Goal: Task Accomplishment & Management: Manage account settings

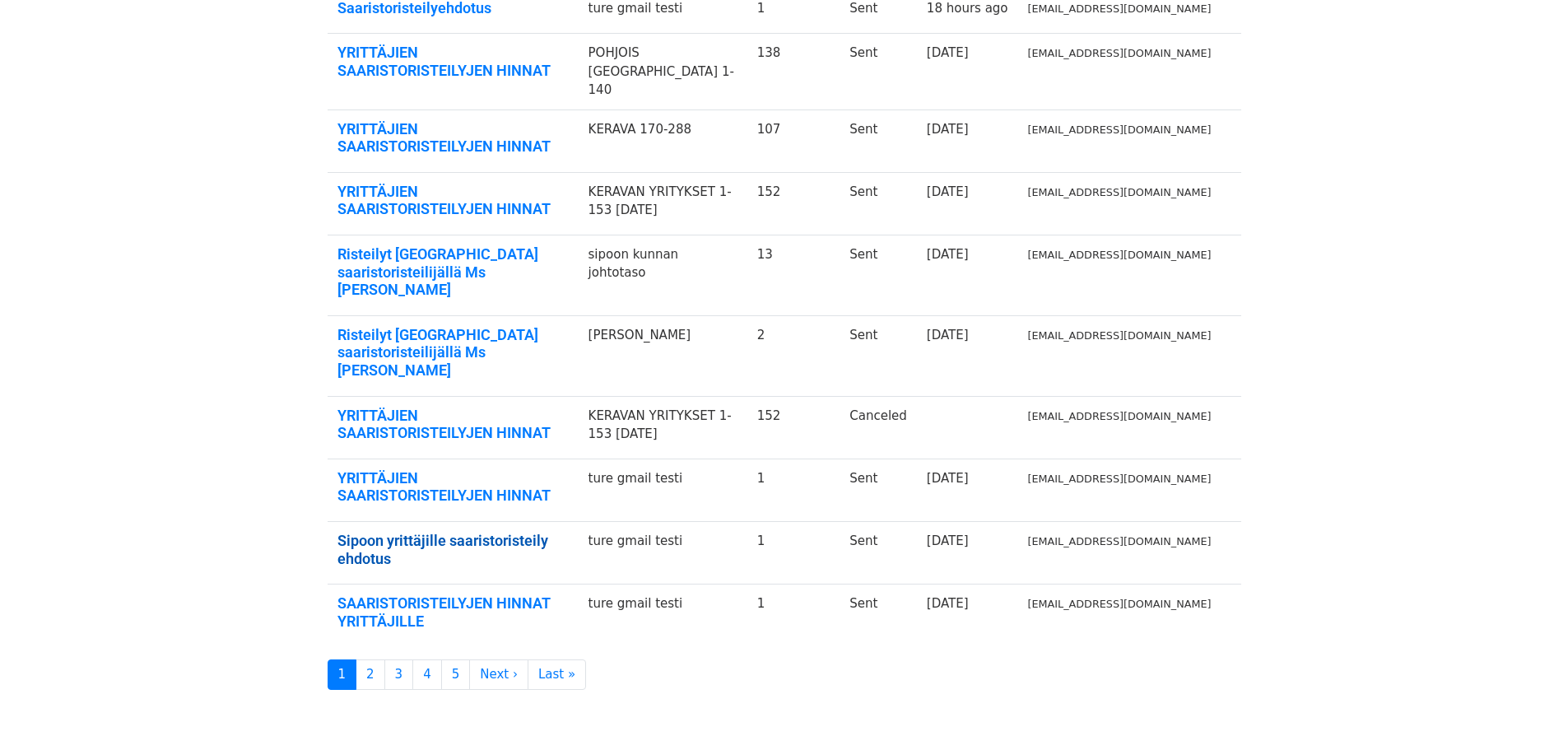
scroll to position [316, 0]
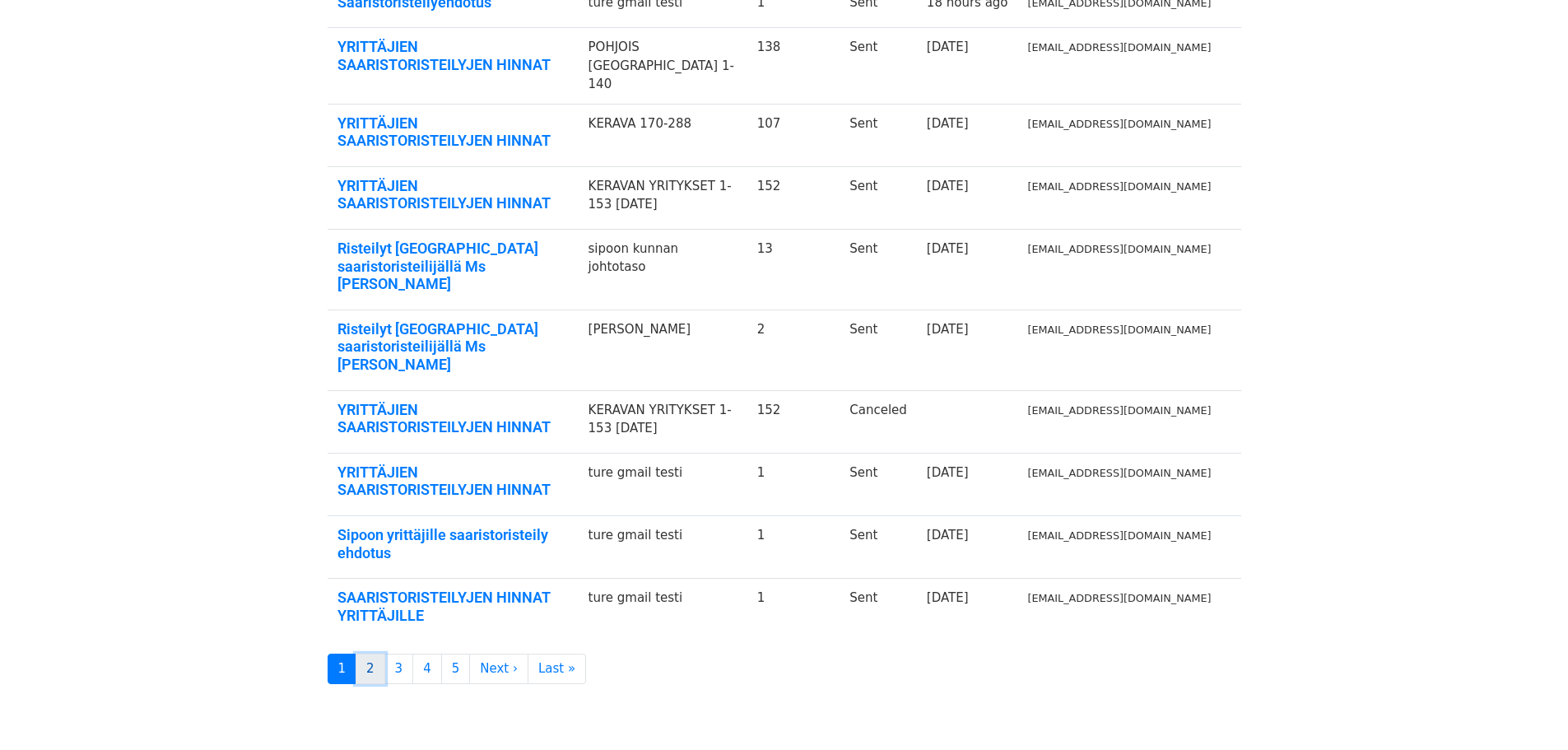
click at [373, 654] on link "2" at bounding box center [370, 669] width 30 height 31
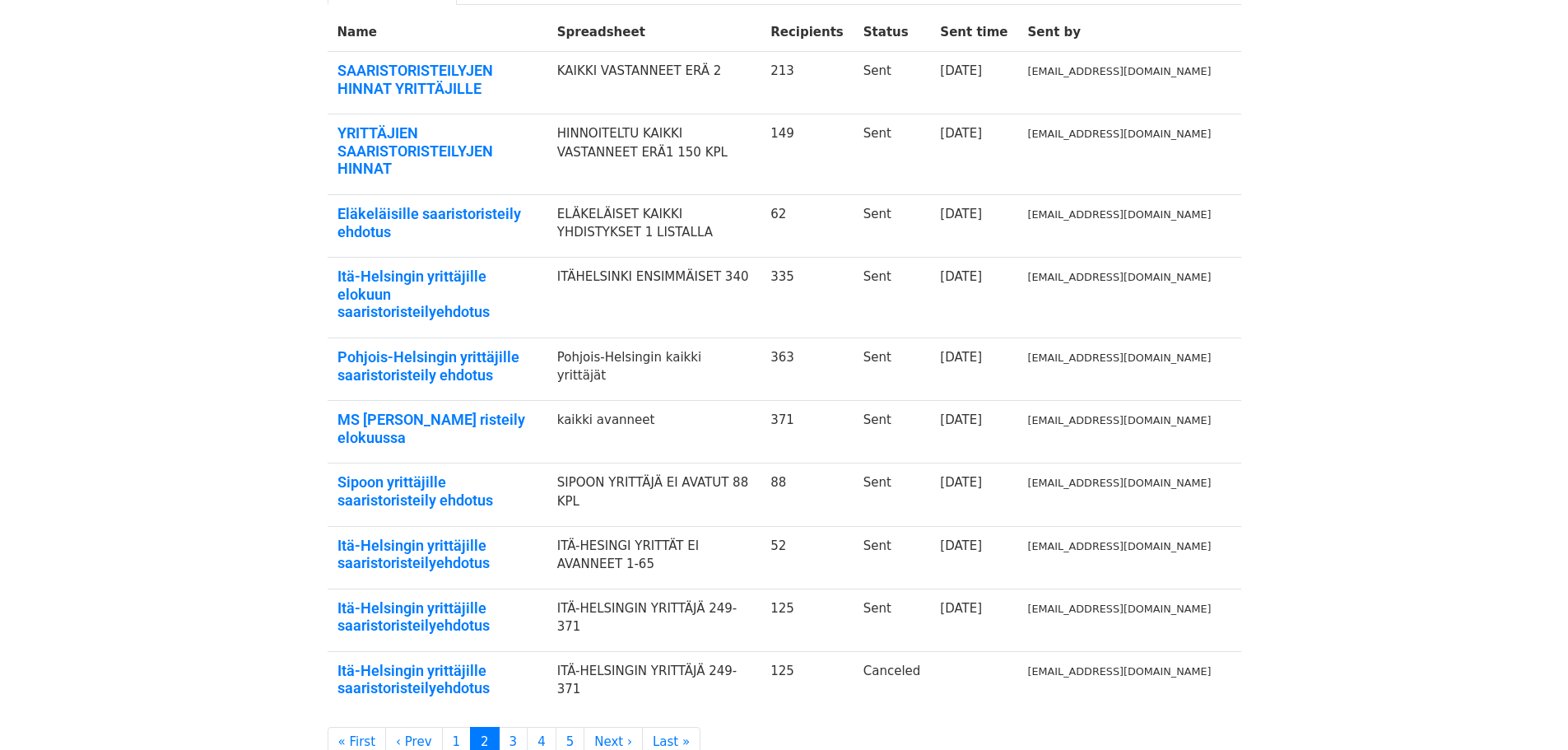
scroll to position [219, 0]
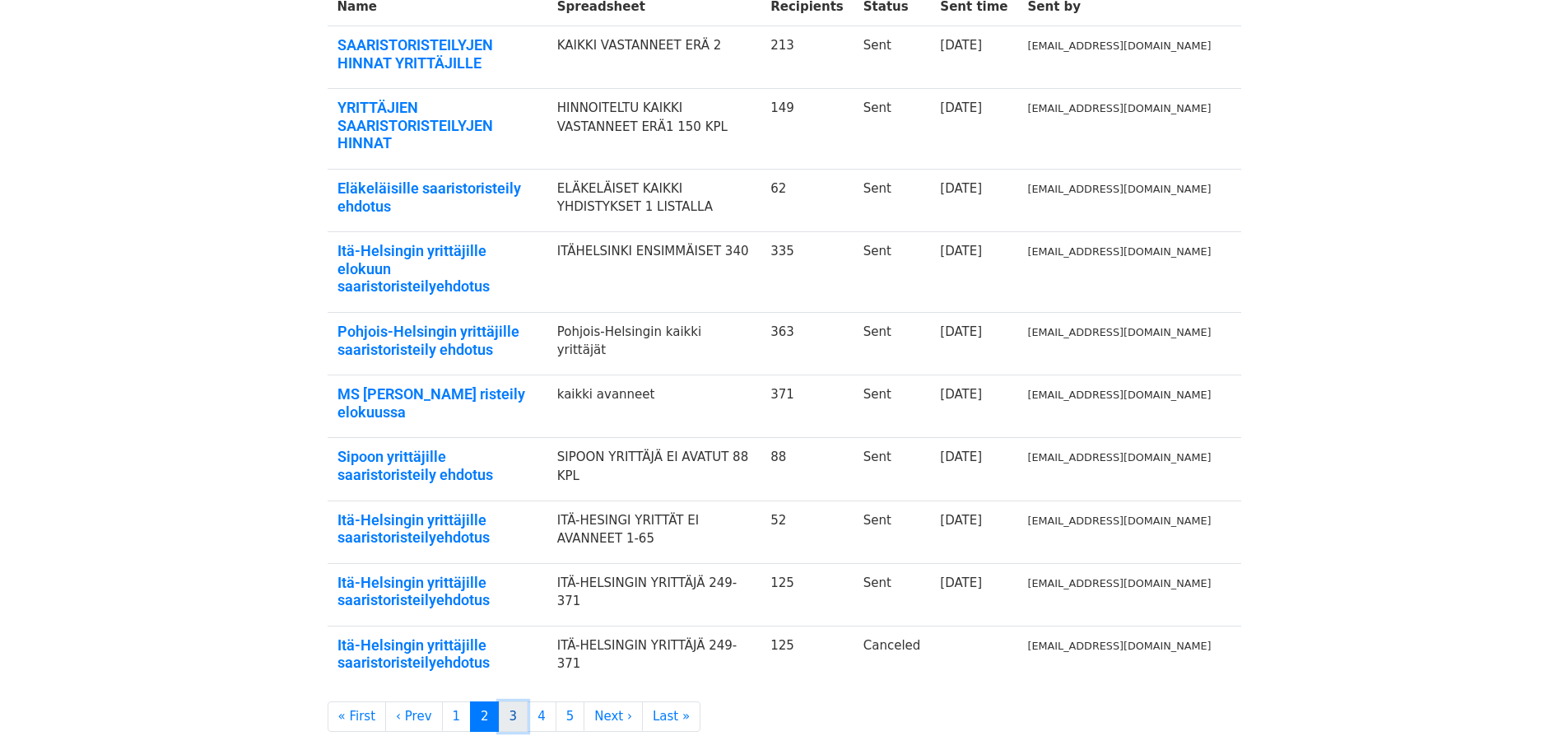
click at [499, 701] on link "3" at bounding box center [514, 716] width 30 height 31
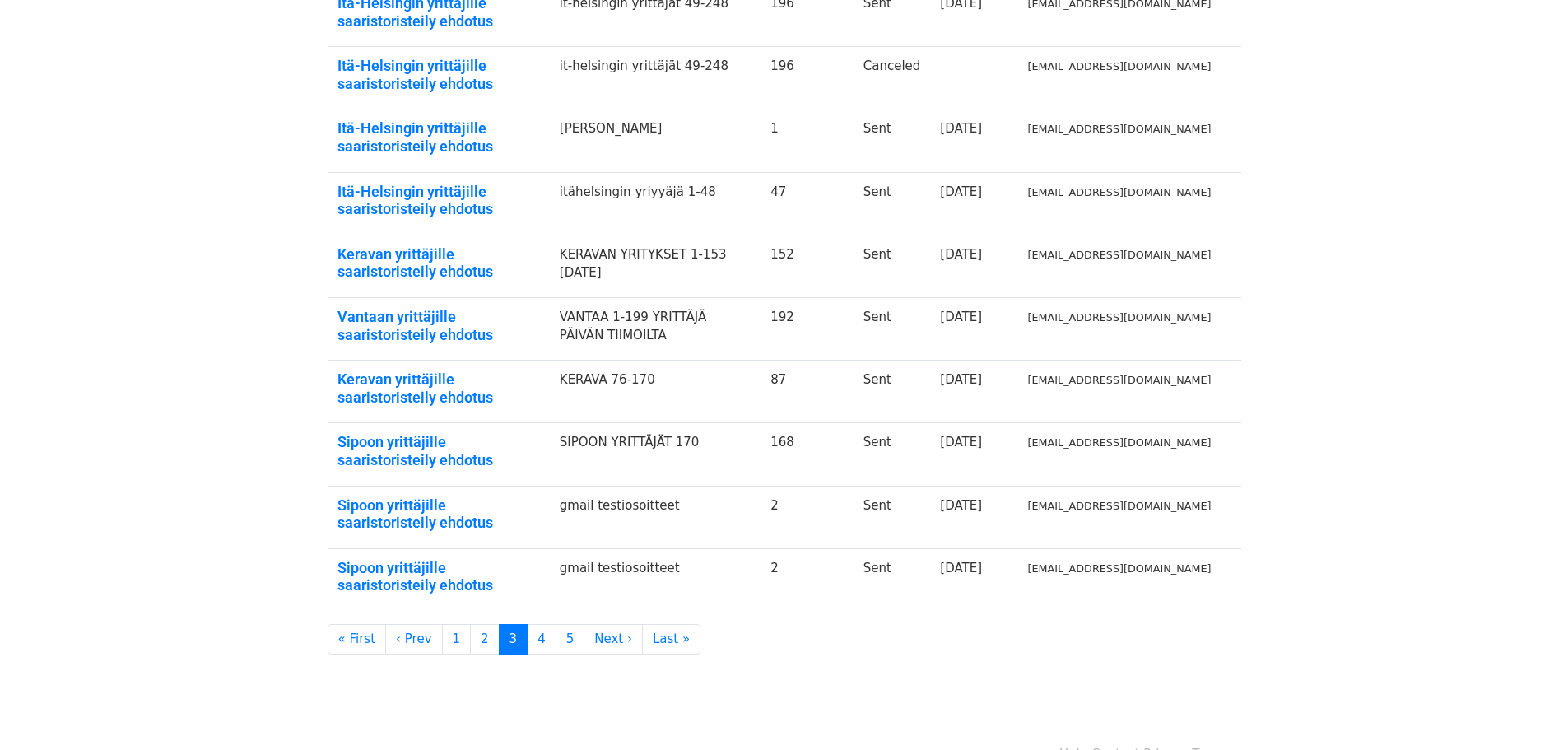
scroll to position [299, 0]
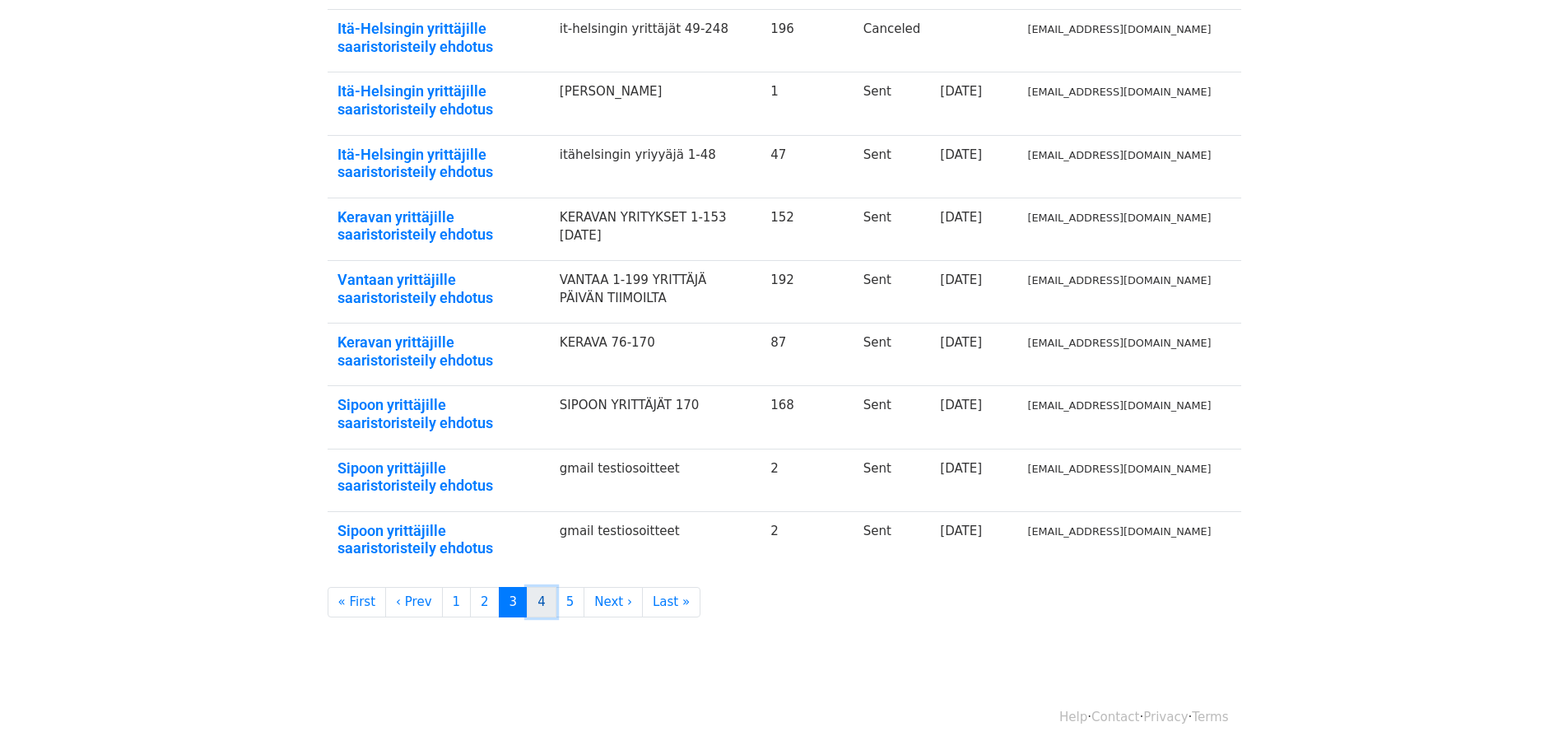
click at [527, 604] on link "4" at bounding box center [542, 602] width 30 height 31
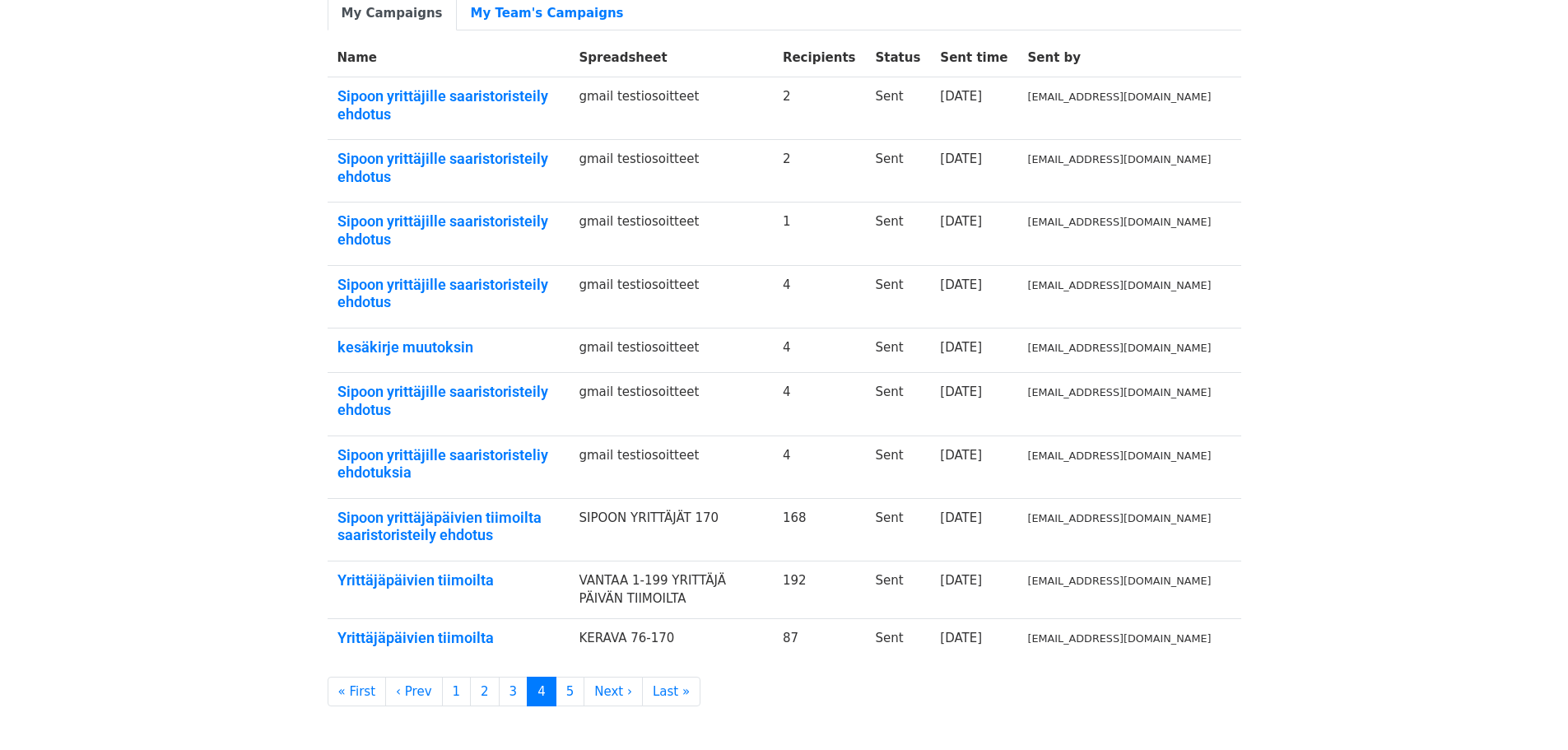
scroll to position [169, 0]
click at [556, 676] on link "5" at bounding box center [571, 691] width 30 height 31
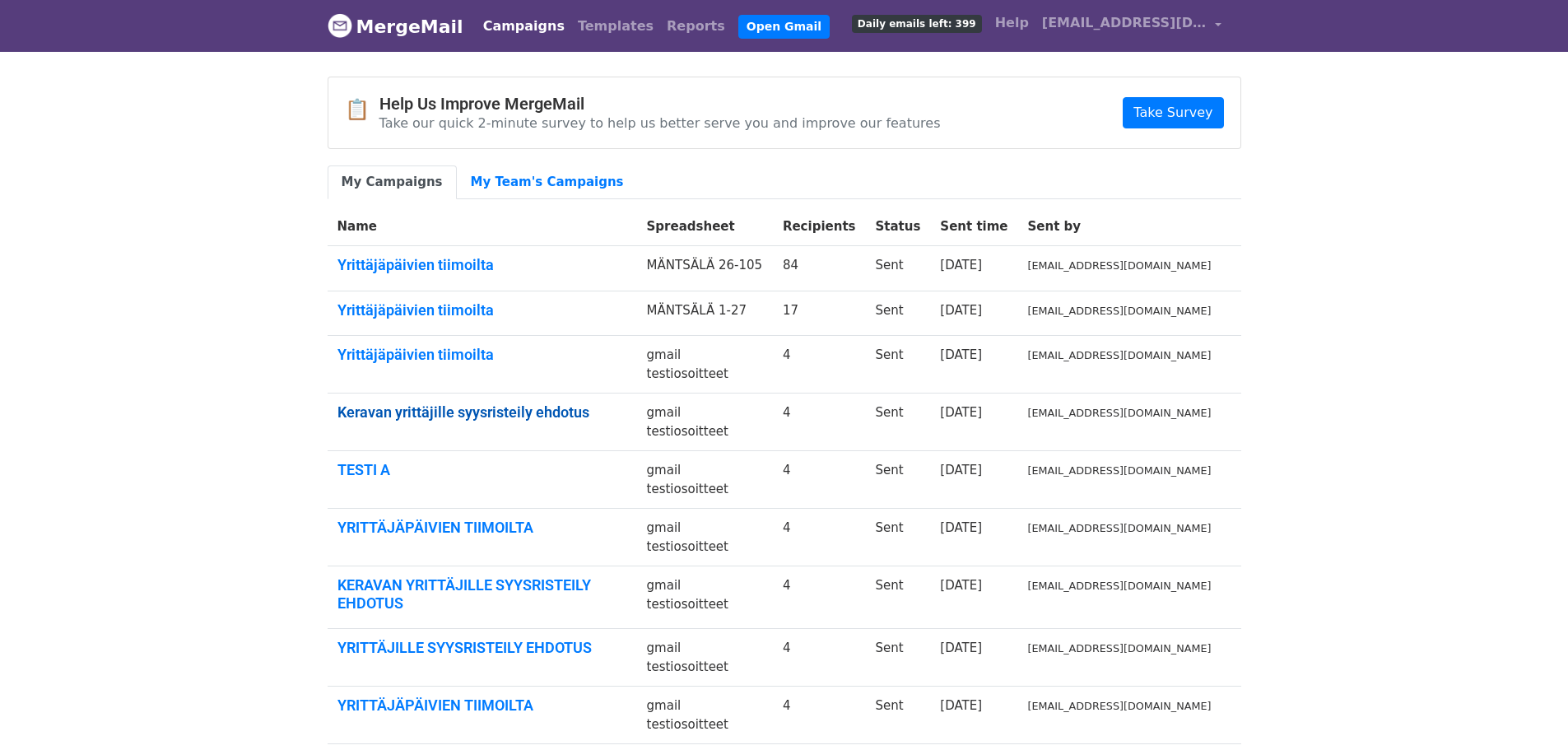
click at [509, 404] on link "Keravan yrittäjille syysristeily ehdotus" at bounding box center [482, 413] width 290 height 19
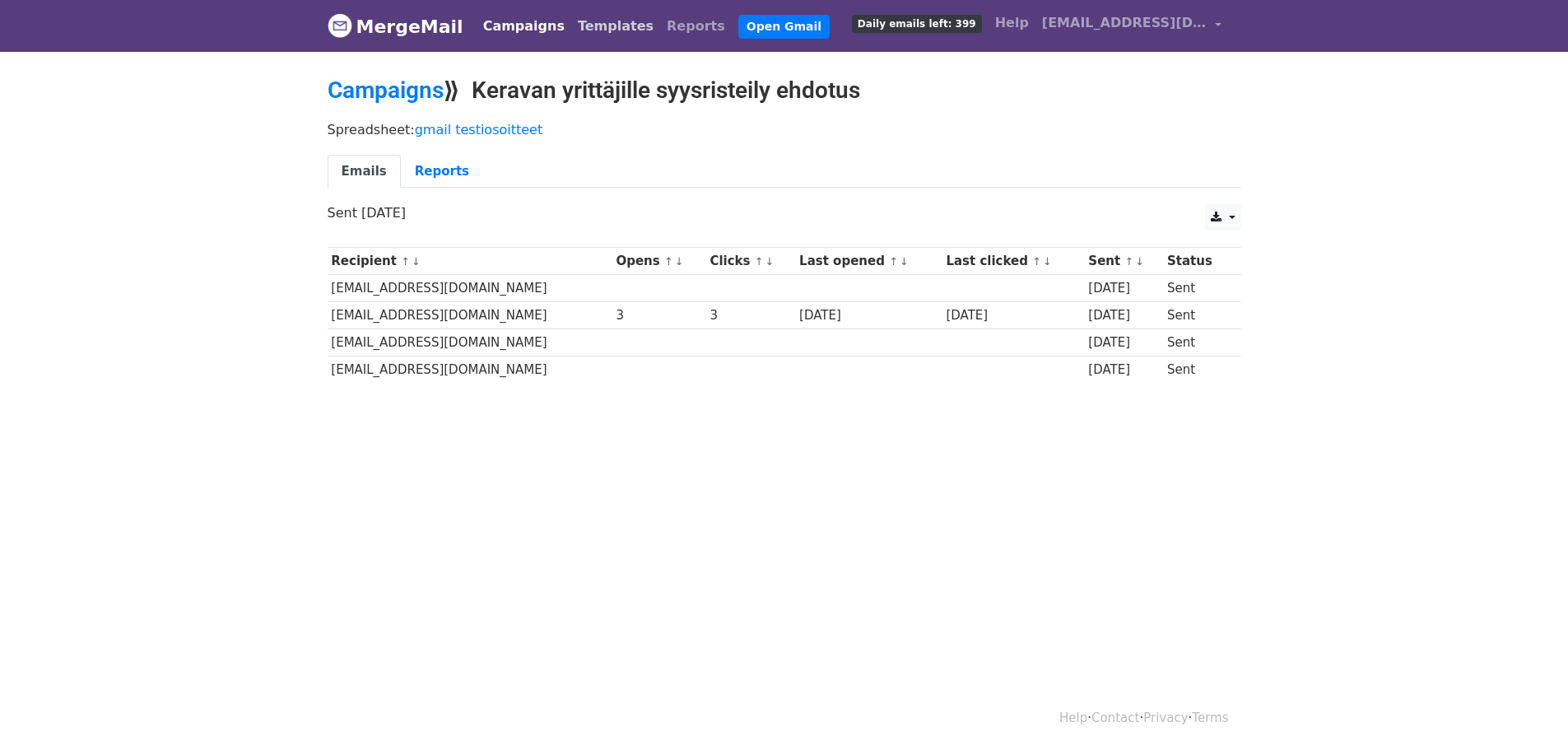
click at [583, 31] on link "Templates" at bounding box center [616, 27] width 89 height 33
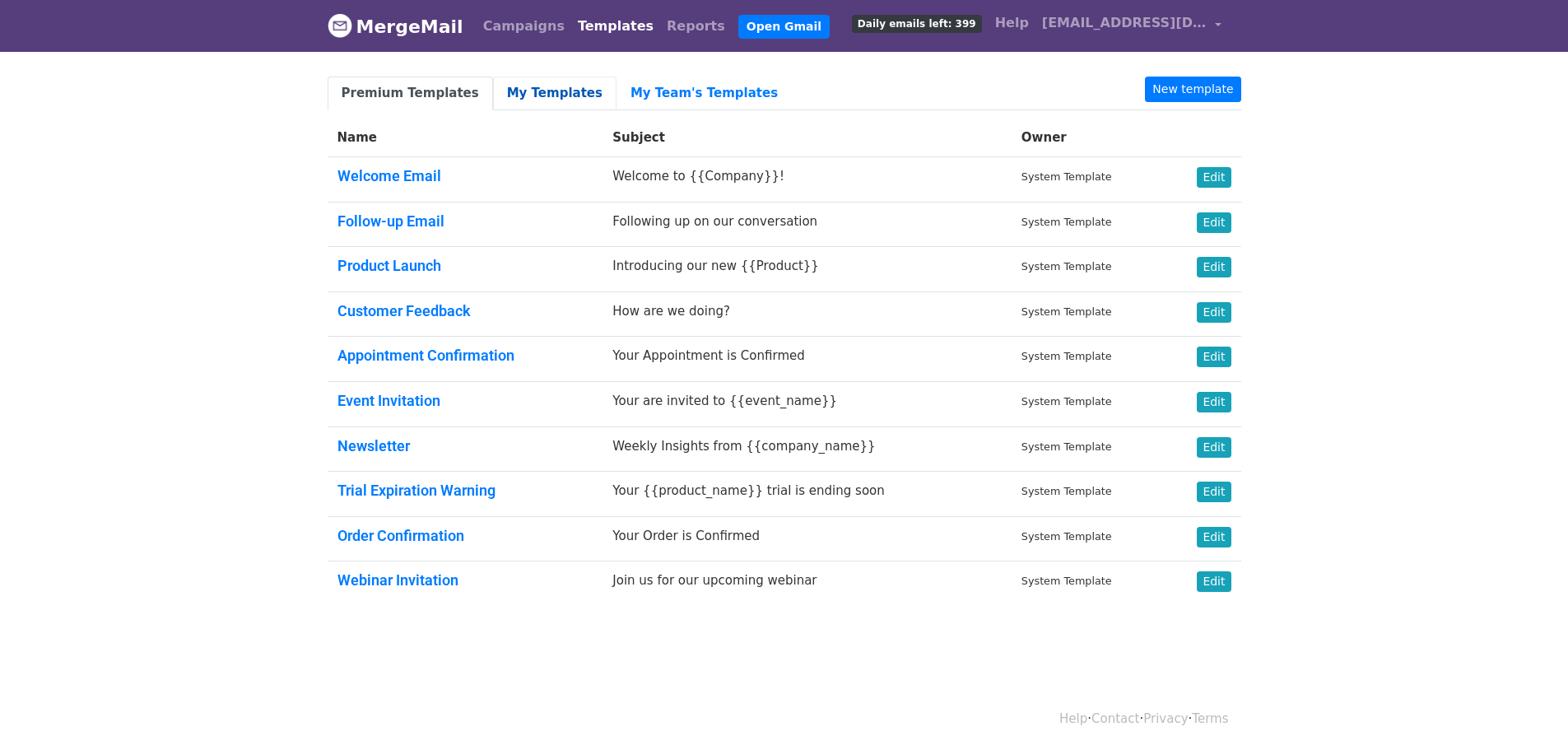
click at [550, 91] on link "My Templates" at bounding box center [554, 94] width 123 height 33
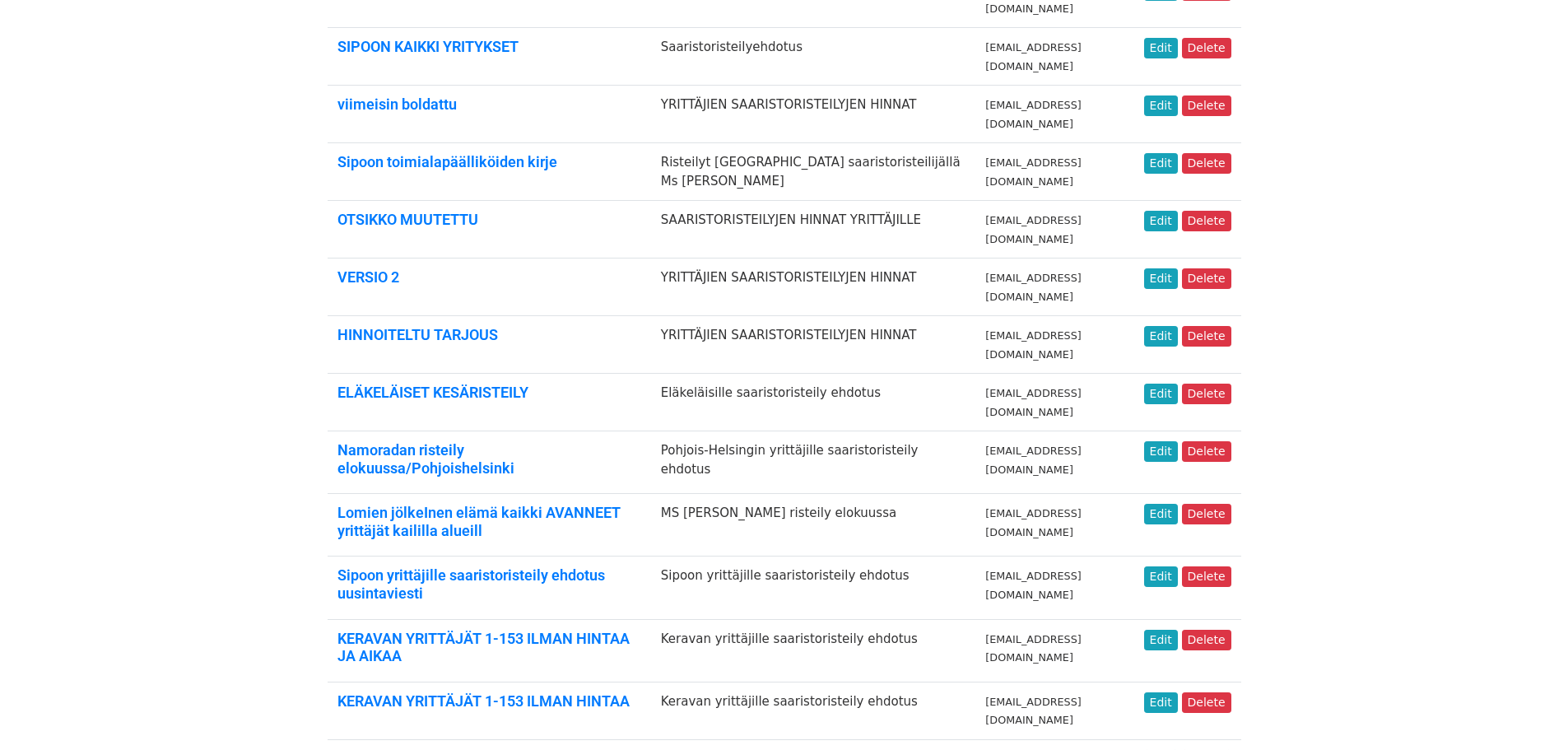
scroll to position [192, 0]
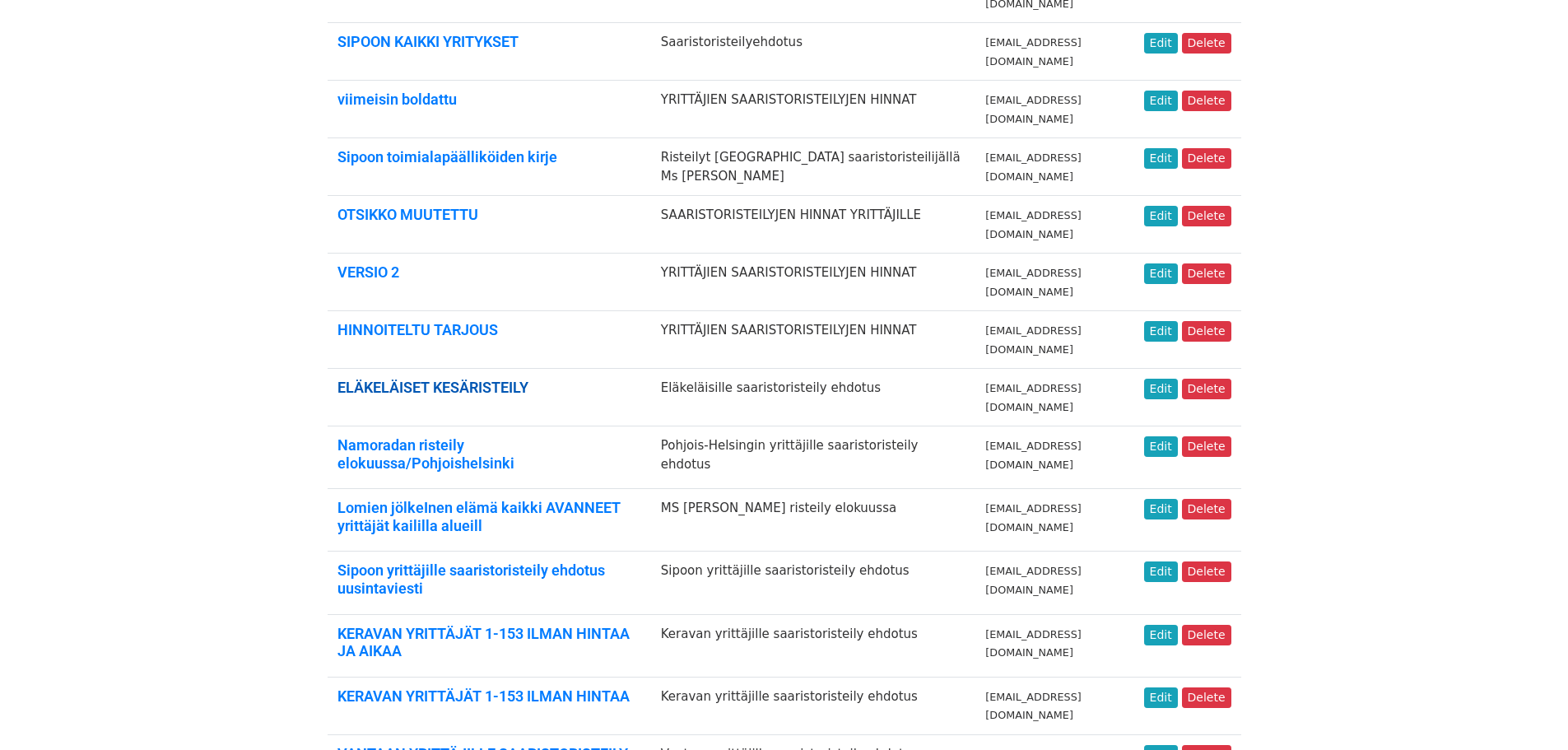
click at [489, 379] on link "ELÄKELÄISET KESÄRISTEILY" at bounding box center [433, 387] width 191 height 18
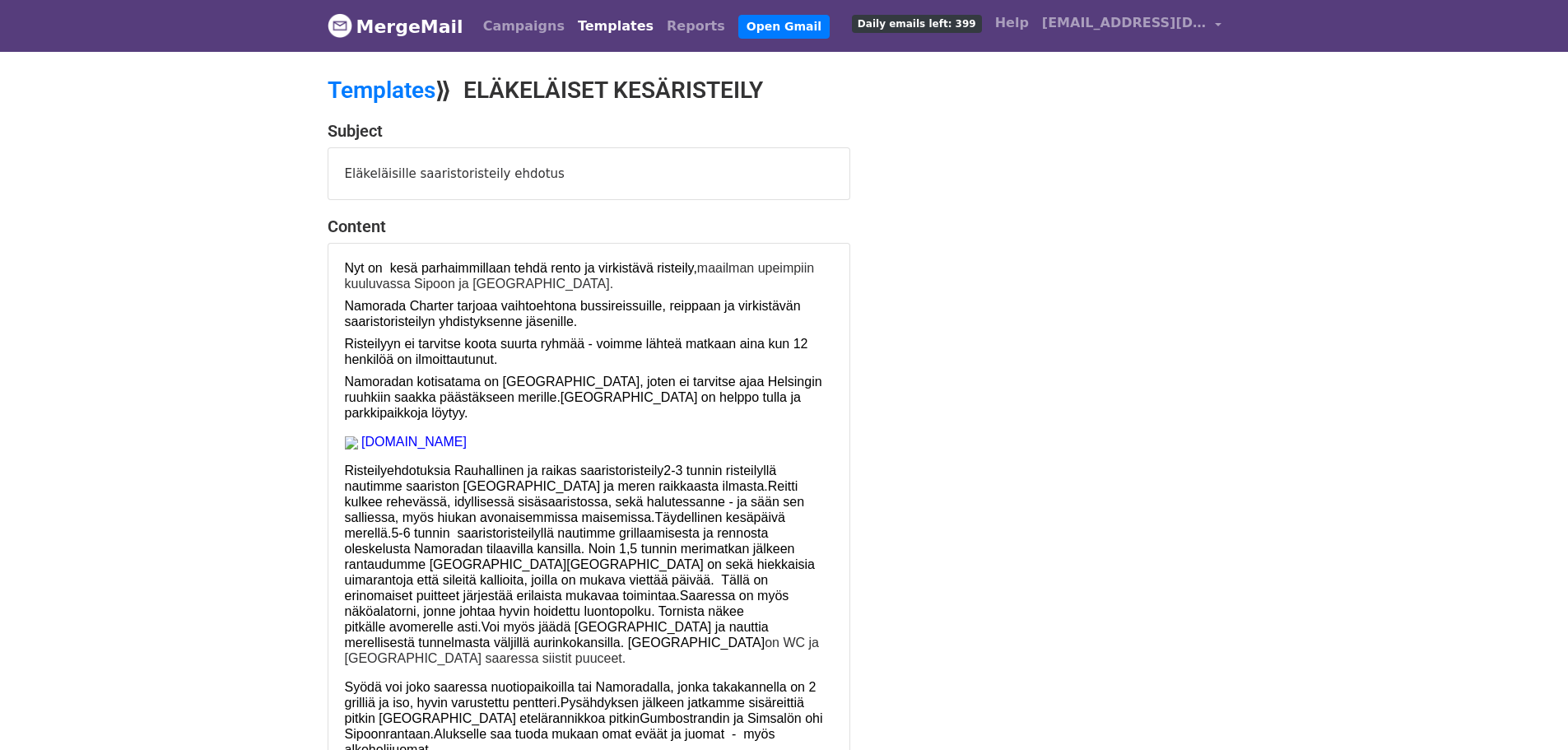
click at [449, 179] on div "Eläkeläisille saaristoristeily ehdotus" at bounding box center [589, 174] width 521 height 52
click at [453, 467] on span "Risteilyehdotuksia Rauhallinen ja raikas saaristoristeily" at bounding box center [504, 469] width 320 height 14
click at [661, 466] on span "Risteilyehdotuksia Rauhallinen ja raikas saaristoristeily" at bounding box center [504, 469] width 320 height 14
click at [660, 468] on span "Risteilyehdotuksia Rauhallinen ja raikas saaristoristeily" at bounding box center [504, 469] width 320 height 14
click at [667, 470] on span "2-3 tunnin risteilyllä nautimme saariston kauneudesta ja meren raikkaasta ilmas…" at bounding box center [580, 556] width 470 height 186
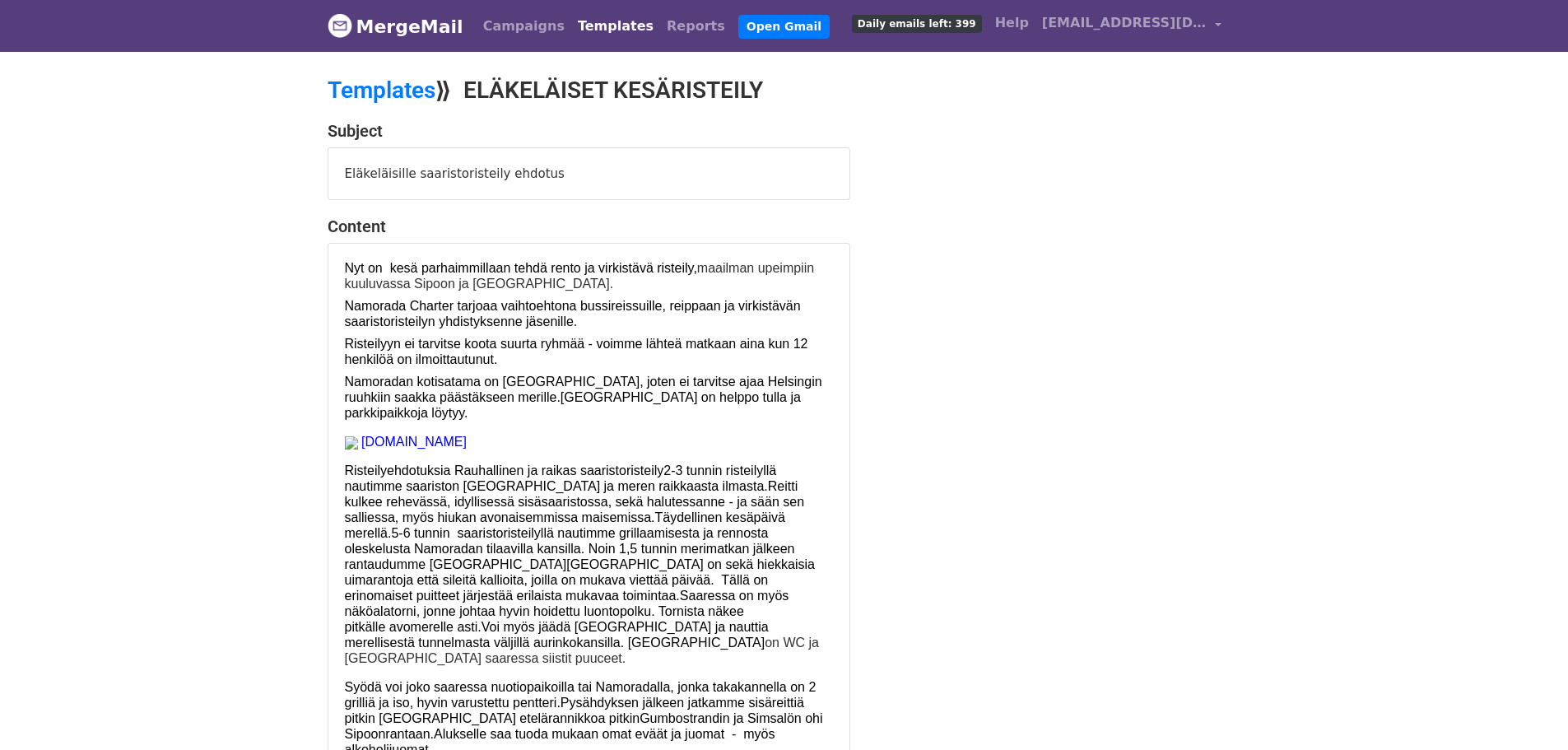
click at [665, 468] on span "2-3 tunnin risteilyllä nautimme saariston kauneudesta ja meren raikkaasta ilmas…" at bounding box center [580, 556] width 470 height 186
click at [582, 24] on link "Templates" at bounding box center [616, 27] width 89 height 33
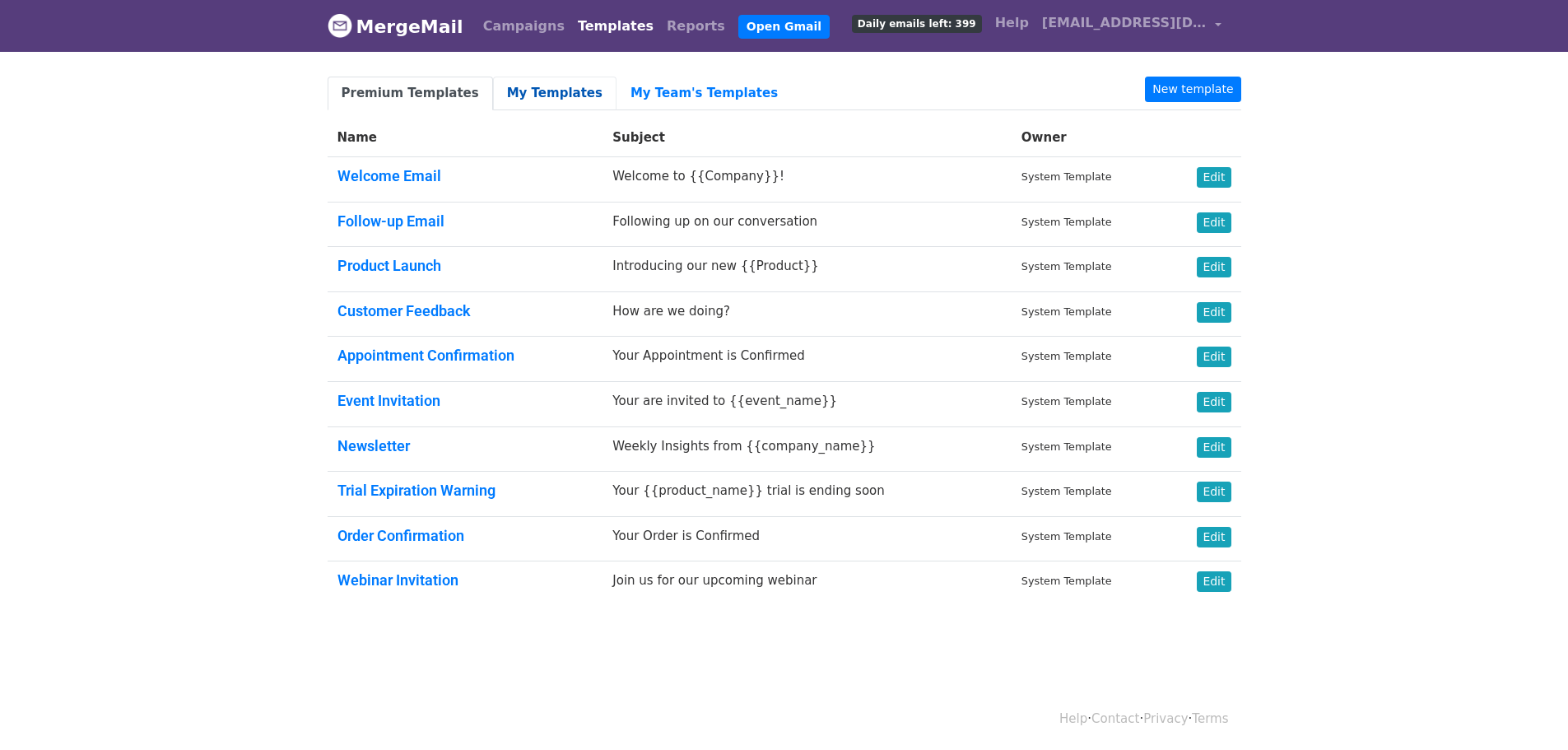
click at [533, 87] on link "My Templates" at bounding box center [554, 94] width 123 height 33
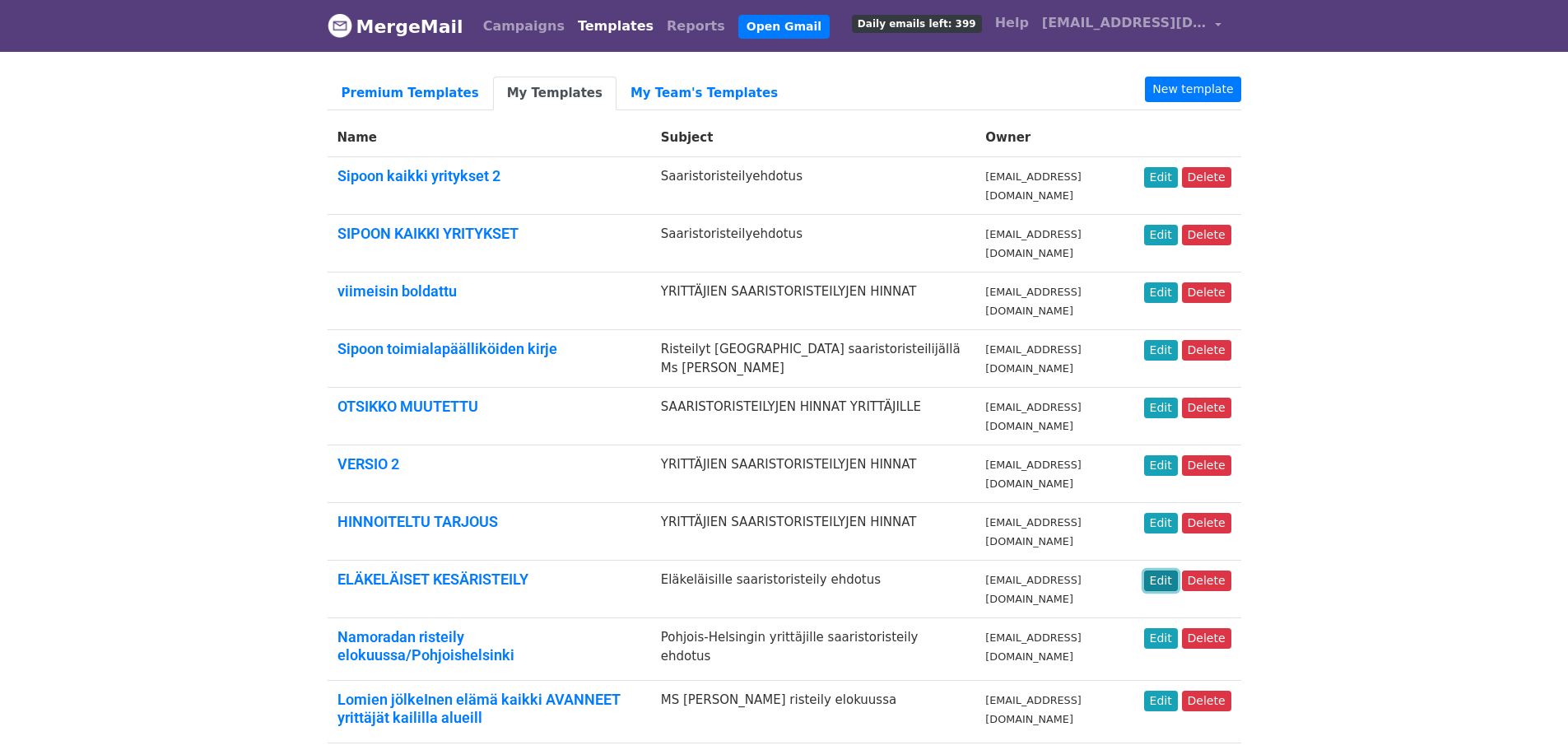
click at [1168, 575] on link "Edit" at bounding box center [1161, 581] width 33 height 20
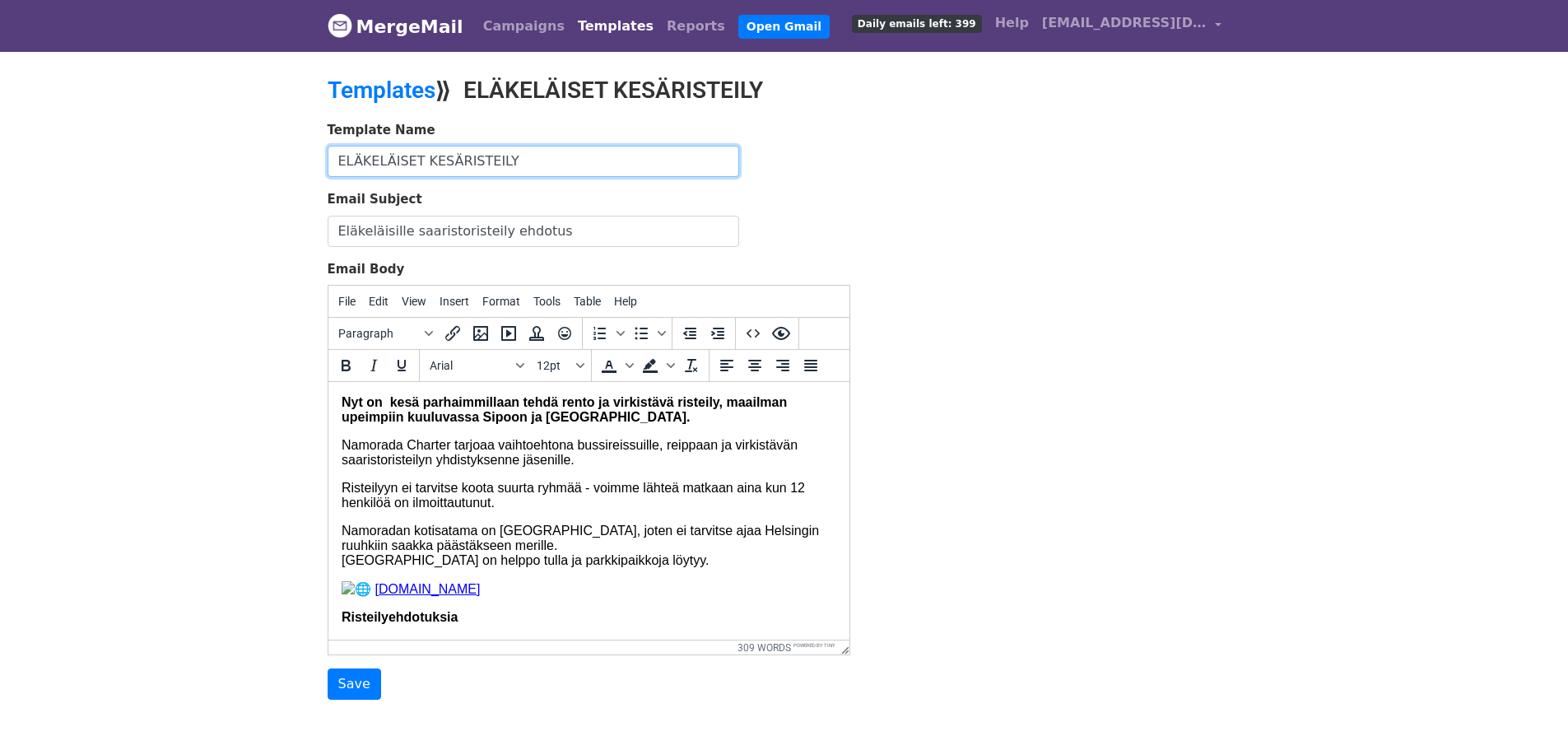
drag, startPoint x: 445, startPoint y: 159, endPoint x: 419, endPoint y: 166, distance: 26.9
click at [419, 166] on input "ELÄKELÄISET KESÄRISTEILY" at bounding box center [533, 161] width 411 height 31
type input "ELÄKELÄISET SYYSRISTEILY"
click at [1000, 248] on div "Template Name ELÄKELÄISET SYYSRISTEILY Email Subject Eläkeläisille saaristorist…" at bounding box center [784, 411] width 938 height 580
click at [419, 406] on strong "Nyt on kesä parhaimmillaan tehdä rento ja virkistävä risteily," at bounding box center [532, 402] width 382 height 14
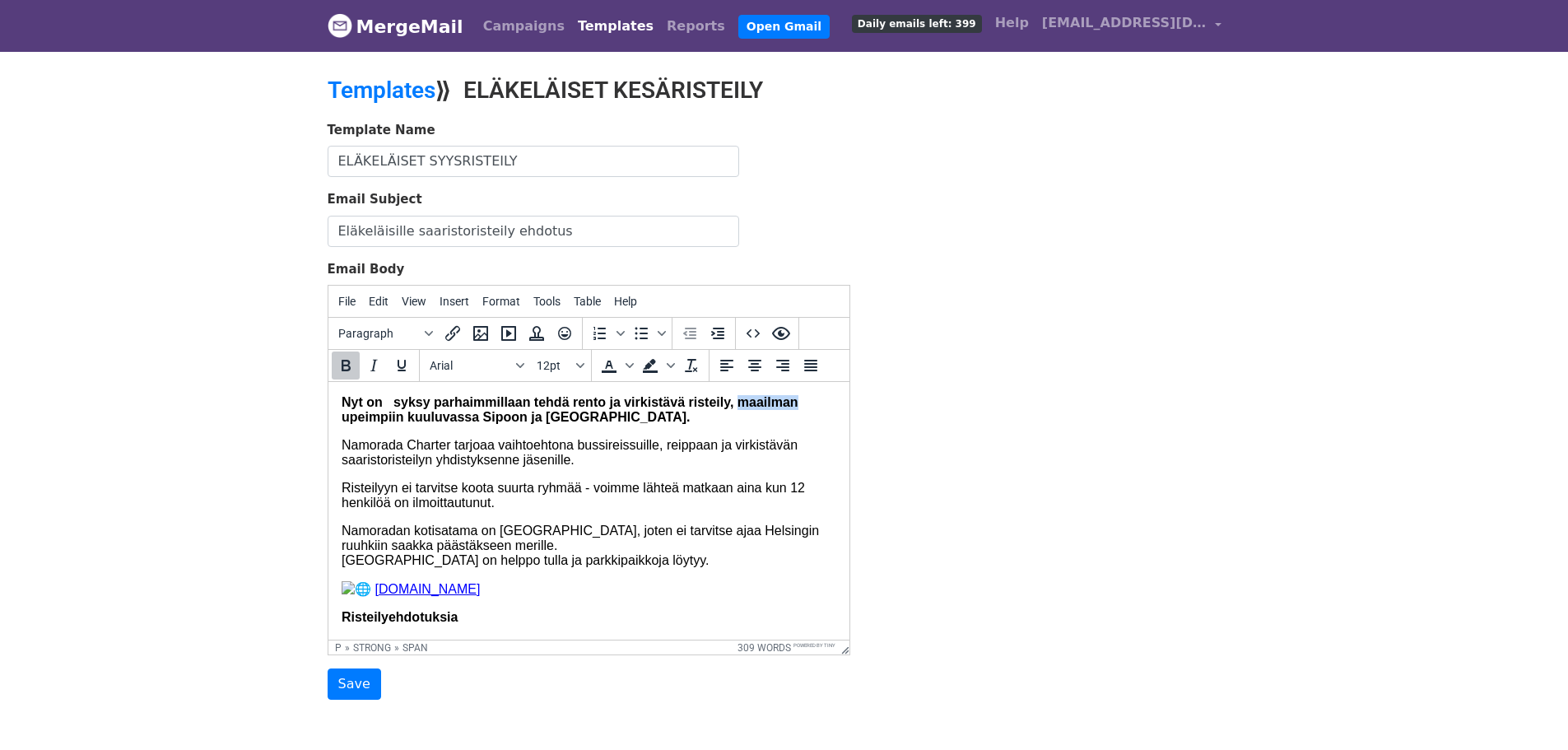
drag, startPoint x: 737, startPoint y: 408, endPoint x: 827, endPoint y: 406, distance: 90.0
click at [537, 510] on p "Risteilyyn ei tarvitse koota suurta ryhmää - voimme lähteä matkaan aina kun 12 …" at bounding box center [588, 495] width 495 height 30
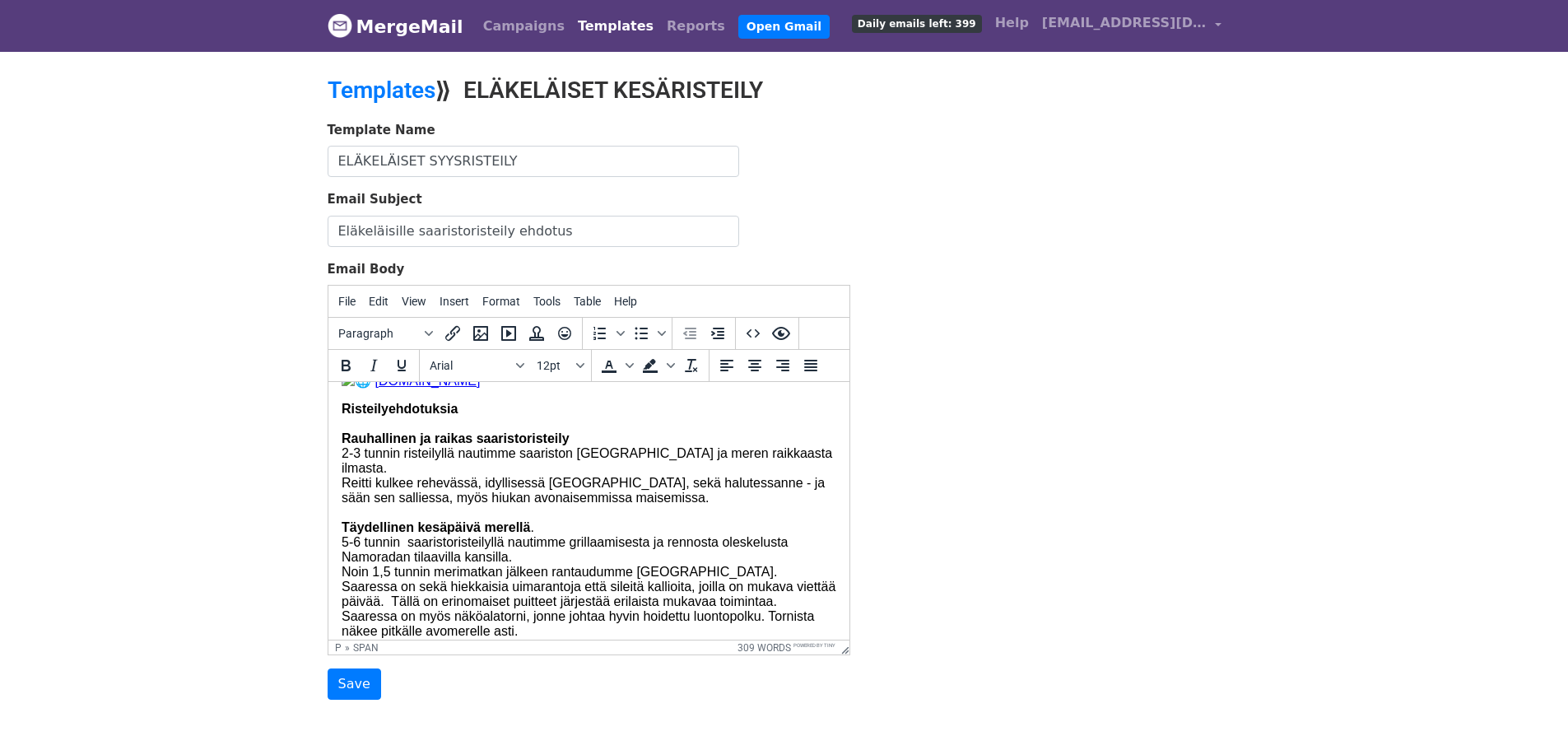
scroll to position [219, 0]
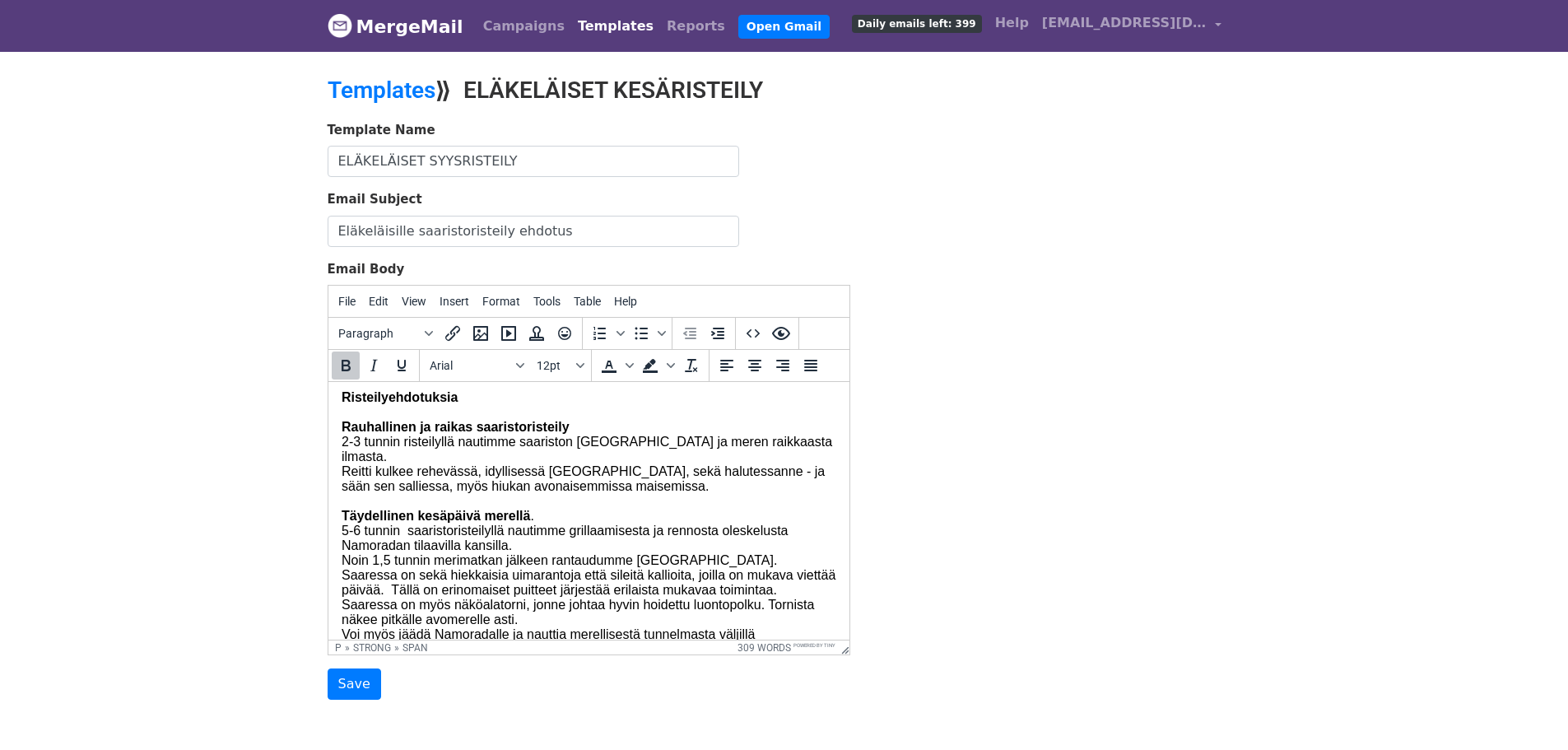
click at [571, 458] on p "Risteilyehdotuksia Rauhallinen ja raikas saaristoristeily 2-3 tunnin risteilyll…" at bounding box center [588, 531] width 495 height 281
click at [531, 543] on span "2-3 tunnin risteilyllä nautimme saariston kauneudesta ja meren raikkaasta ilmas…" at bounding box center [587, 544] width 494 height 221
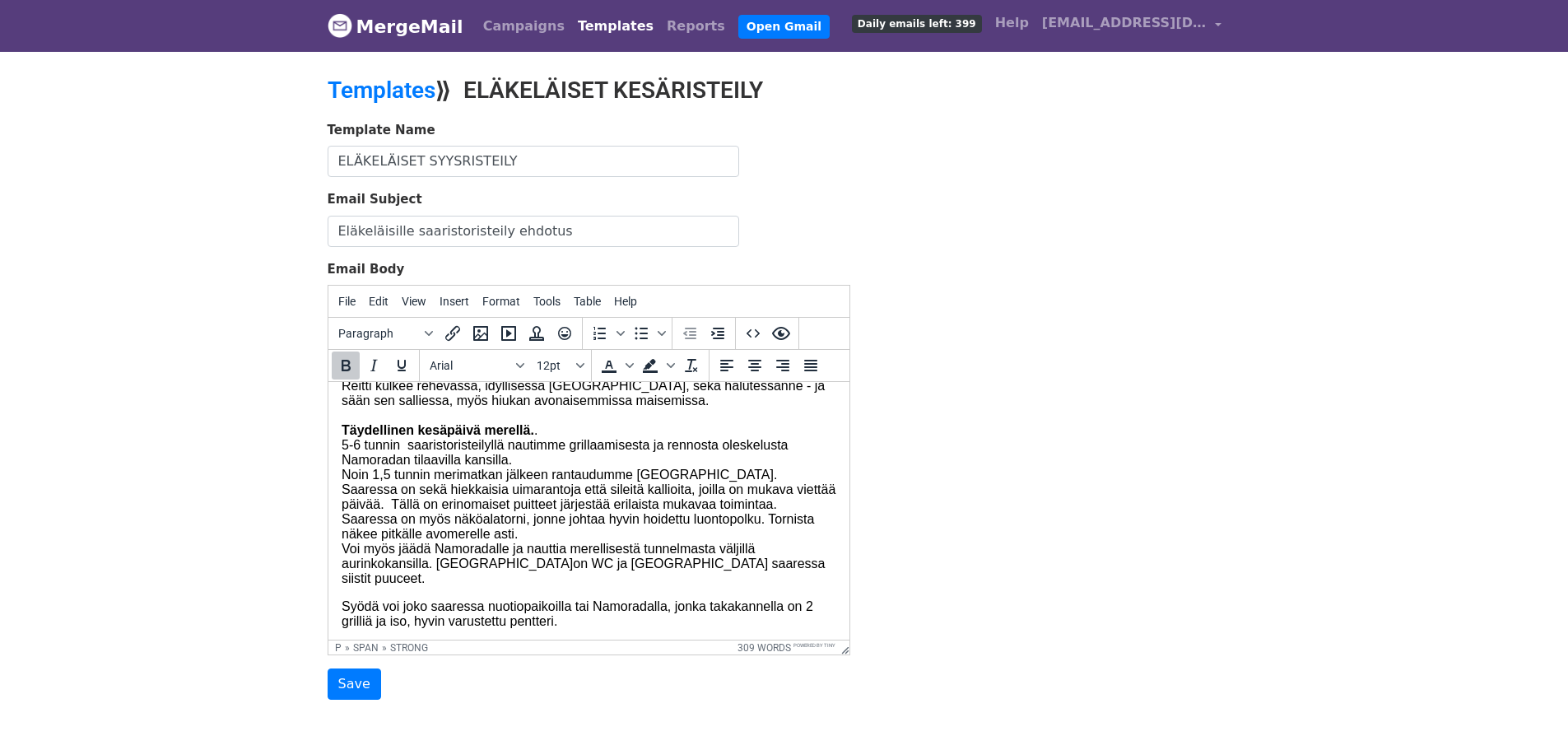
scroll to position [330, 0]
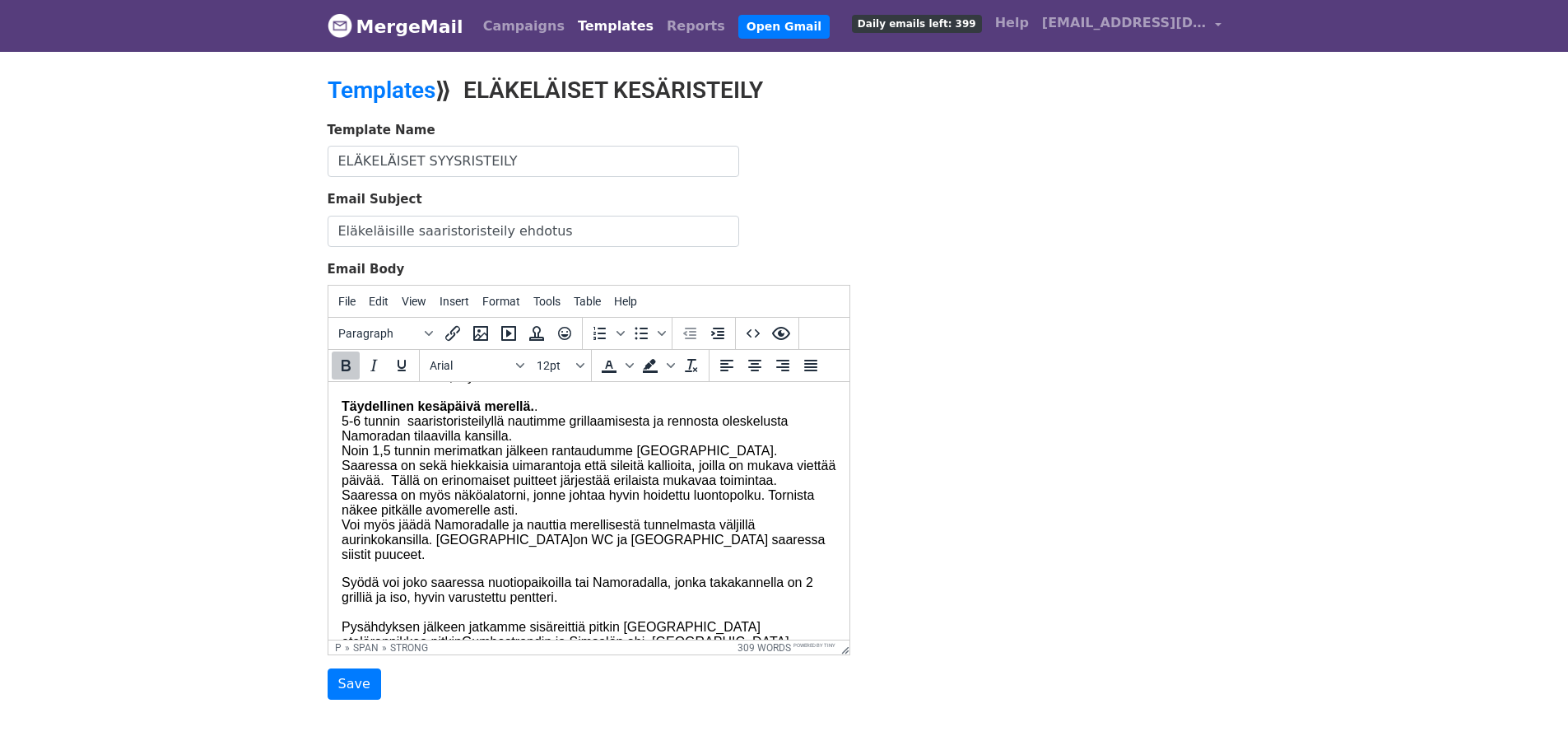
click at [756, 518] on span "2-3 tunnin risteilyllä nautimme saariston kauneudesta ja meren raikkaasta ilmas…" at bounding box center [587, 435] width 494 height 221
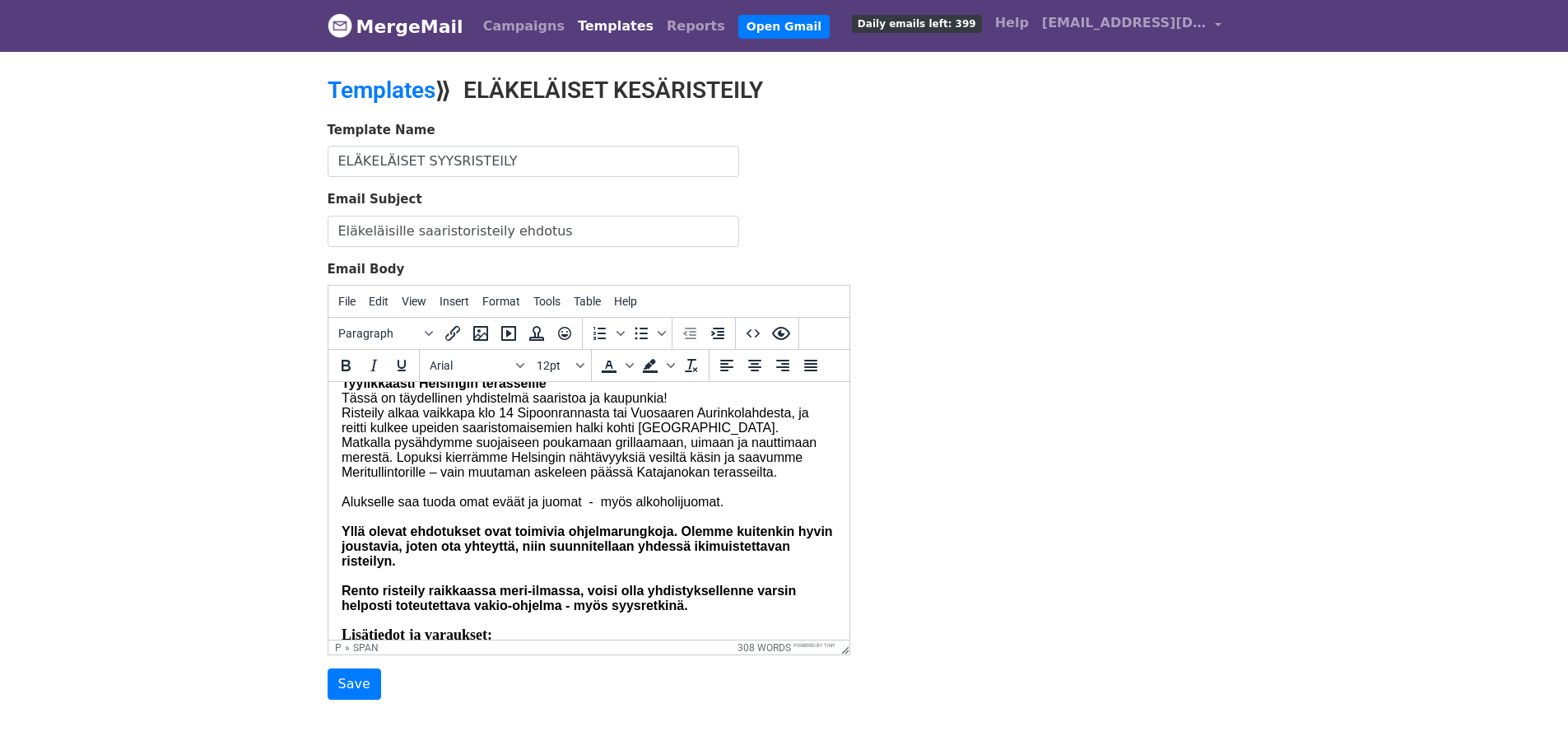
scroll to position [686, 0]
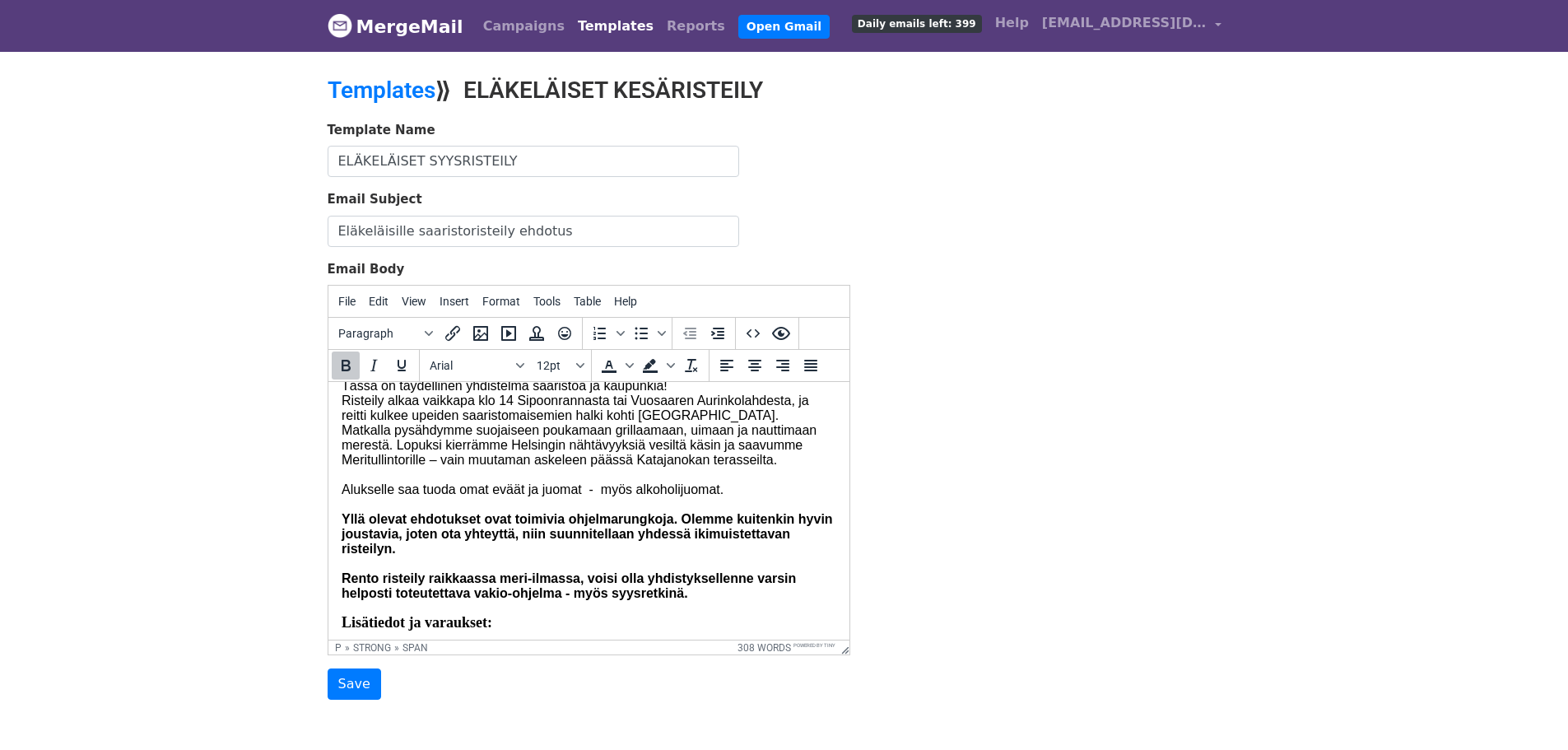
drag, startPoint x: 483, startPoint y: 425, endPoint x: 586, endPoint y: 421, distance: 103.1
click at [586, 421] on p "Tyylikkäästi Helsingin terasseille Tässä on täydellinen yhdistelmä saaristoa ja…" at bounding box center [588, 482] width 495 height 237
drag, startPoint x: 417, startPoint y: 430, endPoint x: 334, endPoint y: 435, distance: 83.2
click at [334, 435] on html "Nyt on syksy parhaimmillaan tehdä rento ja virkistävä risteily, suomen upeimpii…" at bounding box center [588, 230] width 521 height 1067
click at [416, 378] on span "Tyylikkäästi Helsingin kauppatorille" at bounding box center [452, 370] width 222 height 14
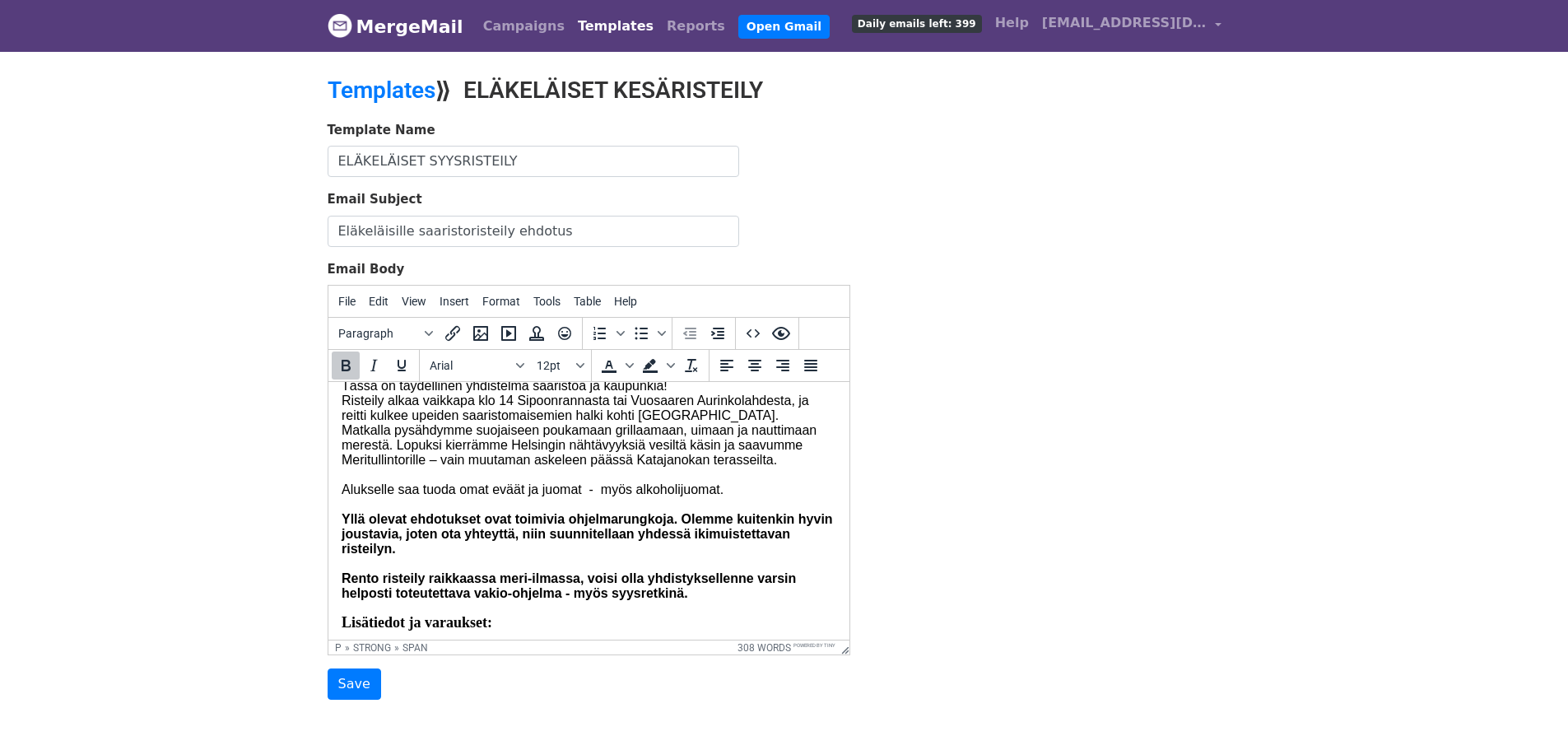
click at [477, 378] on span "Tyylikkäästi Helsingin kauppatorille" at bounding box center [452, 370] width 222 height 14
drag, startPoint x: 411, startPoint y: 428, endPoint x: 335, endPoint y: 419, distance: 76.5
click at [335, 419] on html "Nyt on syksy parhaimmillaan tehdä rento ja virkistävä risteily, suomen upeimpii…" at bounding box center [588, 230] width 521 height 1067
drag, startPoint x: 729, startPoint y: 498, endPoint x: 694, endPoint y: 500, distance: 35.1
click at [694, 500] on span "Tässä on täydellinen yhdistelmä saaristoa ja kaupunkia! Risteily alkaa vaikkapa…" at bounding box center [586, 489] width 492 height 221
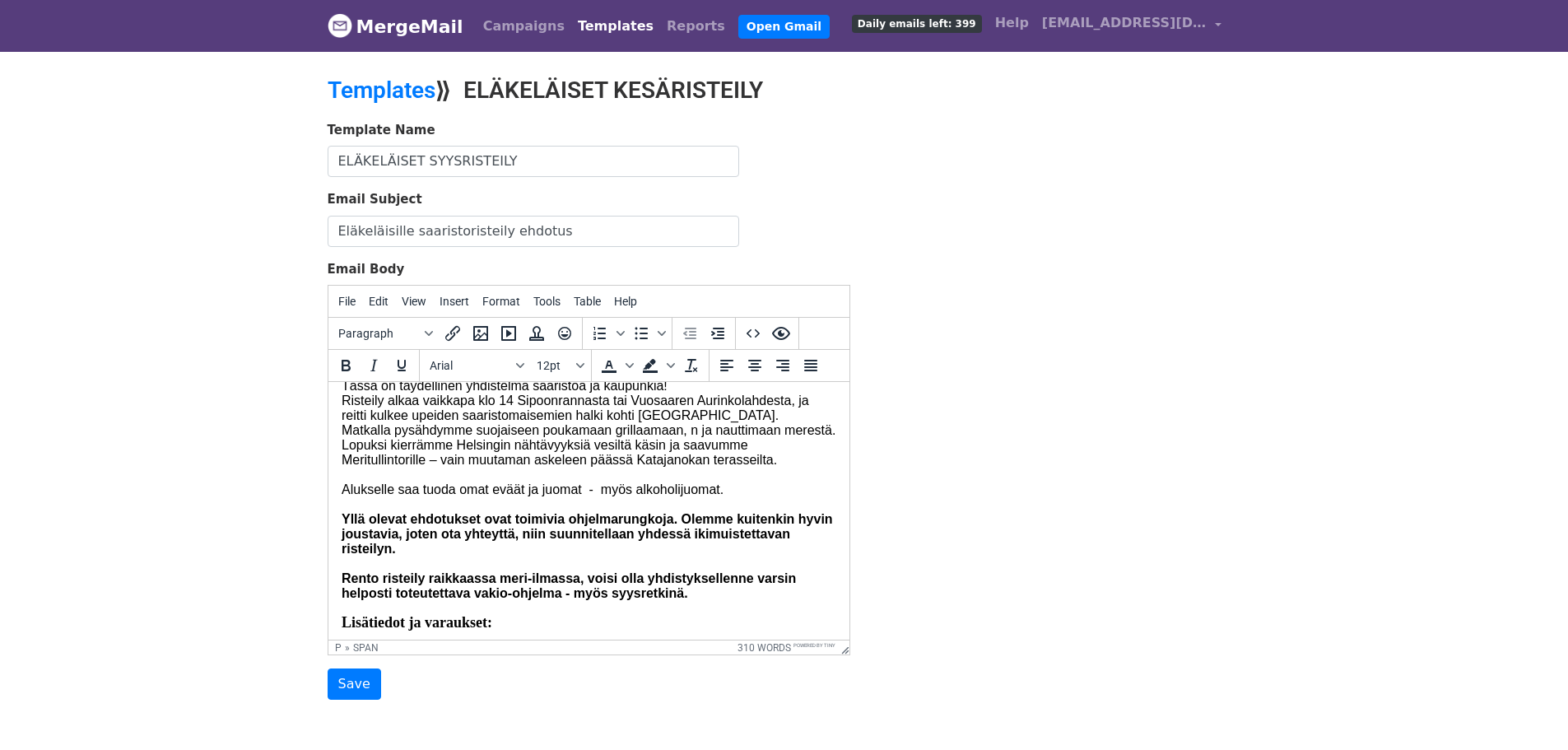
click at [389, 500] on span "Tässä on täydellinen yhdistelmä saaristoa ja kaupunkia! Risteily alkaa vaikkapa…" at bounding box center [587, 489] width 494 height 221
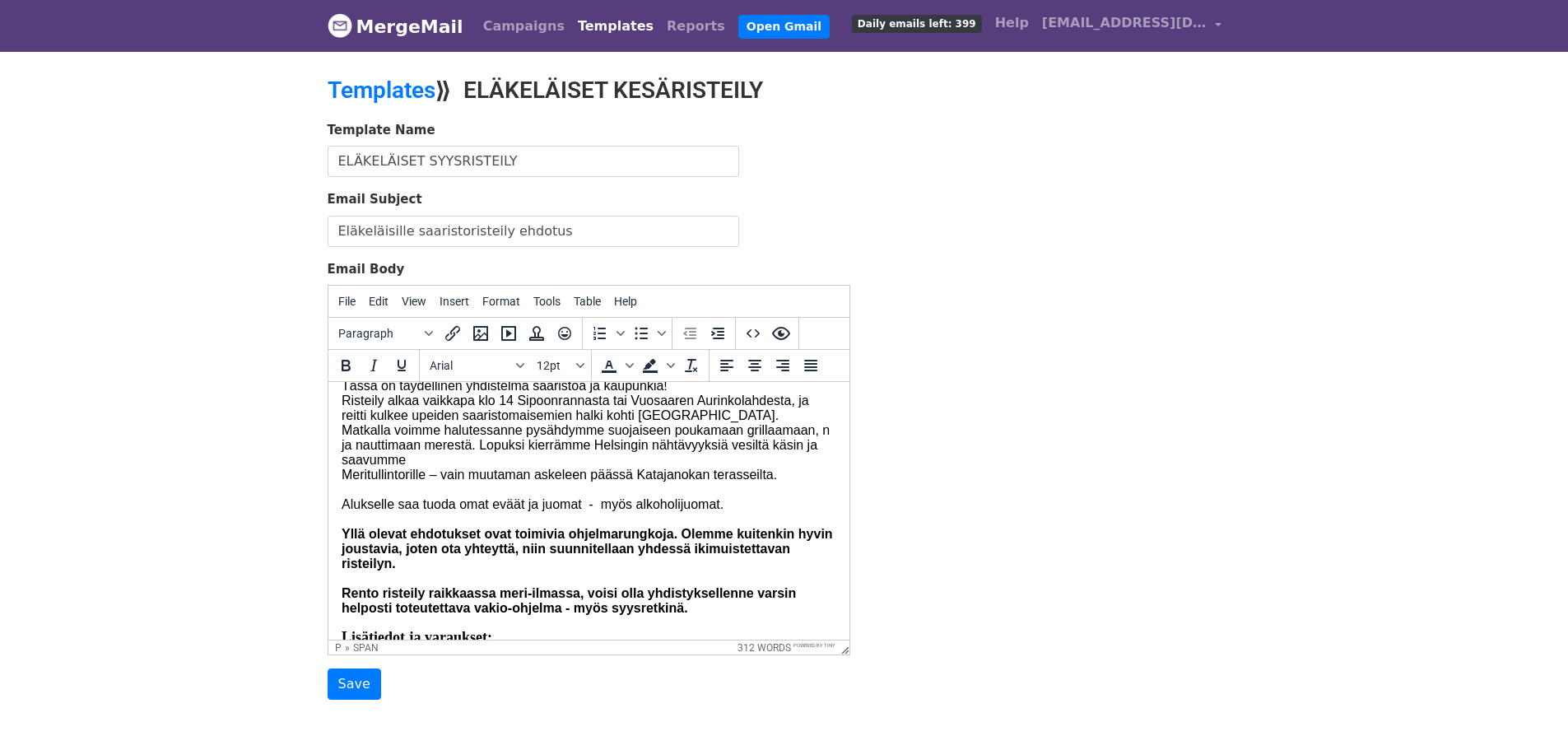
click at [603, 495] on span "Tässä on täydellinen yhdistelmä saaristoa ja kaupunkia! Risteily alkaa vaikkapa…" at bounding box center [586, 496] width 492 height 236
click at [794, 497] on span "Tässä on täydellinen yhdistelmä saaristoa ja kaupunkia! Risteily alkaa vaikkapa…" at bounding box center [586, 496] width 492 height 236
click at [463, 511] on span "Tässä on täydellinen yhdistelmä saaristoa ja kaupunkia! Risteily alkaa vaikkapa…" at bounding box center [586, 496] width 492 height 236
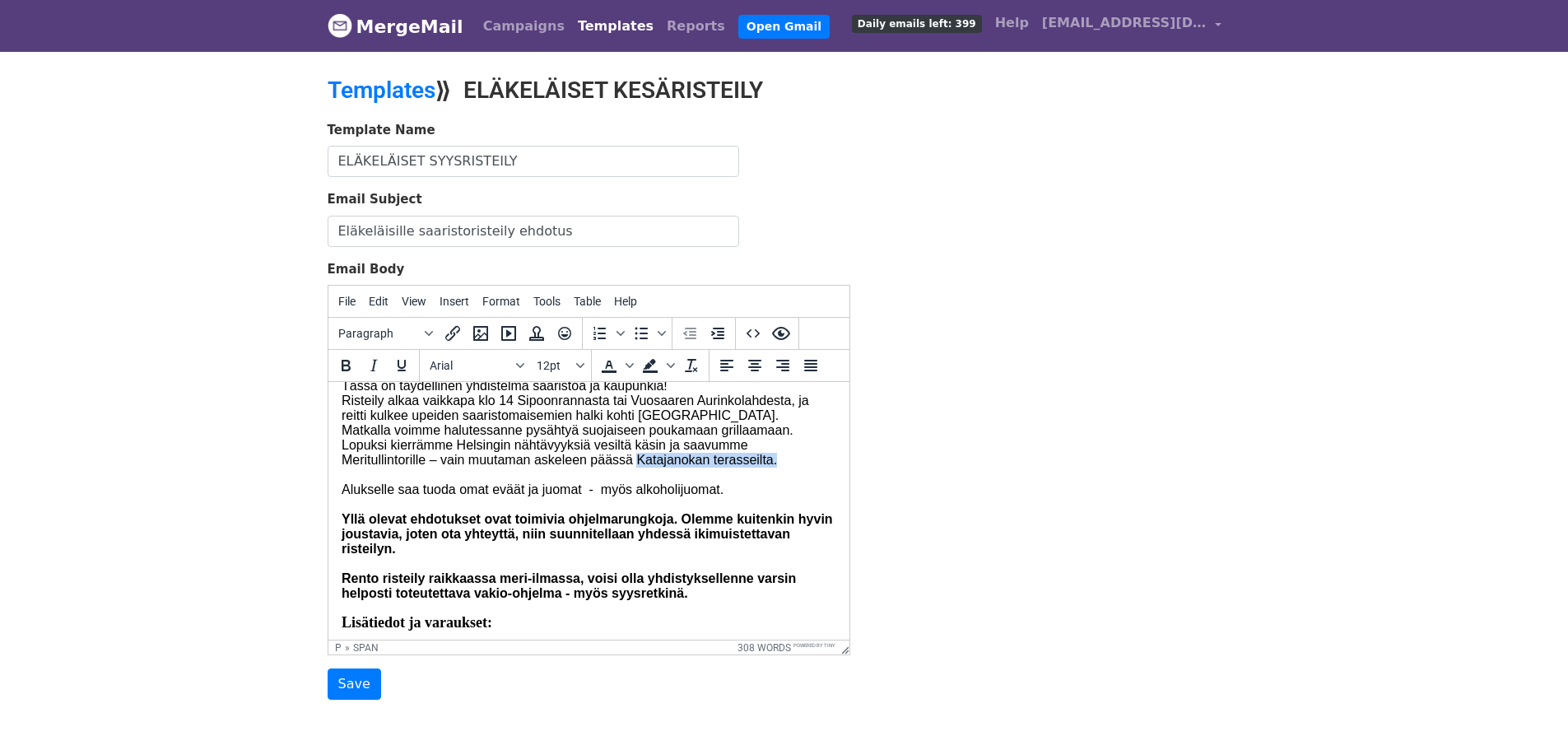
drag, startPoint x: 637, startPoint y: 530, endPoint x: 804, endPoint y: 530, distance: 167.0
click at [804, 530] on p "Risteillen Helsingin Suomenlinnaan tai kauppatorille Tässä on täydellinen yhdis…" at bounding box center [588, 482] width 495 height 237
click at [718, 497] on span "Tässä on täydellinen yhdistelmä saaristoa ja kaupunkia! Risteily alkaa vaikkapa…" at bounding box center [586, 489] width 492 height 221
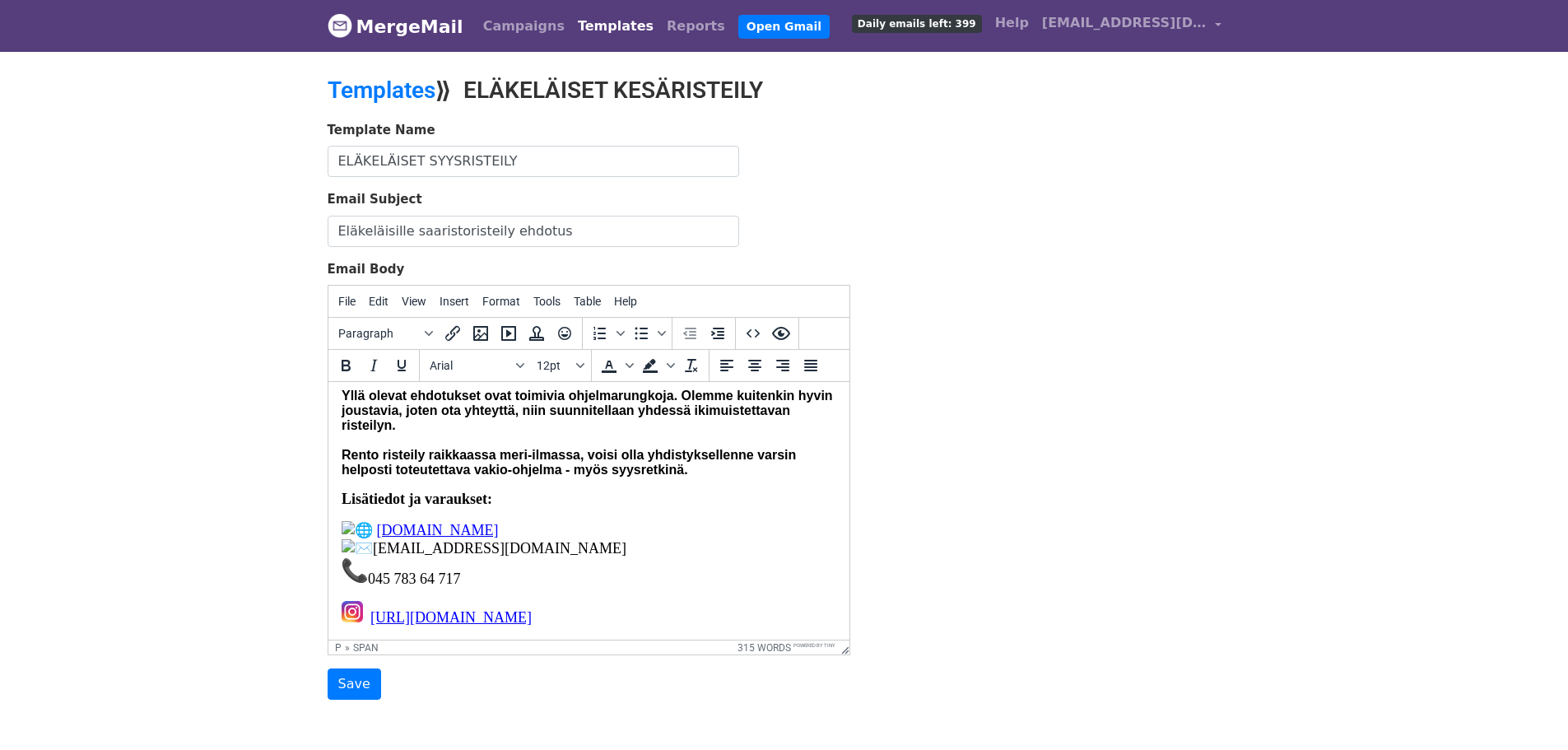
scroll to position [856, 0]
click at [644, 463] on strong "Yllä olevat ehdotukset ovat toimivia ohjelmarungkoja. Olemme kuitenkin hyvin jo…" at bounding box center [586, 432] width 492 height 88
click at [568, 468] on strong "Yllä olevat ehdotukset ovat toimivia ohjelmarunkoja. Olemme kuitenkin hyvin jou…" at bounding box center [583, 432] width 483 height 88
click at [575, 472] on p "Matka jatkuu ja kierrämme Helsingin nähtävyyksiä vesiltä käsin ja saavumme Meri…" at bounding box center [588, 396] width 495 height 163
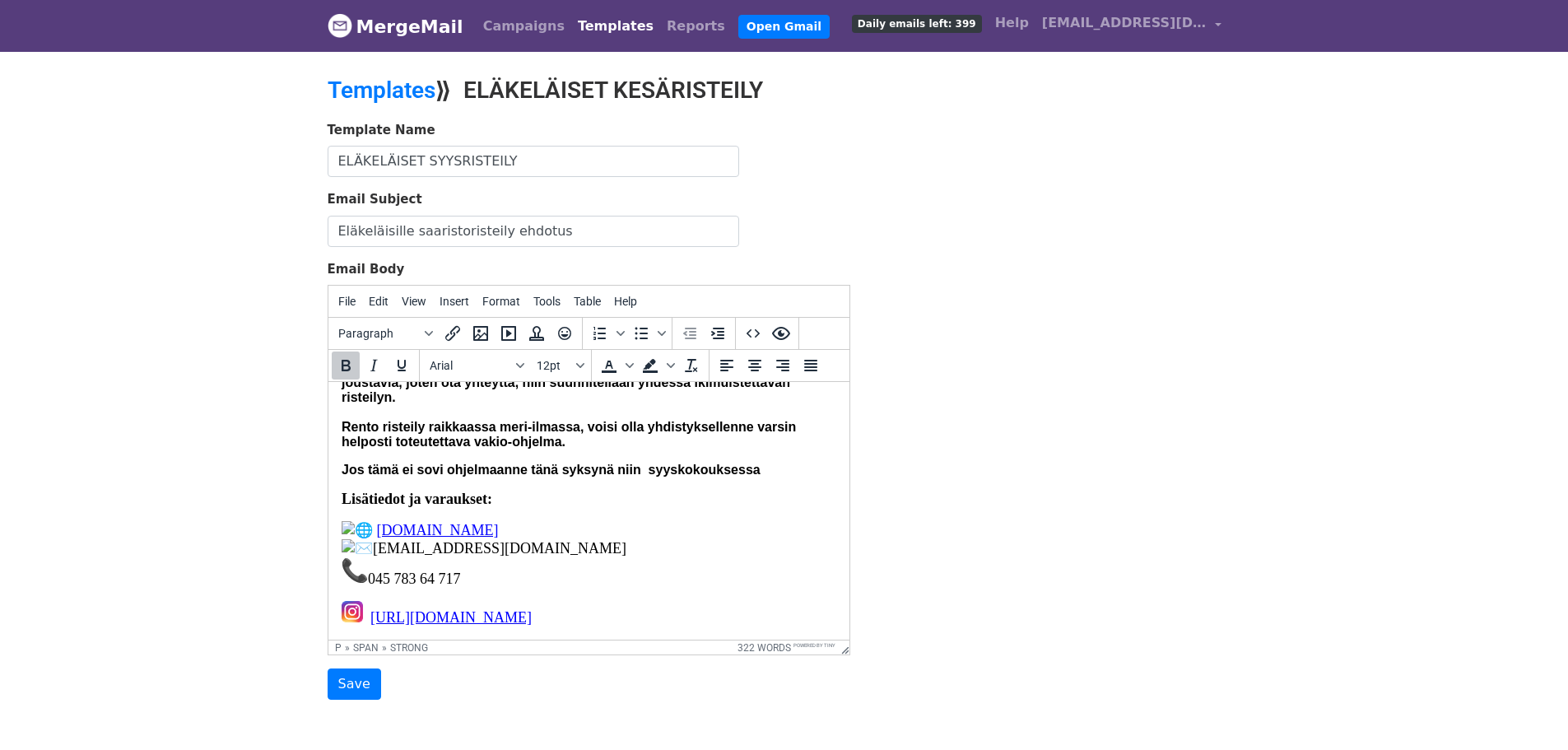
click at [642, 477] on strong "Jos tämä ei sovi ohjelmaanne tänä syksynä niin syyskokouksessa" at bounding box center [550, 469] width 419 height 14
click at [771, 478] on p "Jos tämä ei sovi ohjelmaanne tänä syksynä niin syyskokouksessa" at bounding box center [588, 470] width 495 height 15
click at [642, 477] on strong "Jos tämä ei sovi ohjelmaanne tänä syksynä niin syyskokouksessa olisi" at bounding box center [563, 469] width 445 height 14
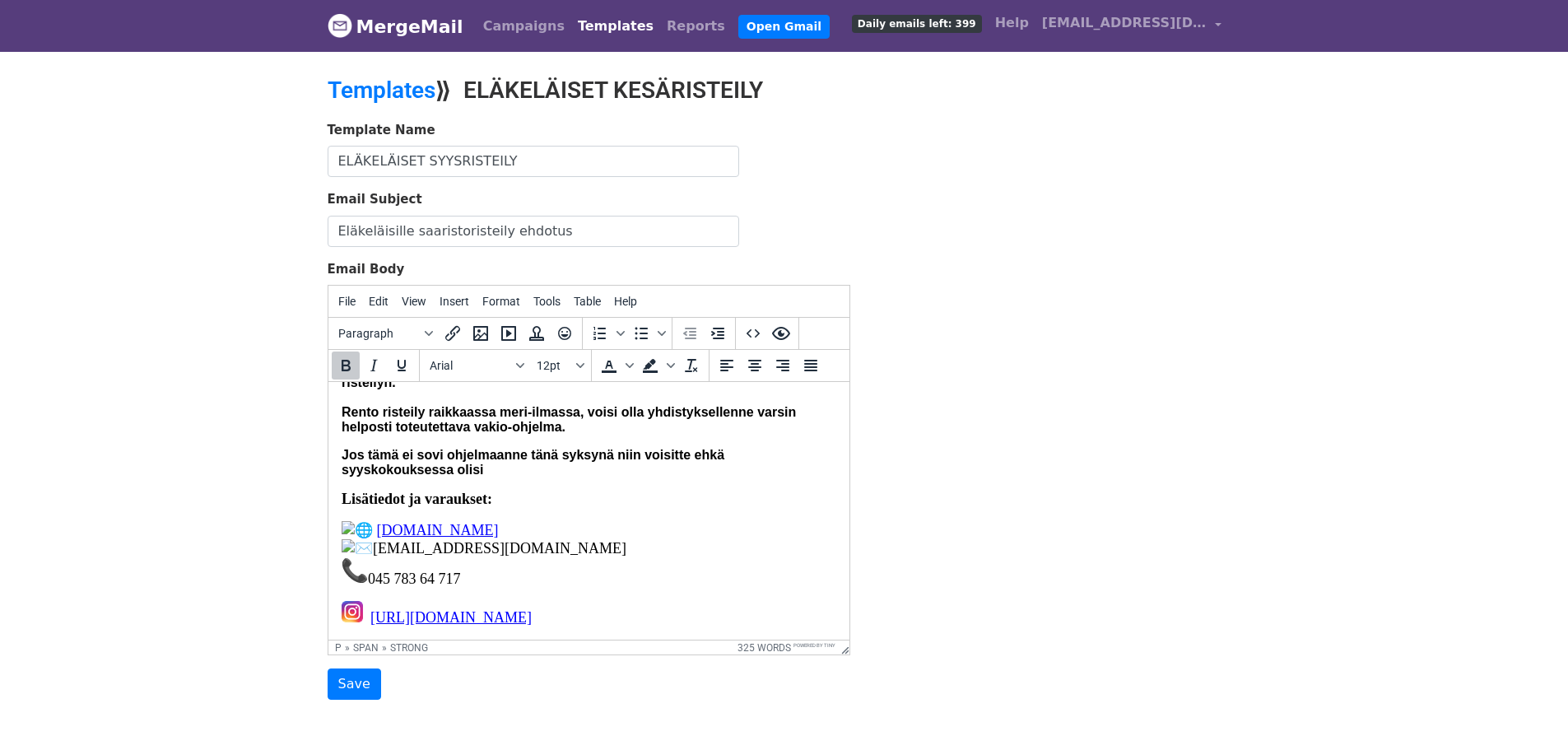
click at [454, 477] on strong "Jos tämä ei sovi ohjelmaanne tänä syksynä niin voisitte ehkä syyskokouksessa ol…" at bounding box center [532, 462] width 383 height 29
click at [709, 477] on strong "Jos tämä ei sovi ohjelmaanne tänä syksynä niin voisitte ehkä syyskokouksessa pä…" at bounding box center [576, 462] width 470 height 29
click at [737, 477] on strong "Jos tämä ei sovi ohjelmaanne tänä syksynä niin voisitte ehkä syyskokouksessa pä…" at bounding box center [576, 462] width 470 height 29
click at [783, 478] on p "Jos tämä ei sovi ohjelmaanne tänä syksynä niin voisitte ehkä syyskokouksessa pä…" at bounding box center [588, 463] width 495 height 30
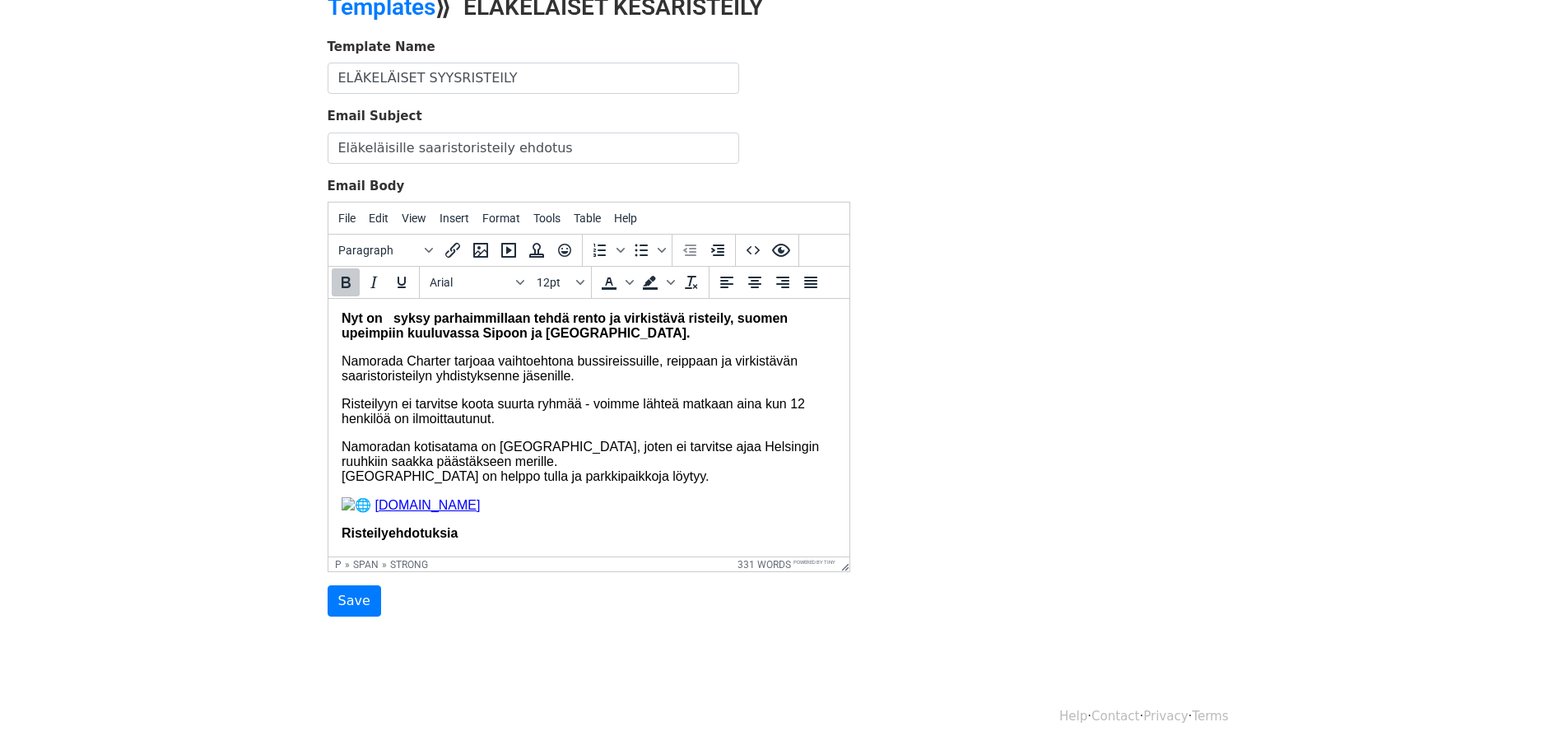
scroll to position [0, 0]
click at [397, 321] on strong "Nyt on syksy parhaimmillaan tehdä rento ja virkistävä risteily," at bounding box center [536, 319] width 392 height 14
click at [390, 326] on strong "Nyt on syksy parhaimmillaan tehdä rento ja virkistävä risteily," at bounding box center [536, 319] width 392 height 14
click at [738, 319] on span "suomen upeimpiin kuuluvassa Sipoon ja Helsingin saaristossa." at bounding box center [562, 326] width 443 height 29
click at [1011, 392] on div "Template Name ELÄKELÄISET SYYSRISTEILY Email Subject Eläkeläisille saaristorist…" at bounding box center [784, 328] width 938 height 580
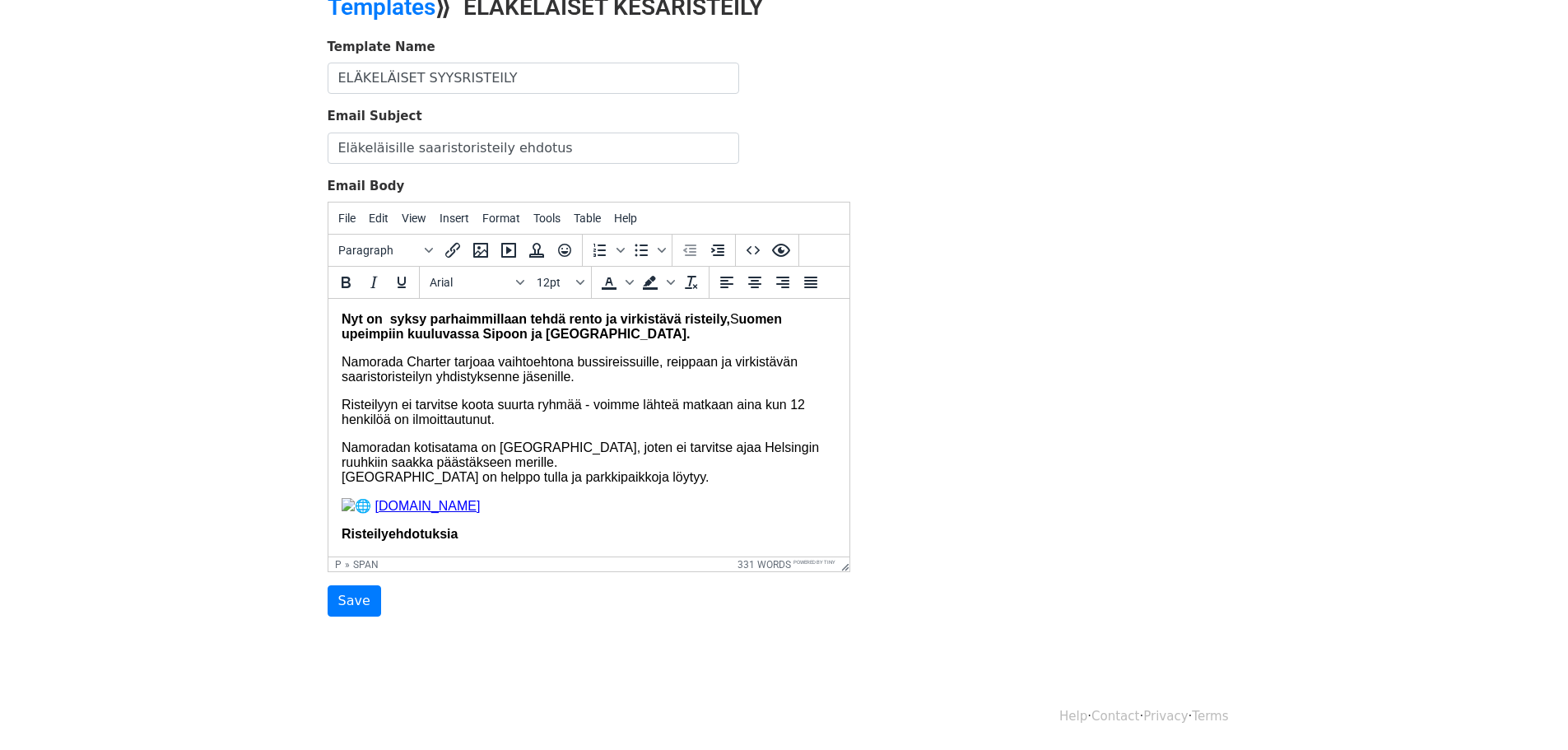
click at [738, 319] on span "Nyt on syksy parhaimmillaan tehdä rento ja virkistävä risteily, S" at bounding box center [539, 319] width 397 height 14
click at [342, 275] on icon "Bold" at bounding box center [345, 281] width 19 height 19
drag, startPoint x: 732, startPoint y: 322, endPoint x: 745, endPoint y: 325, distance: 13.3
click at [745, 325] on p "Nyt on syksy parhaimmillaan tehdä rento ja virkistävä risteily, S ﻿ uomen upeim…" at bounding box center [588, 327] width 495 height 30
click at [346, 279] on icon "Bold" at bounding box center [345, 281] width 19 height 19
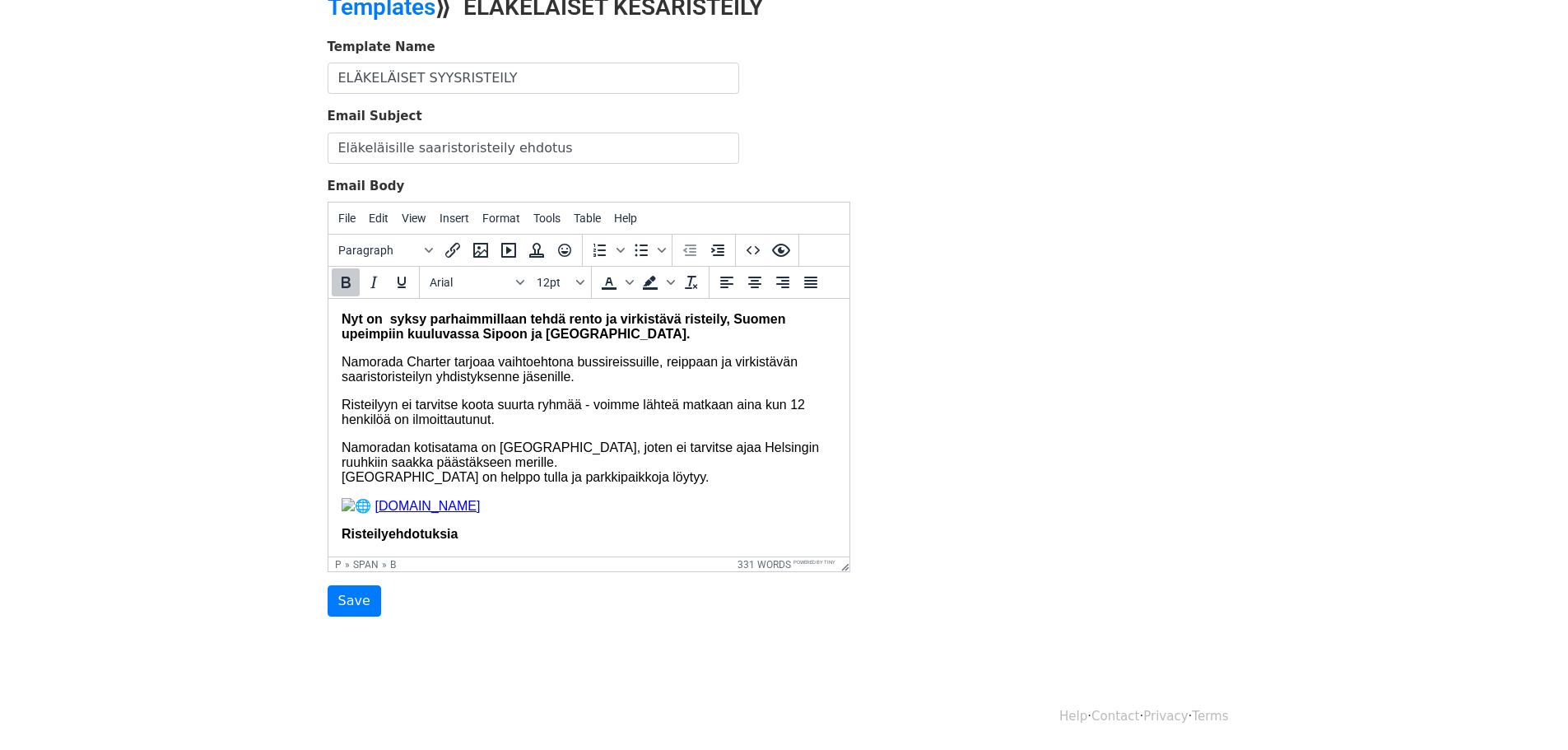
click at [1010, 372] on div "Template Name ELÄKELÄISET SYYSRISTEILY Email Subject Eläkeläisille saaristorist…" at bounding box center [784, 328] width 938 height 580
click at [1175, 389] on div "Template Name ELÄKELÄISET SYYSRISTEILY Email Subject Eläkeläisille saaristorist…" at bounding box center [784, 328] width 938 height 580
drag, startPoint x: 834, startPoint y: 342, endPoint x: 828, endPoint y: 369, distance: 27.7
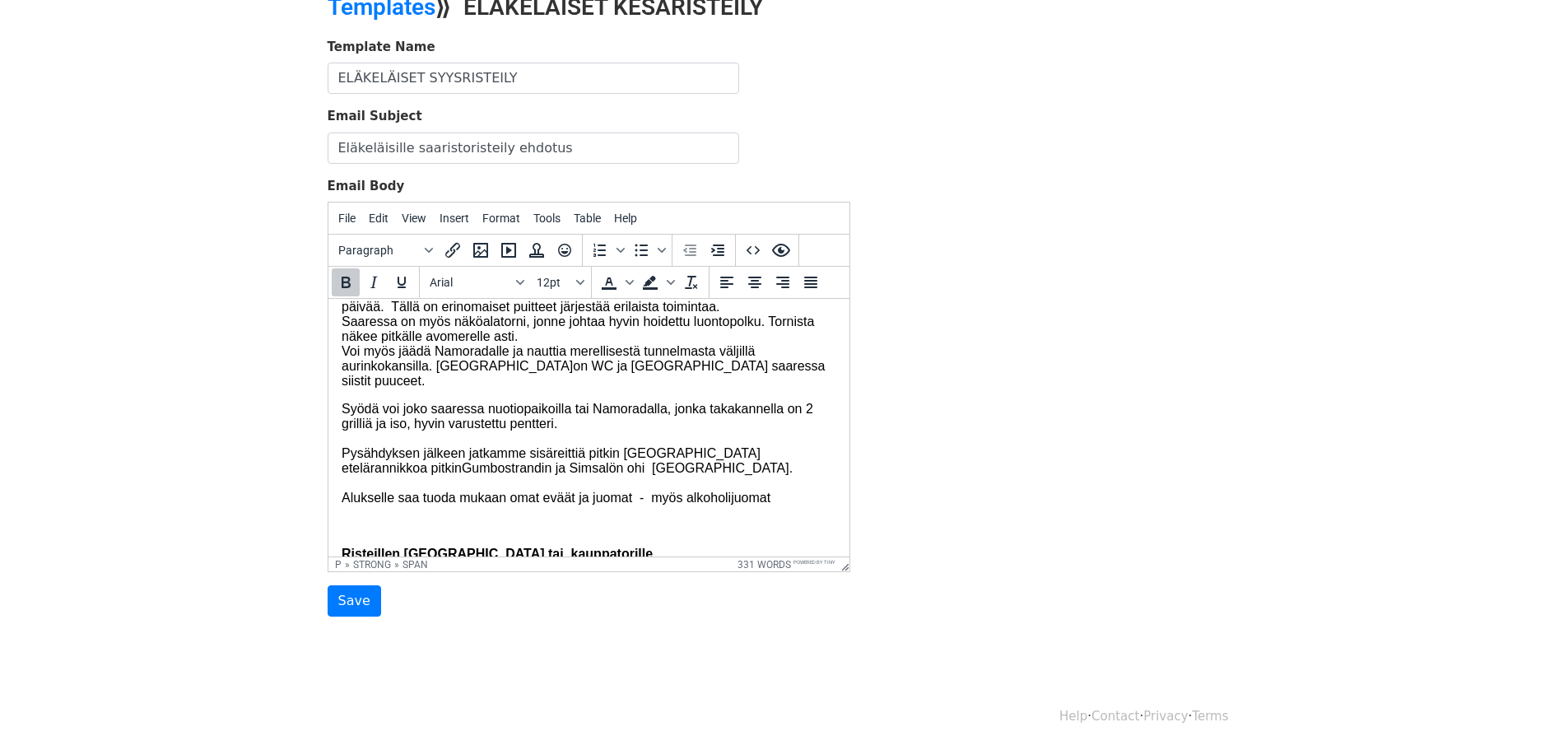
scroll to position [439, 0]
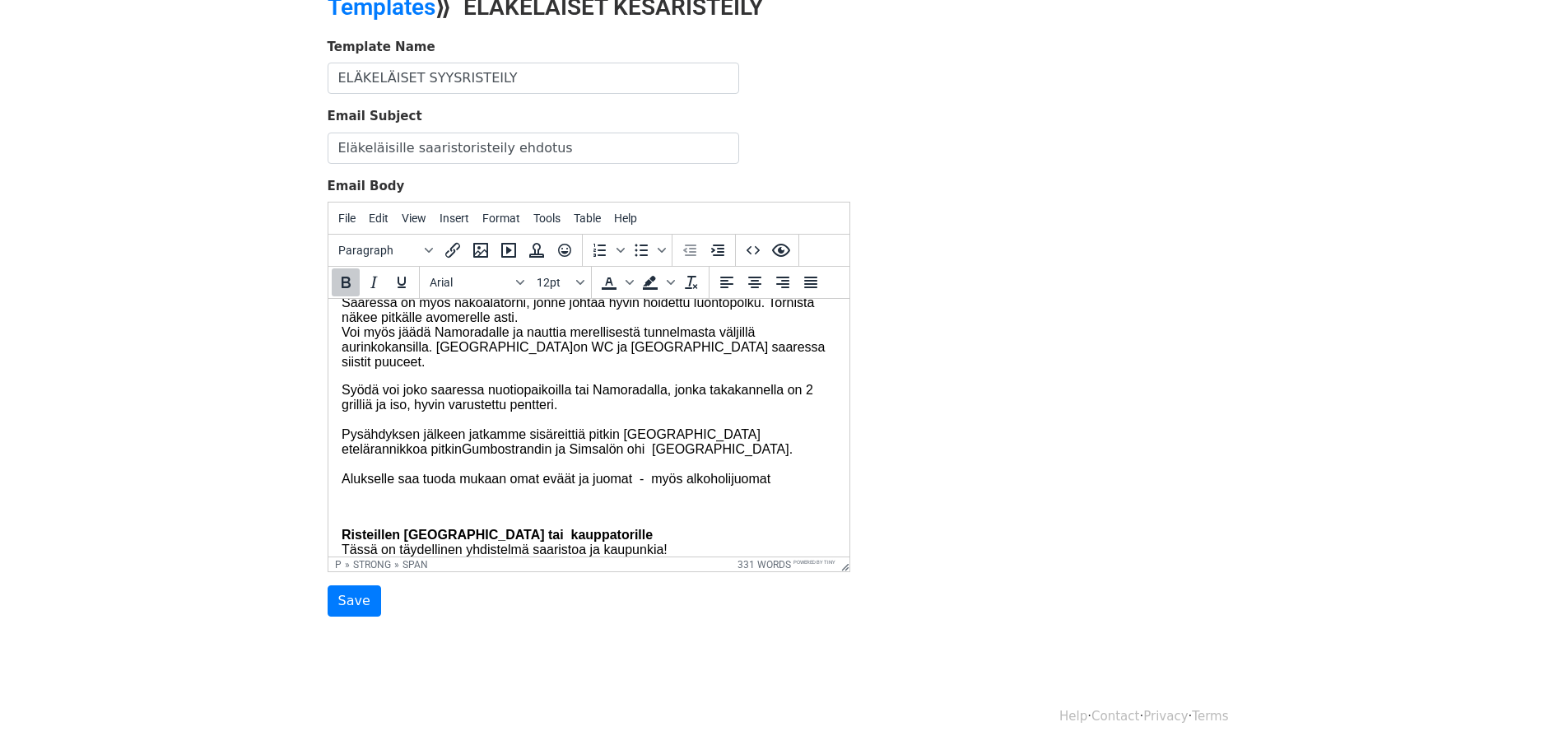
click at [566, 450] on p "Syödä voi joko saaressa nuotiopaikoilla tai Namoradalla, jonka takakannella on …" at bounding box center [588, 434] width 495 height 104
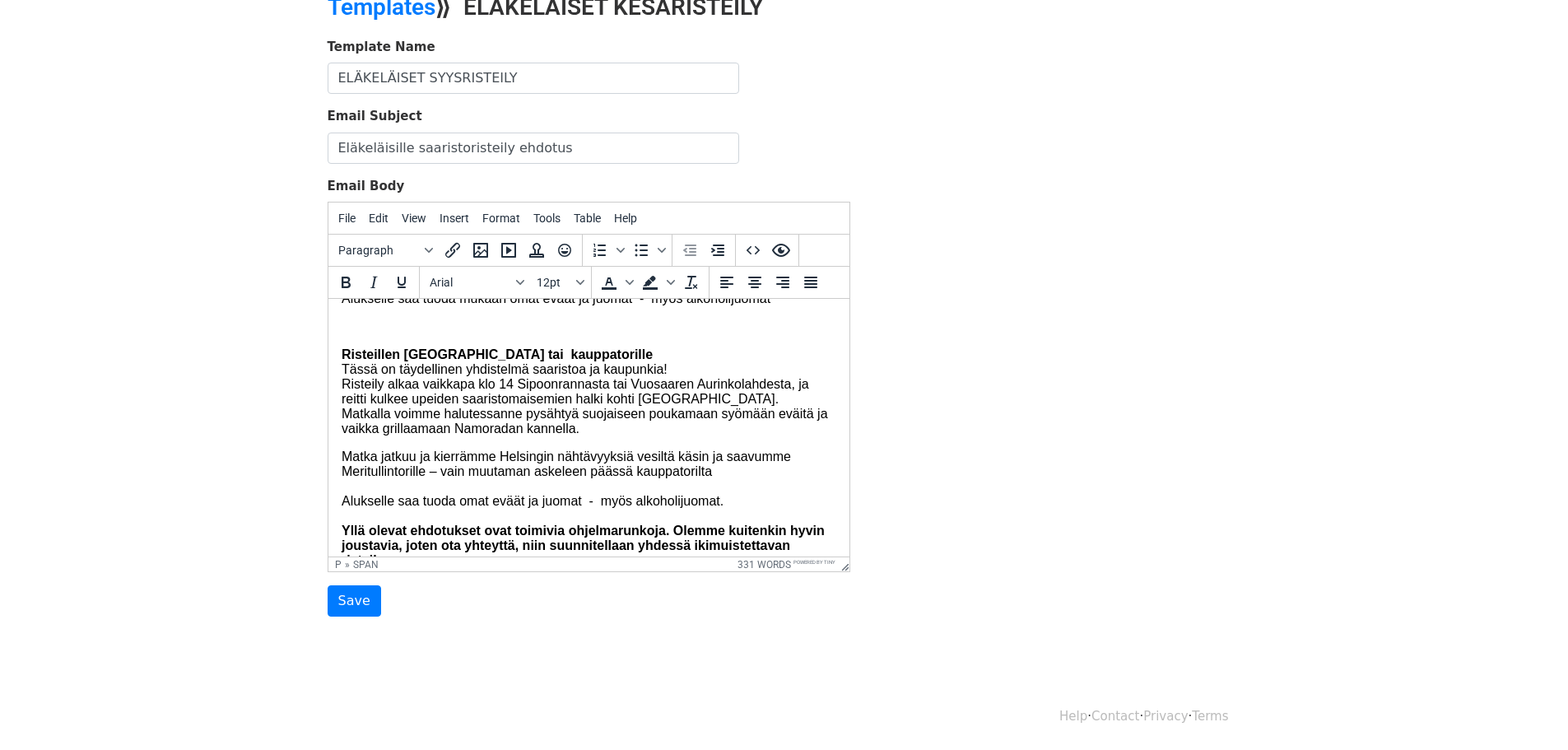
scroll to position [604, 0]
click at [339, 371] on html "Nyt on syksy parhaimmillaan tehdä rento ja virkistävä risteily, S uomen upeimpi…" at bounding box center [588, 256] width 521 height 1123
click at [342, 335] on p at bounding box center [588, 328] width 495 height 15
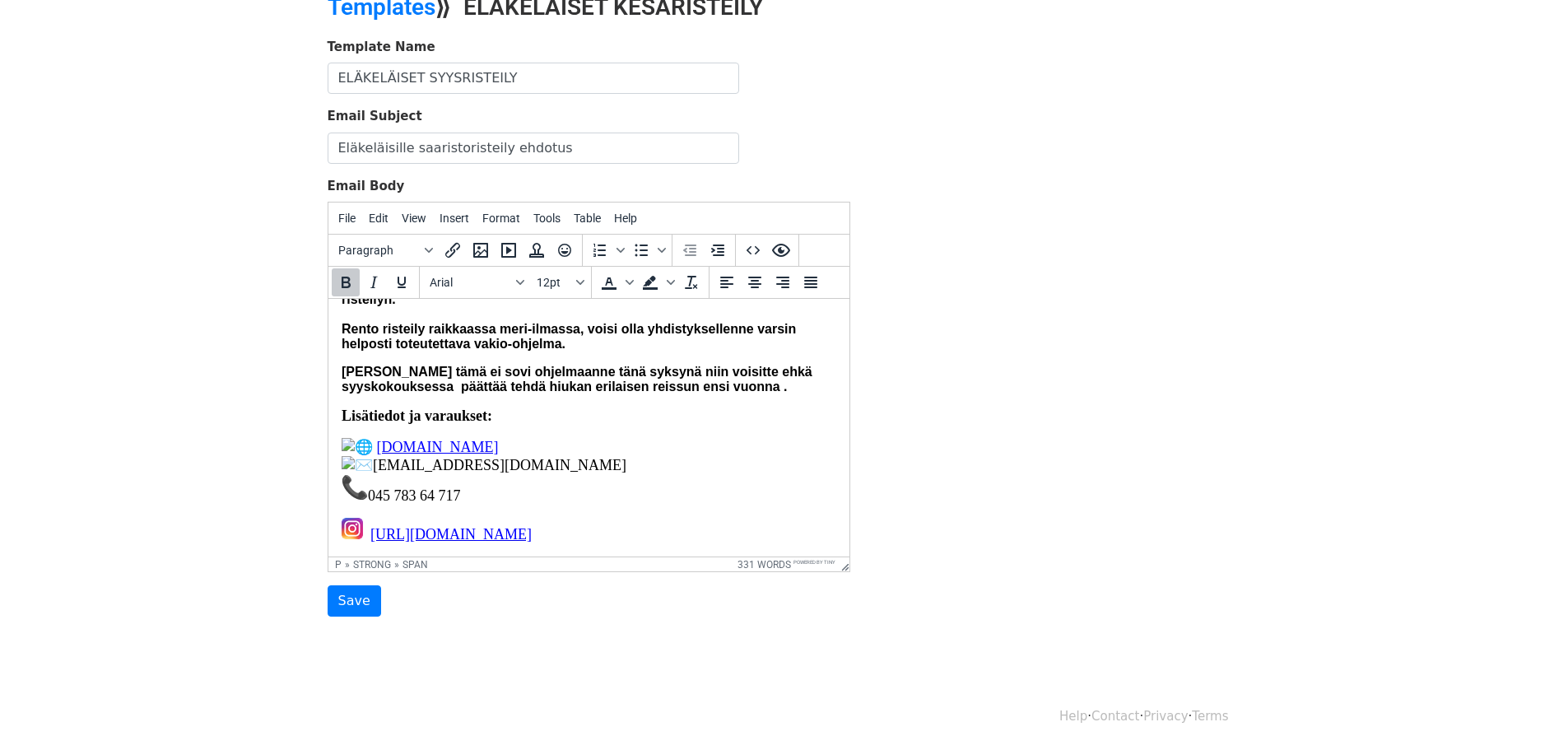
scroll to position [850, 0]
drag, startPoint x: 494, startPoint y: 503, endPoint x: 334, endPoint y: 505, distance: 160.0
click at [334, 505] on html "Nyt on syksy parhaimmillaan tehdä rento ja virkistävä risteily, S uomen upeimpi…" at bounding box center [588, 9] width 521 height 1094
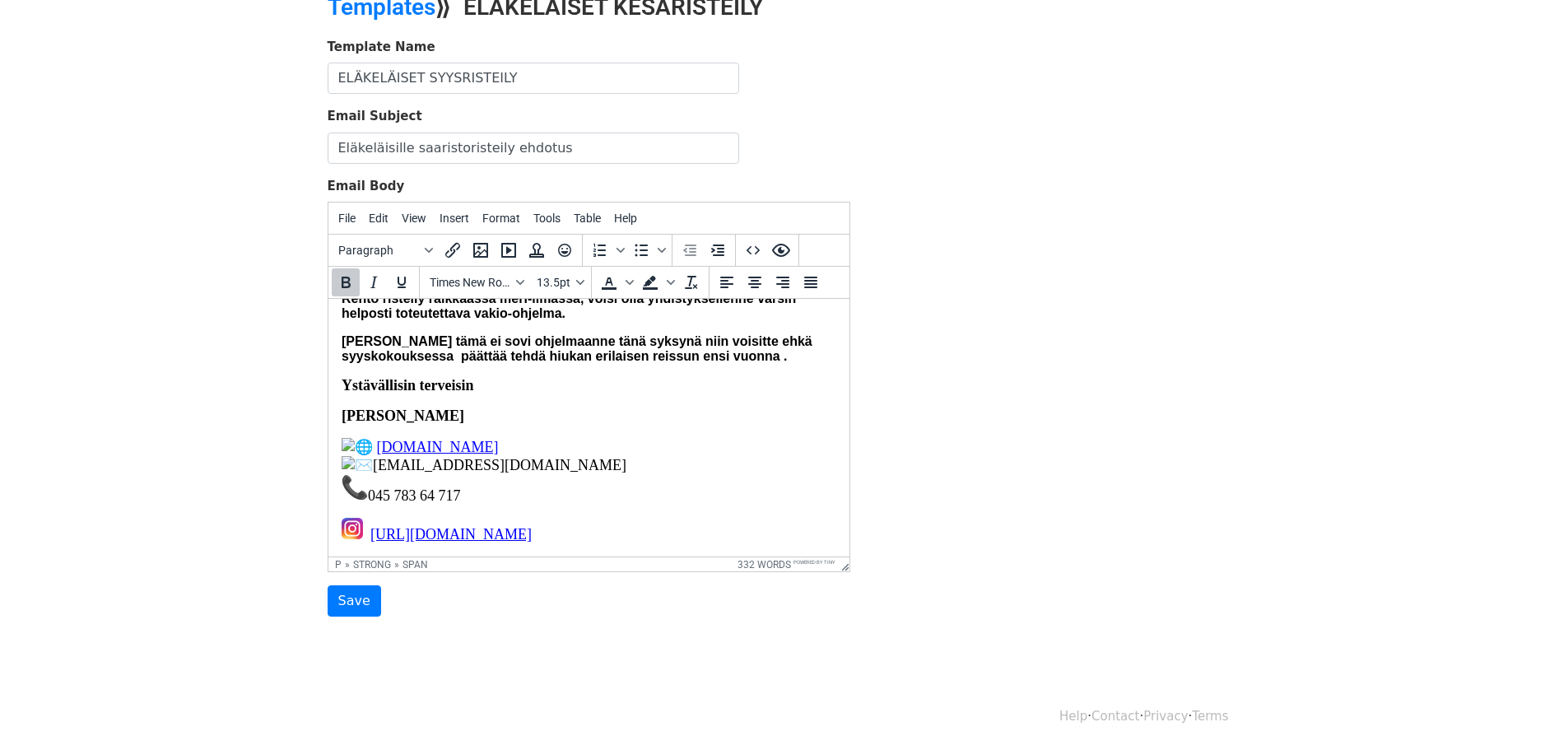
scroll to position [970, 0]
drag, startPoint x: 344, startPoint y: 537, endPoint x: 701, endPoint y: 525, distance: 357.2
click at [701, 525] on p "https://www.instagram. com/namorada_charter/" at bounding box center [588, 531] width 495 height 26
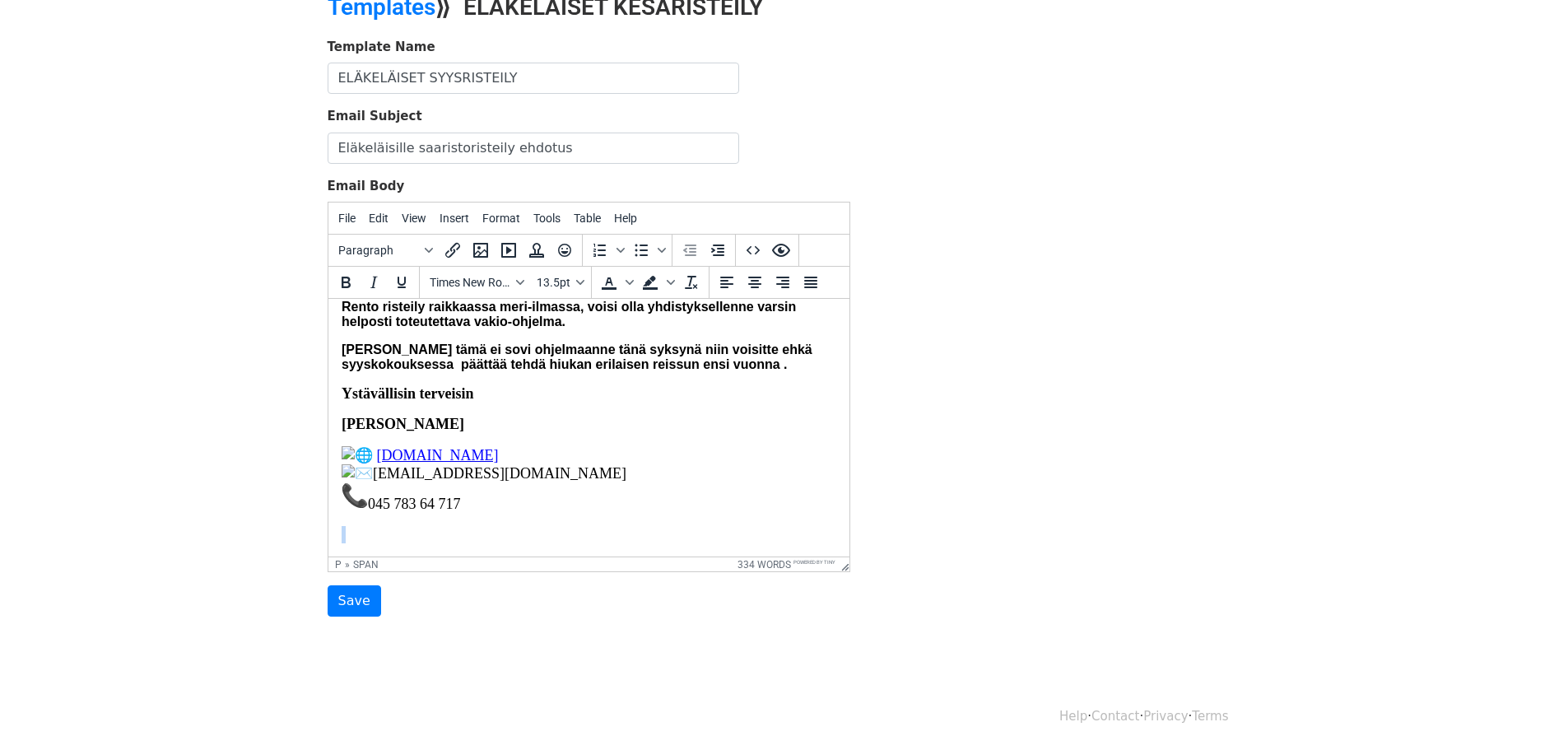
scroll to position [963, 0]
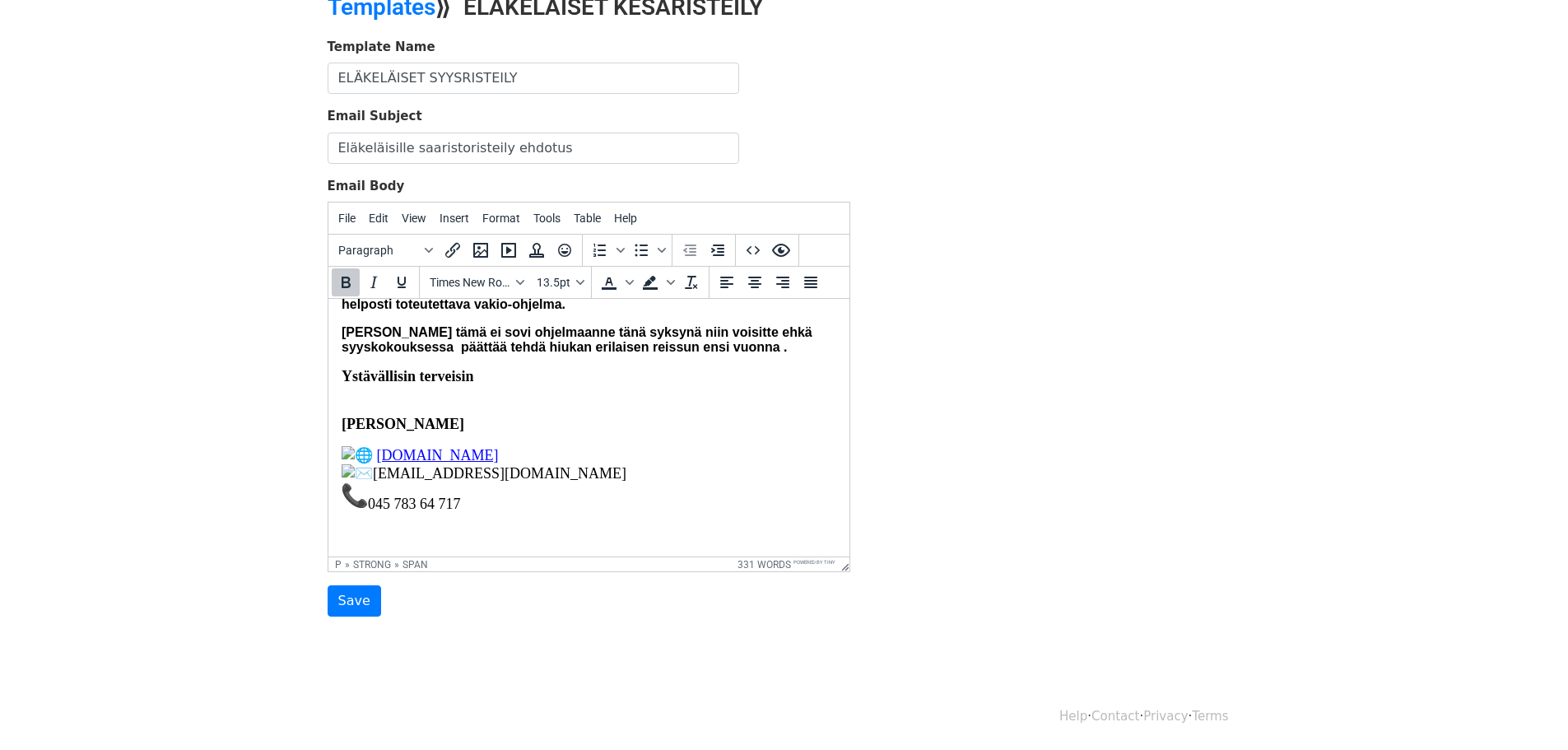
scroll to position [970, 0]
click at [346, 409] on p "Ture Nyholm" at bounding box center [588, 415] width 495 height 34
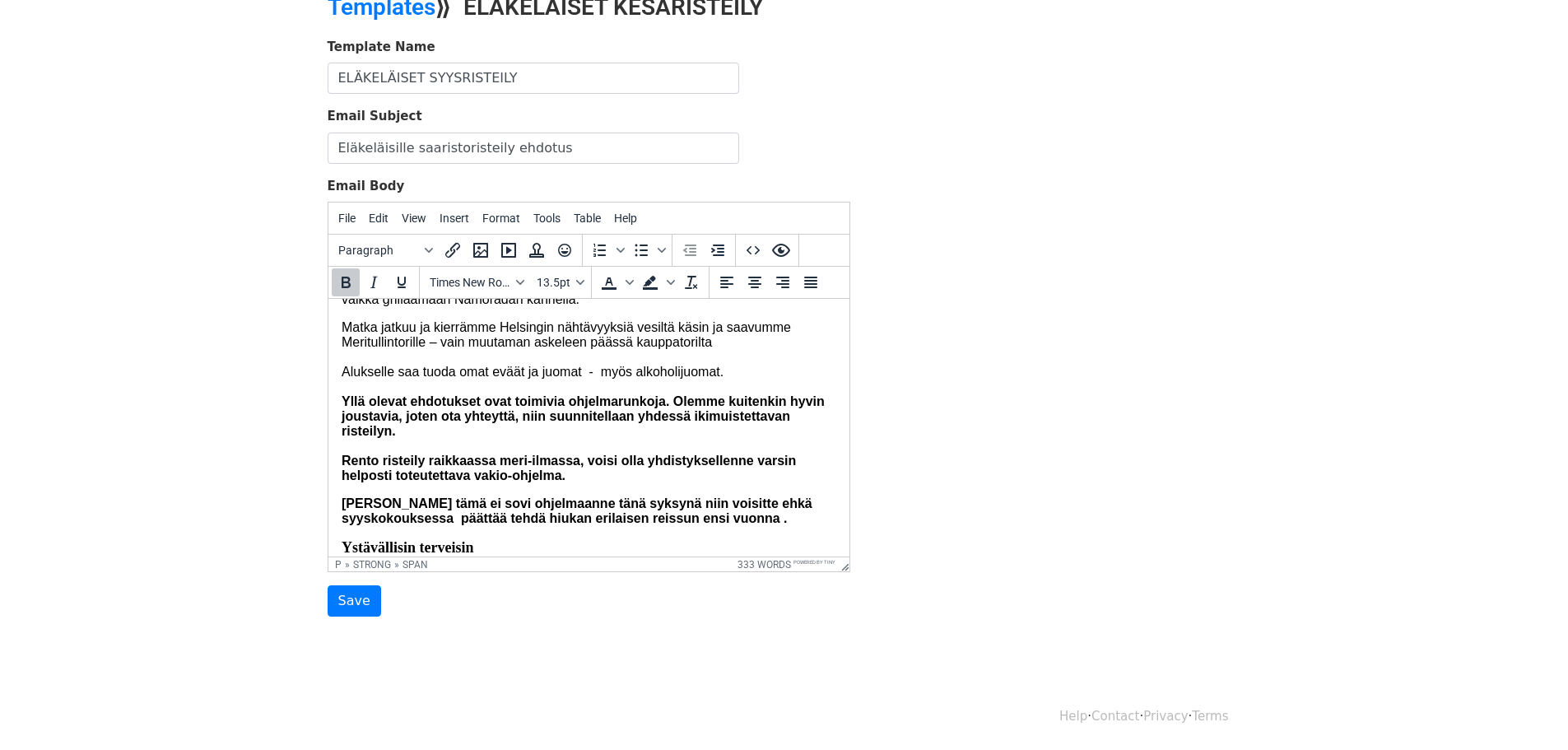
scroll to position [696, 0]
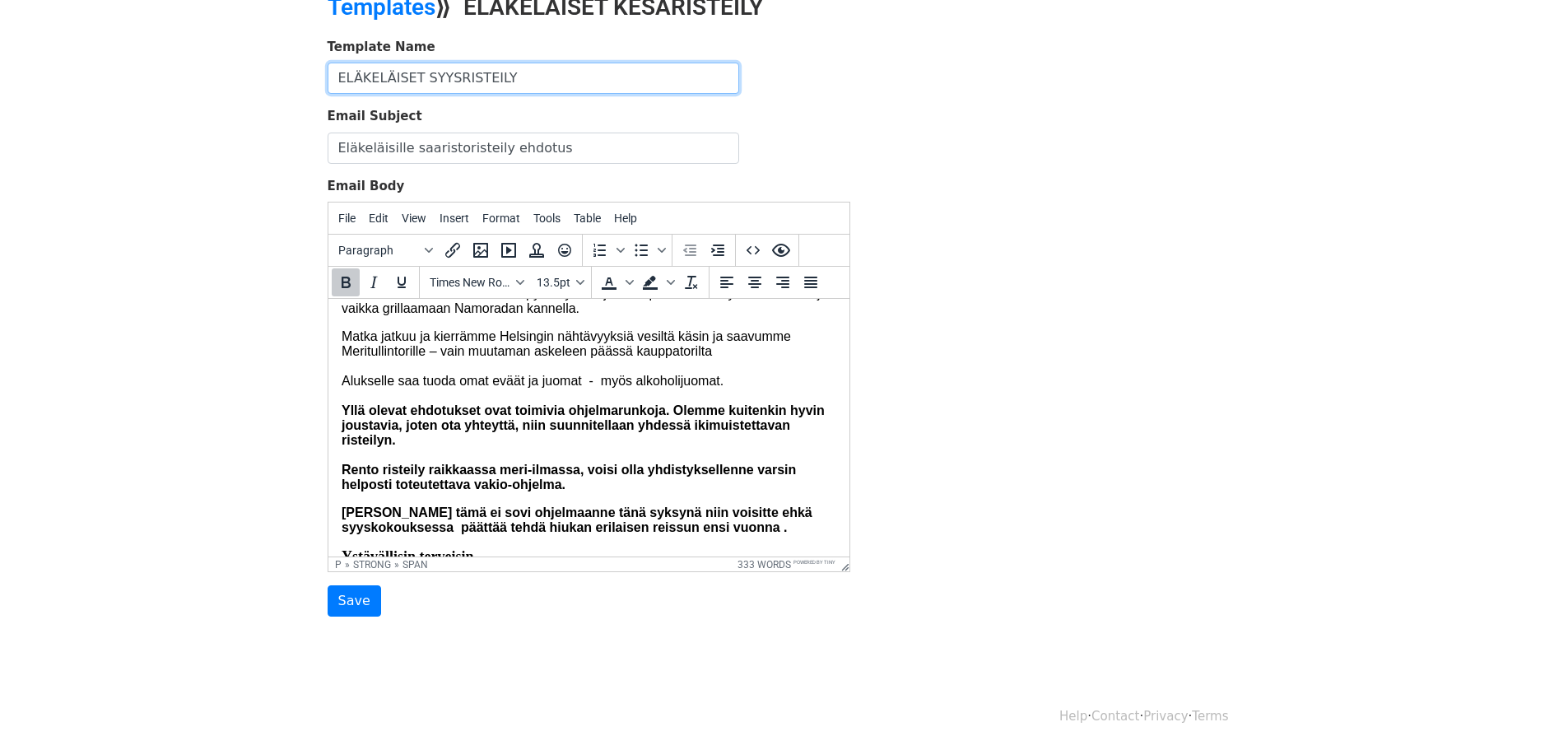
click at [448, 82] on input "ELÄKELÄISET SYYSRISTEILY" at bounding box center [533, 79] width 411 height 31
click at [530, 73] on input "ELÄKELÄISET SYYSKIRJERISTEILY" at bounding box center [533, 79] width 411 height 31
type input "ELÄKELÄISET SYYSKIRJE"
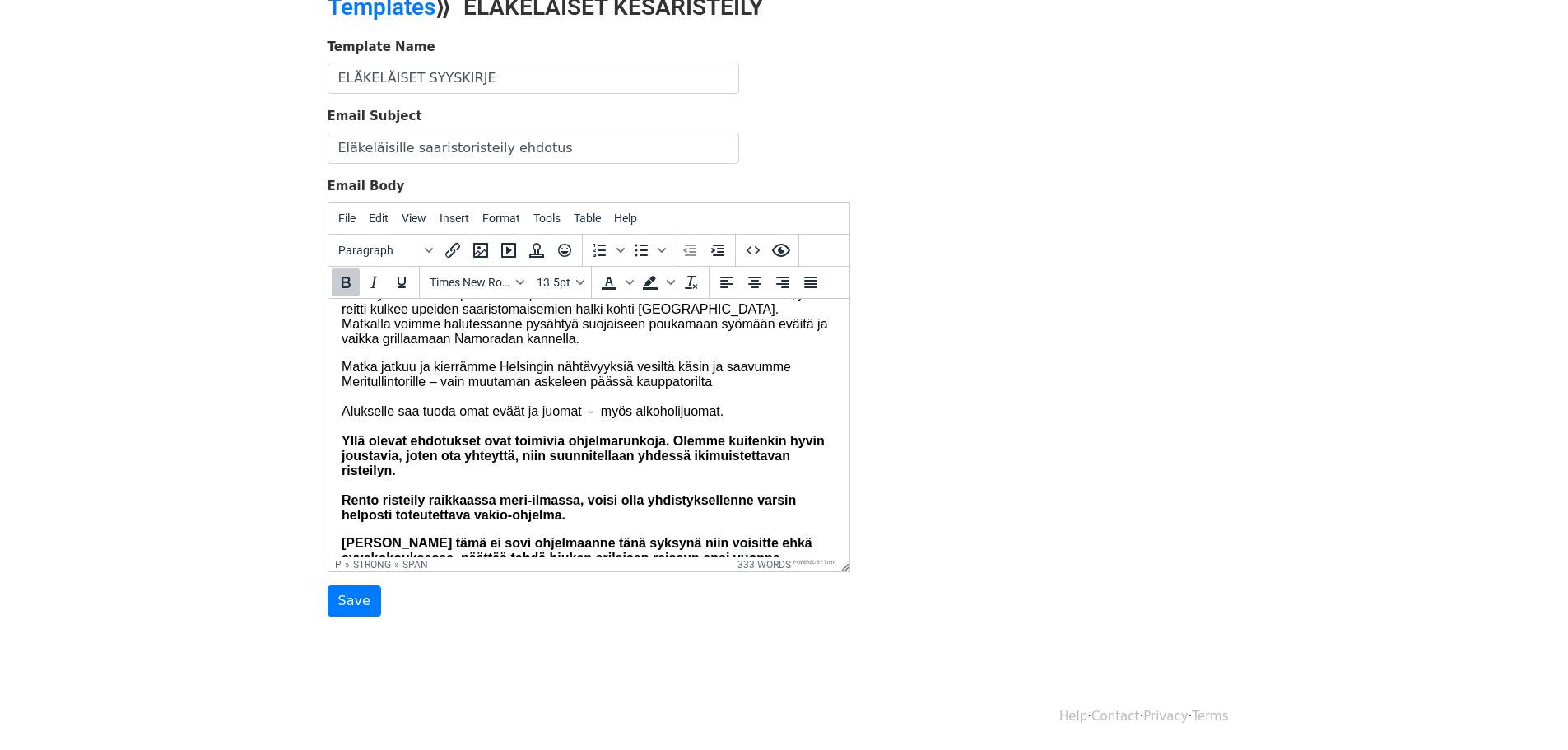
scroll to position [670, 0]
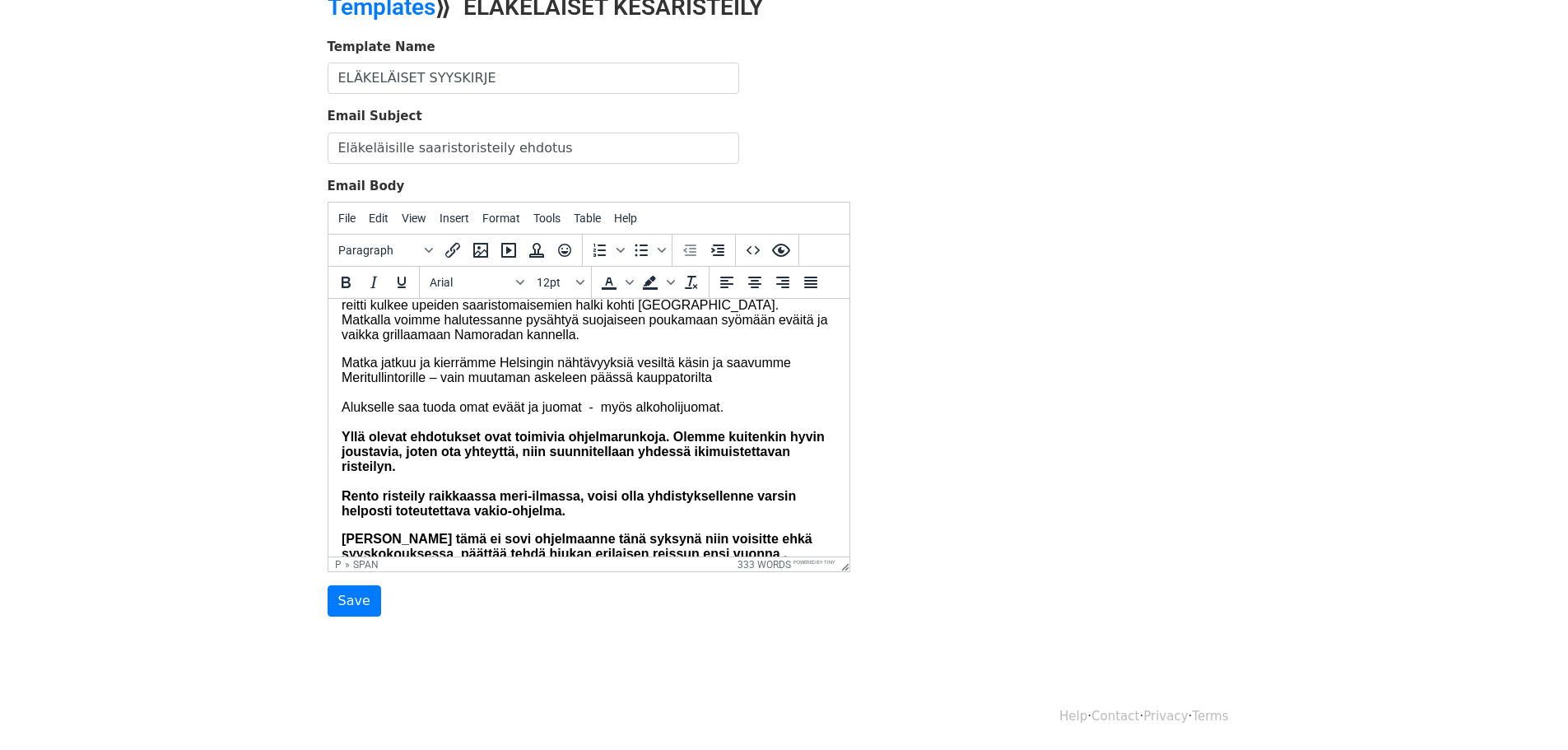
click at [721, 450] on p "Matka jatkuu ja kierrämme Helsingin nähtävyyksiä vesiltä käsin ja saavumme Meri…" at bounding box center [588, 437] width 495 height 163
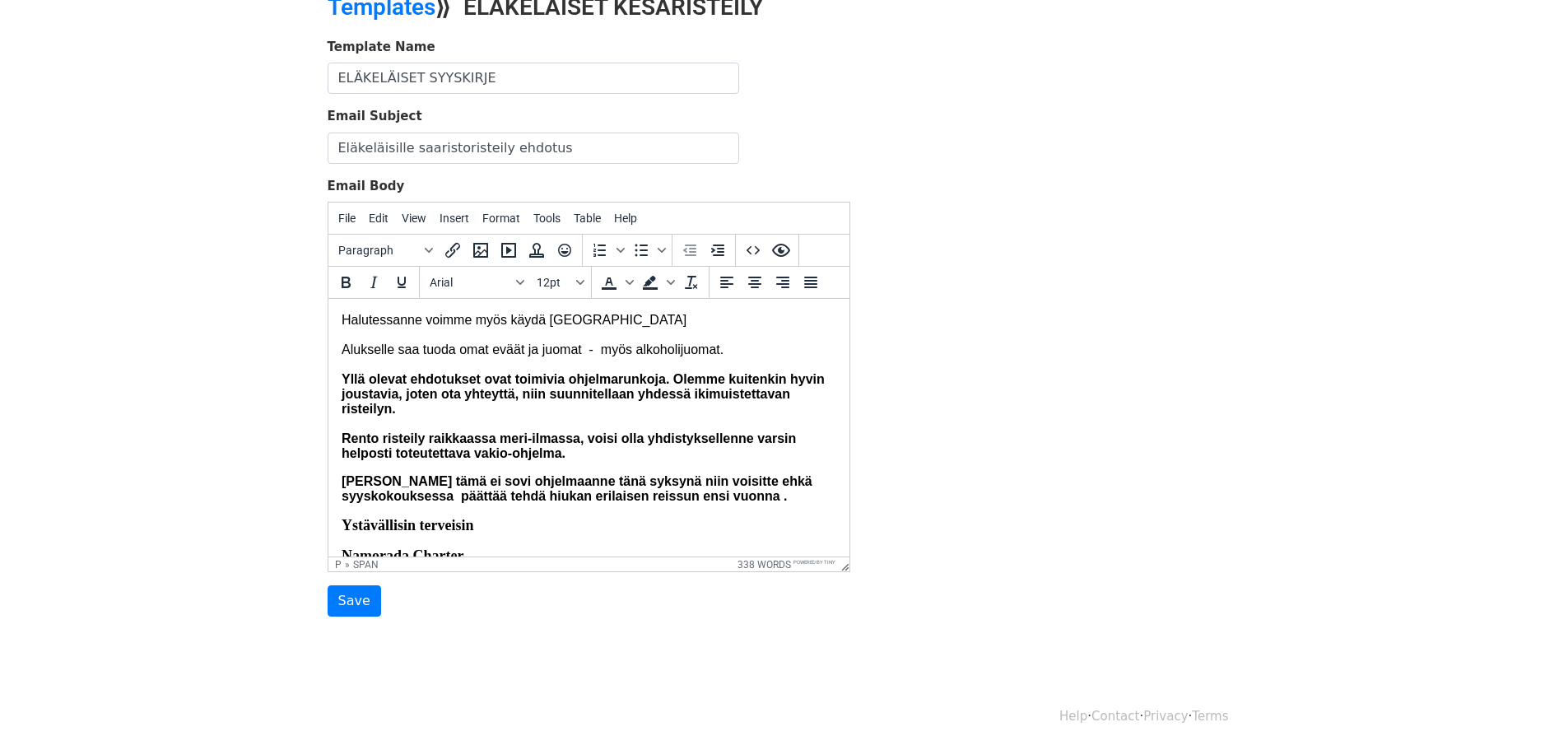
click at [508, 394] on span "Halutessanne voimme myös käydä Suomenlinnassa Alukselle saa tuoda omat eväät ja…" at bounding box center [583, 386] width 483 height 147
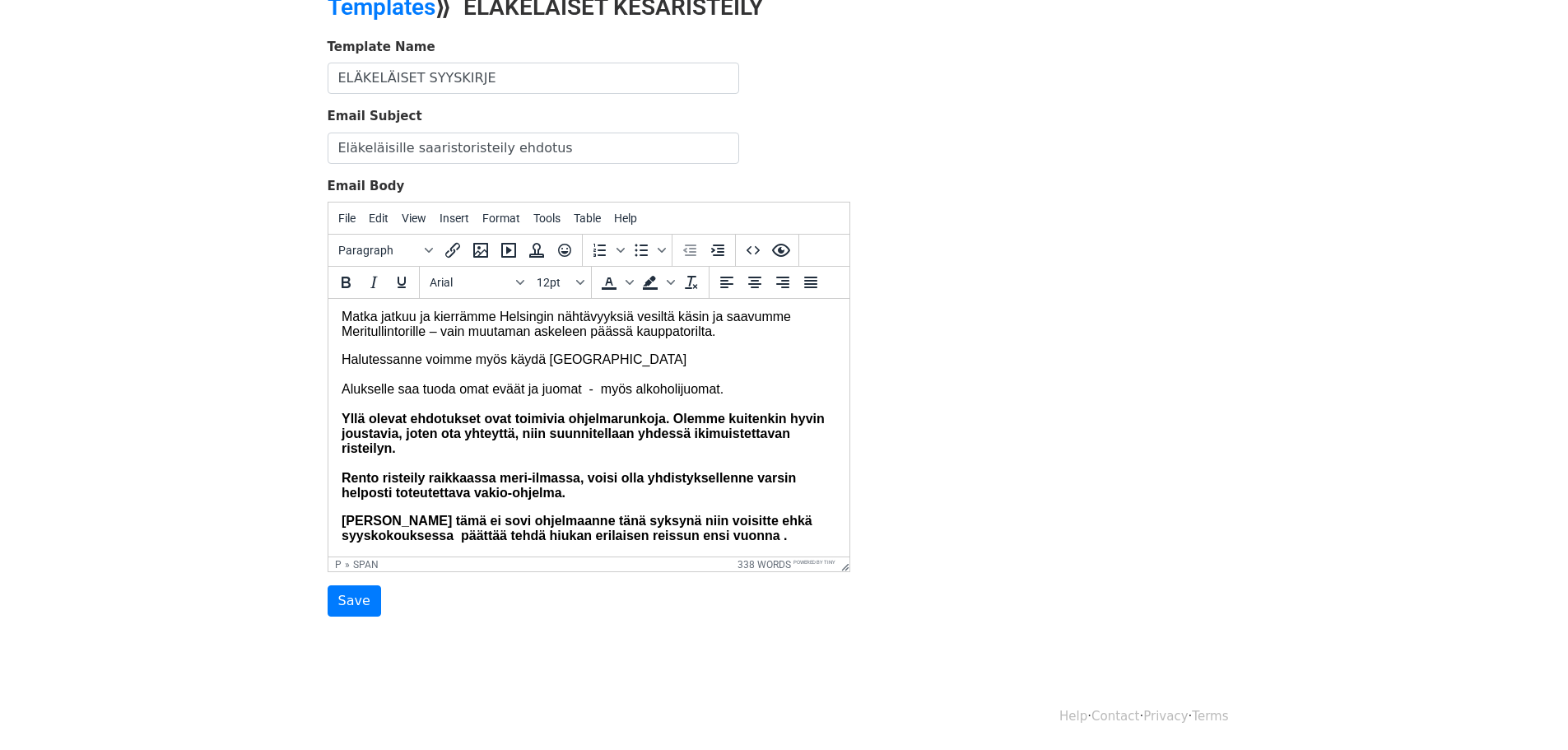
scroll to position [701, 0]
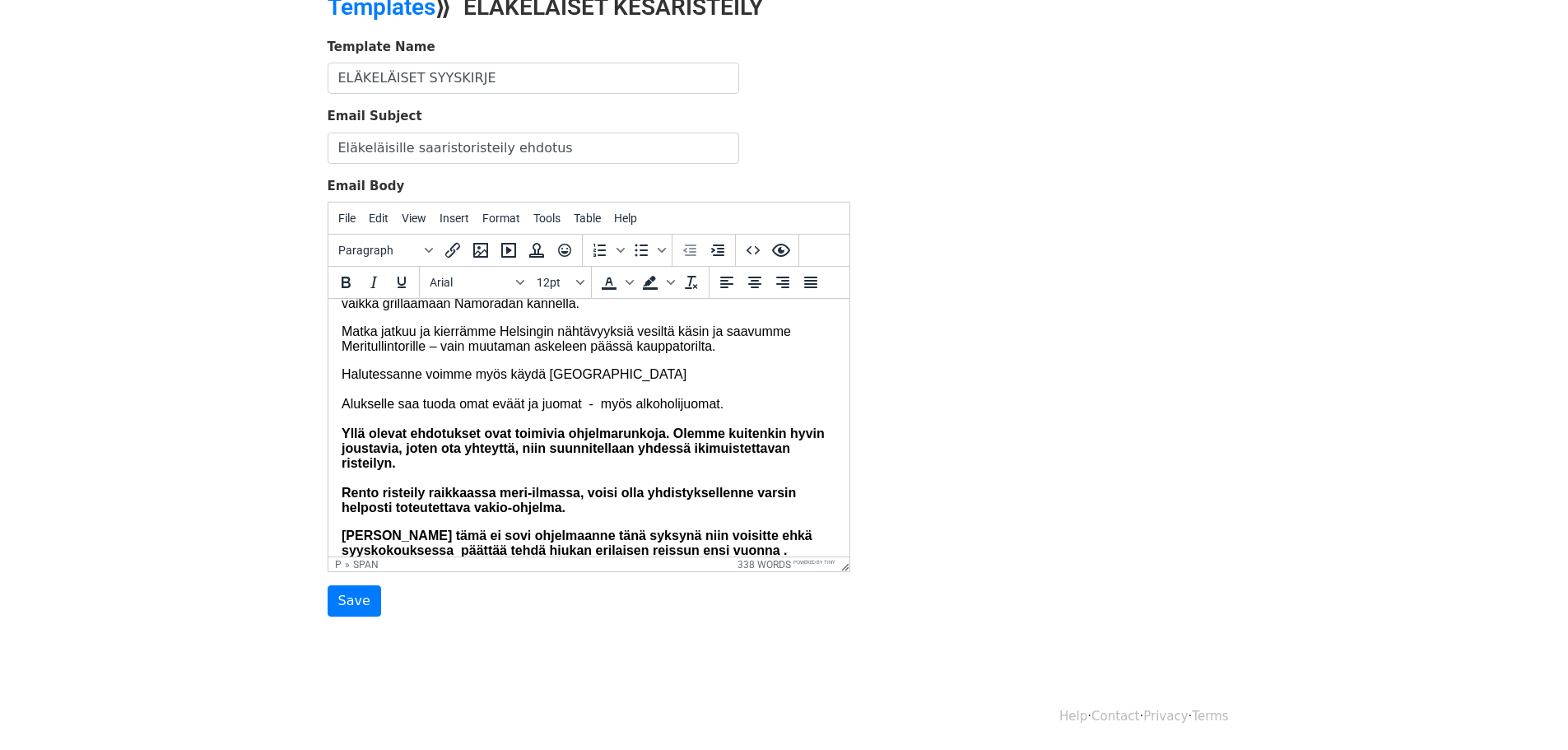
click at [647, 444] on p "Halutessanne voimme myös käydä Suomenlinnassa Alukselle saa tuoda omat eväät ja…" at bounding box center [588, 441] width 495 height 148
drag, startPoint x: 657, startPoint y: 445, endPoint x: 330, endPoint y: 446, distance: 327.0
click at [330, 446] on html "Nyt on syksy parhaimmillaan tehdä rento ja virkistävä risteily, S uomen upeimpi…" at bounding box center [588, 178] width 521 height 1162
click at [465, 426] on body "Nyt on syksy parhaimmillaan tehdä rento ja virkistävä risteily, S uomen upeimpi…" at bounding box center [588, 179] width 495 height 1136
click at [652, 447] on p "Halutessanne voimme myös käydä Suomenlinnassa. Alukselle saa tuoda omat eväät j…" at bounding box center [588, 441] width 495 height 148
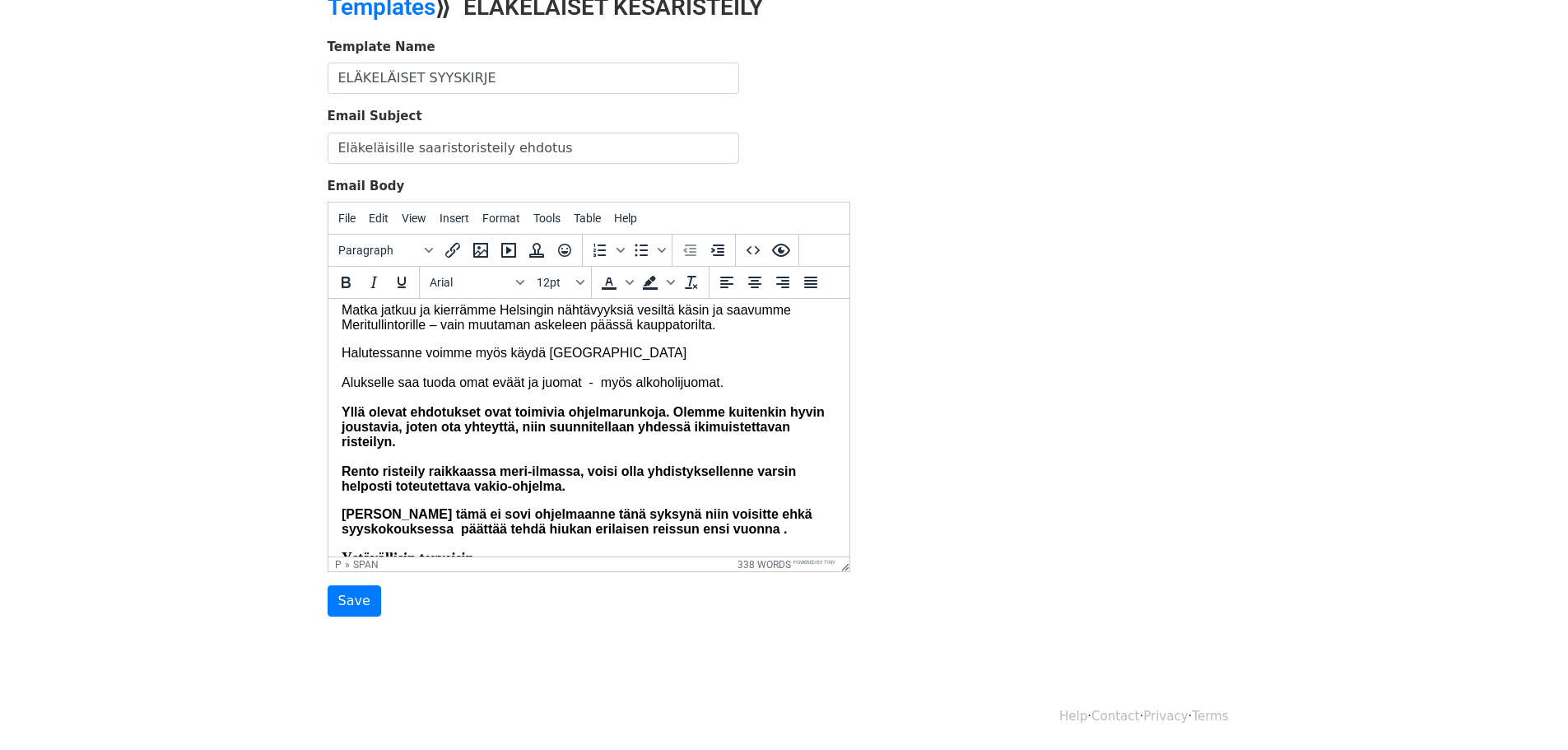
scroll to position [729, 0]
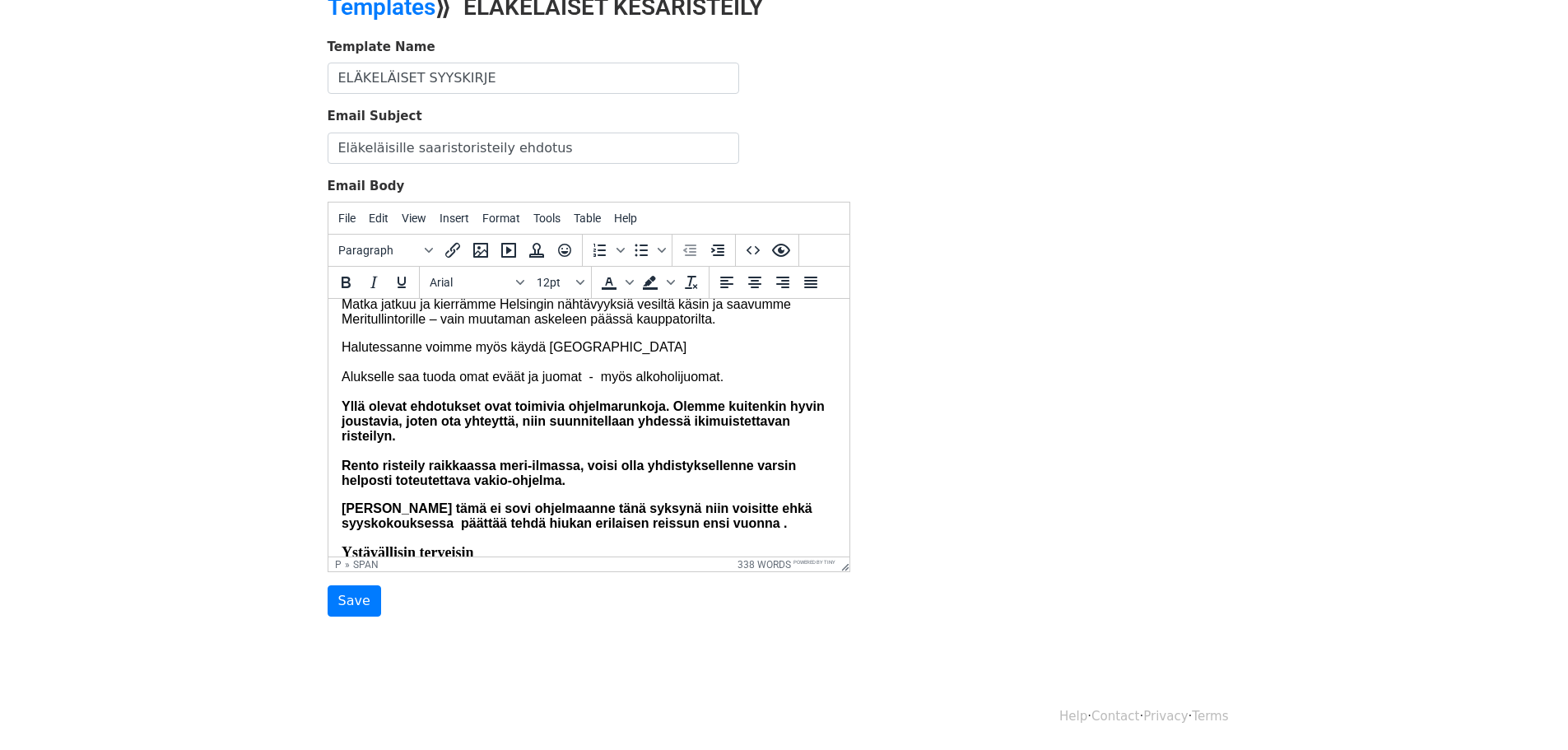
click at [656, 419] on p "Halutessanne voimme myös käydä Suomenlinnassa Alukselle saa tuoda omat eväät ja…" at bounding box center [588, 414] width 495 height 148
click at [508, 420] on span "Halutessanne voimme myös käydä Suomenlinnassa Alukselle saa tuoda omat eväät ja…" at bounding box center [583, 413] width 483 height 147
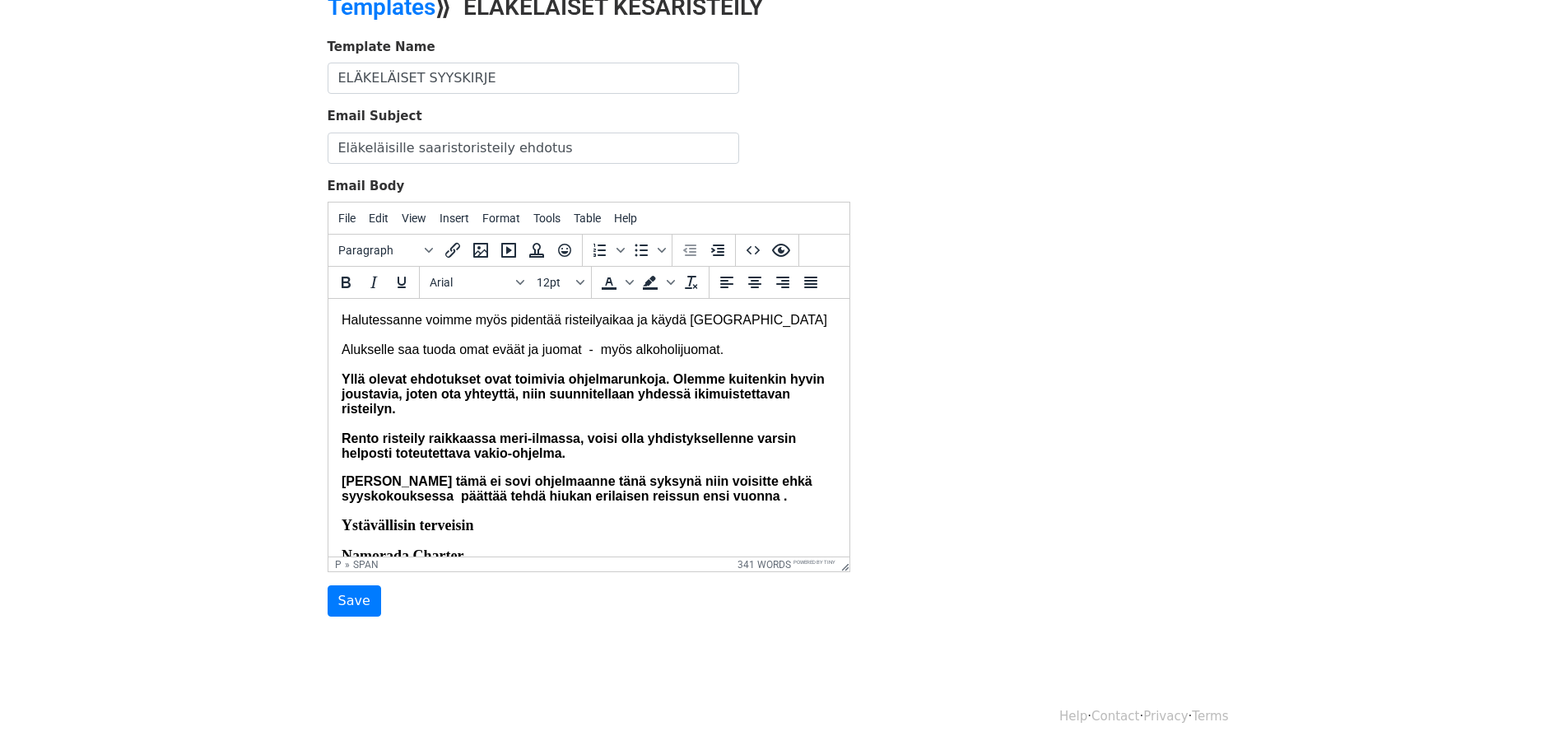
scroll to position [783, 0]
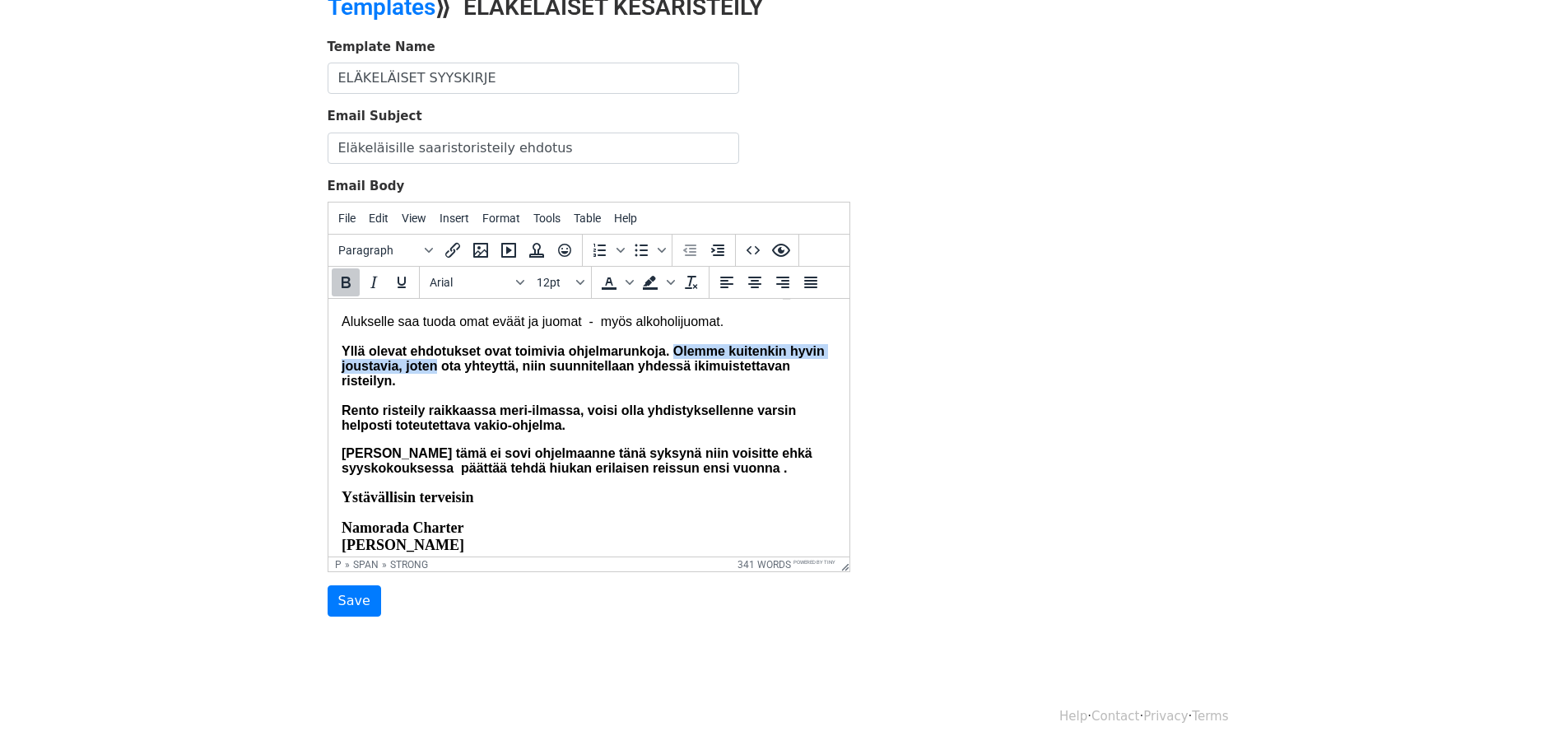
drag, startPoint x: 671, startPoint y: 433, endPoint x: 476, endPoint y: 448, distance: 195.6
click at [476, 432] on strong "Yllä olevat ehdotukset ovat toimivia ohjelmarunkoja. Olemme kuitenkin hyvin jou…" at bounding box center [583, 388] width 483 height 88
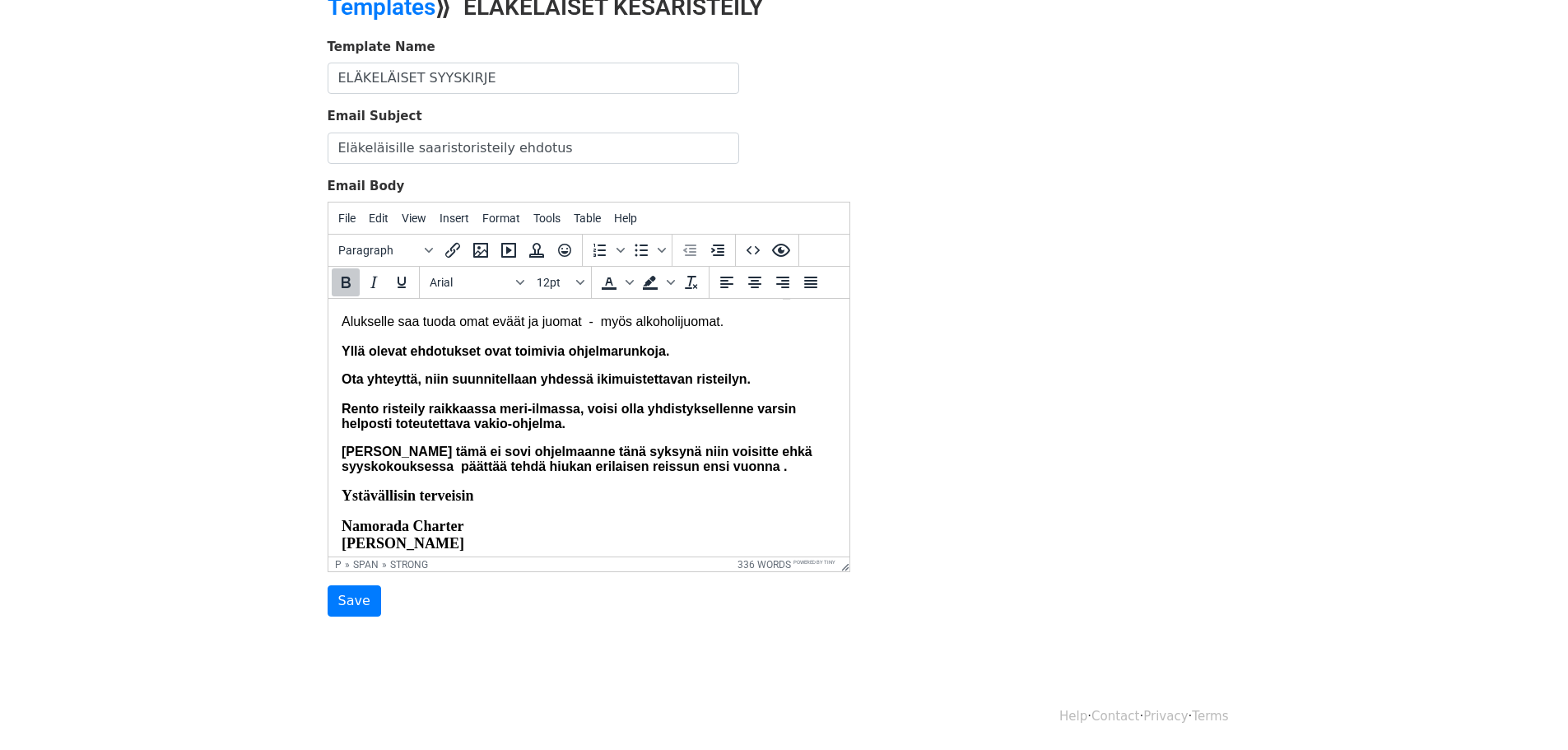
click at [692, 359] on p "Halutessanne voimme myös pidentää risteilyaikaa ja käydä Suomenlinnassa Aluksel…" at bounding box center [588, 322] width 495 height 74
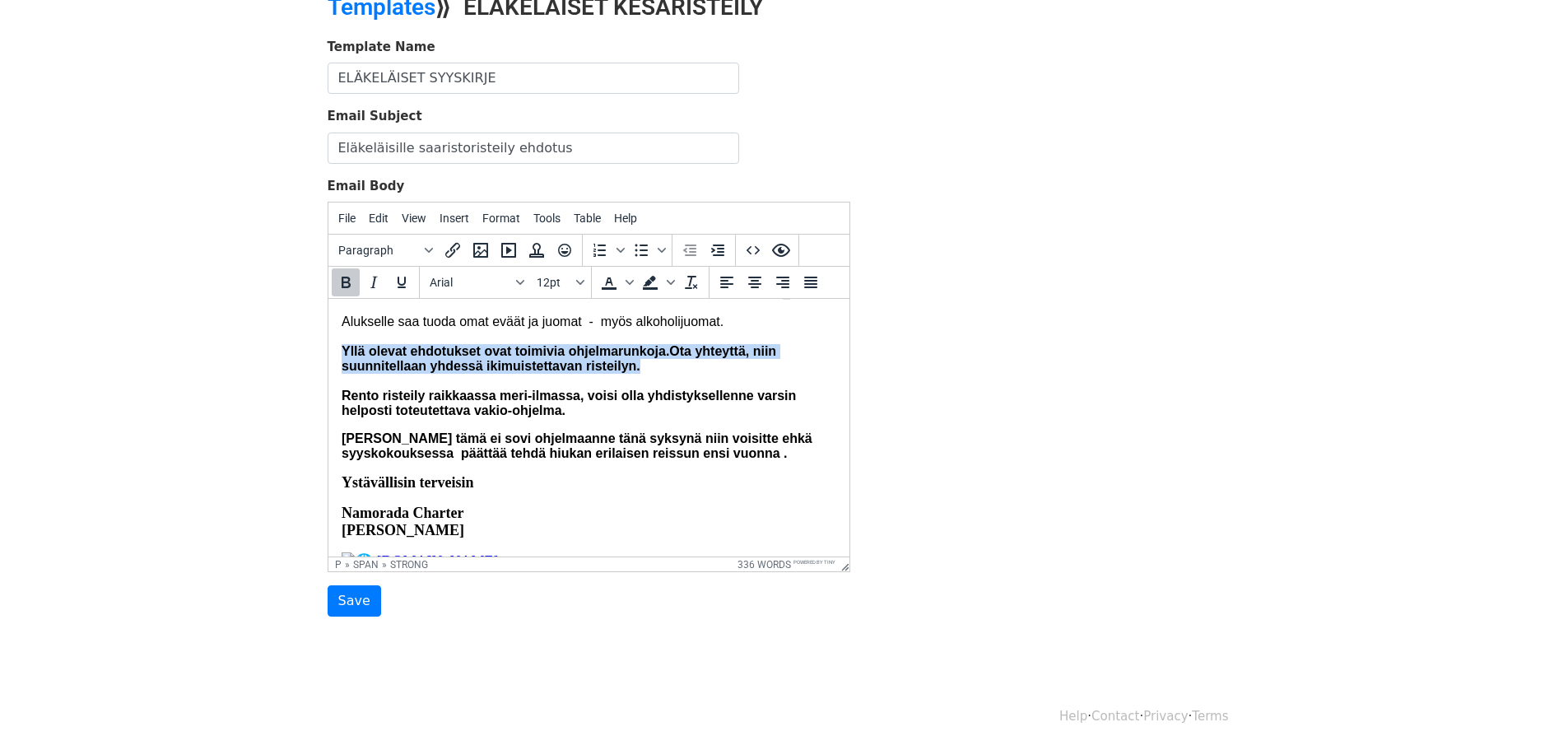
drag, startPoint x: 342, startPoint y: 432, endPoint x: 667, endPoint y: 451, distance: 325.6
click at [667, 419] on p "Halutessanne voimme myös pidentää risteilyaikaa ja käydä Suomenlinnassa Aluksel…" at bounding box center [588, 352] width 495 height 133
click at [350, 287] on icon "Bold" at bounding box center [345, 281] width 19 height 19
click at [1014, 411] on div "Template Name ELÄKELÄISET SYYSKIRJE Email Subject Eläkeläisille saaristoristeil…" at bounding box center [784, 328] width 938 height 580
click at [647, 418] on span "Ota yhteyttä, niin suunnitellaan yhdessä ikimuistettavan risteilyn. Rento riste…" at bounding box center [582, 381] width 483 height 73
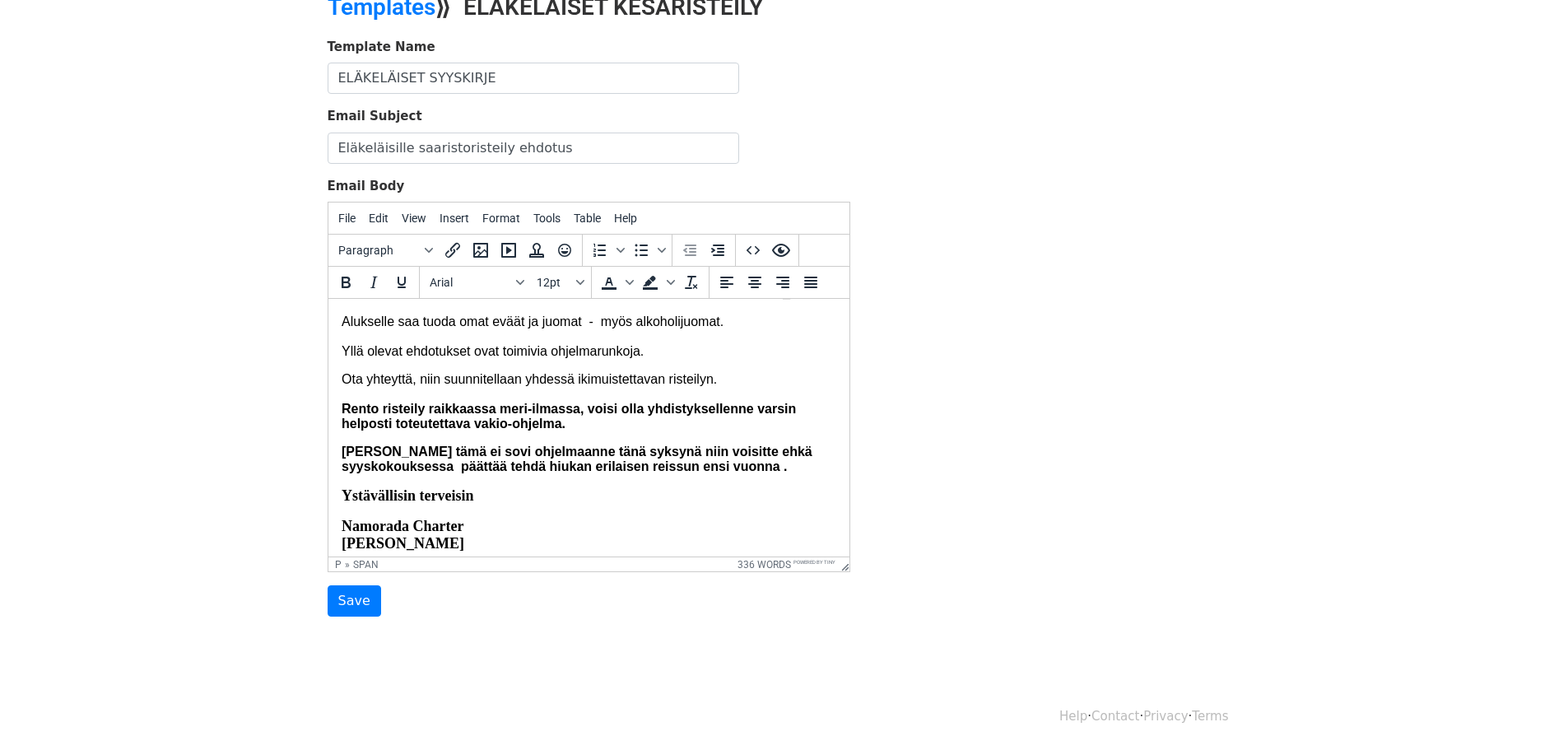
click at [719, 431] on p "Ota yhteyttä, niin suunnitellaan yhdessä ikimuistettavan risteilyn. Rento riste…" at bounding box center [588, 402] width 495 height 59
click at [567, 431] on p "Ota yhteyttä, niin suunnitellaan yhdessä ikimuistettavan risteilyn ! Rento rist…" at bounding box center [588, 402] width 495 height 59
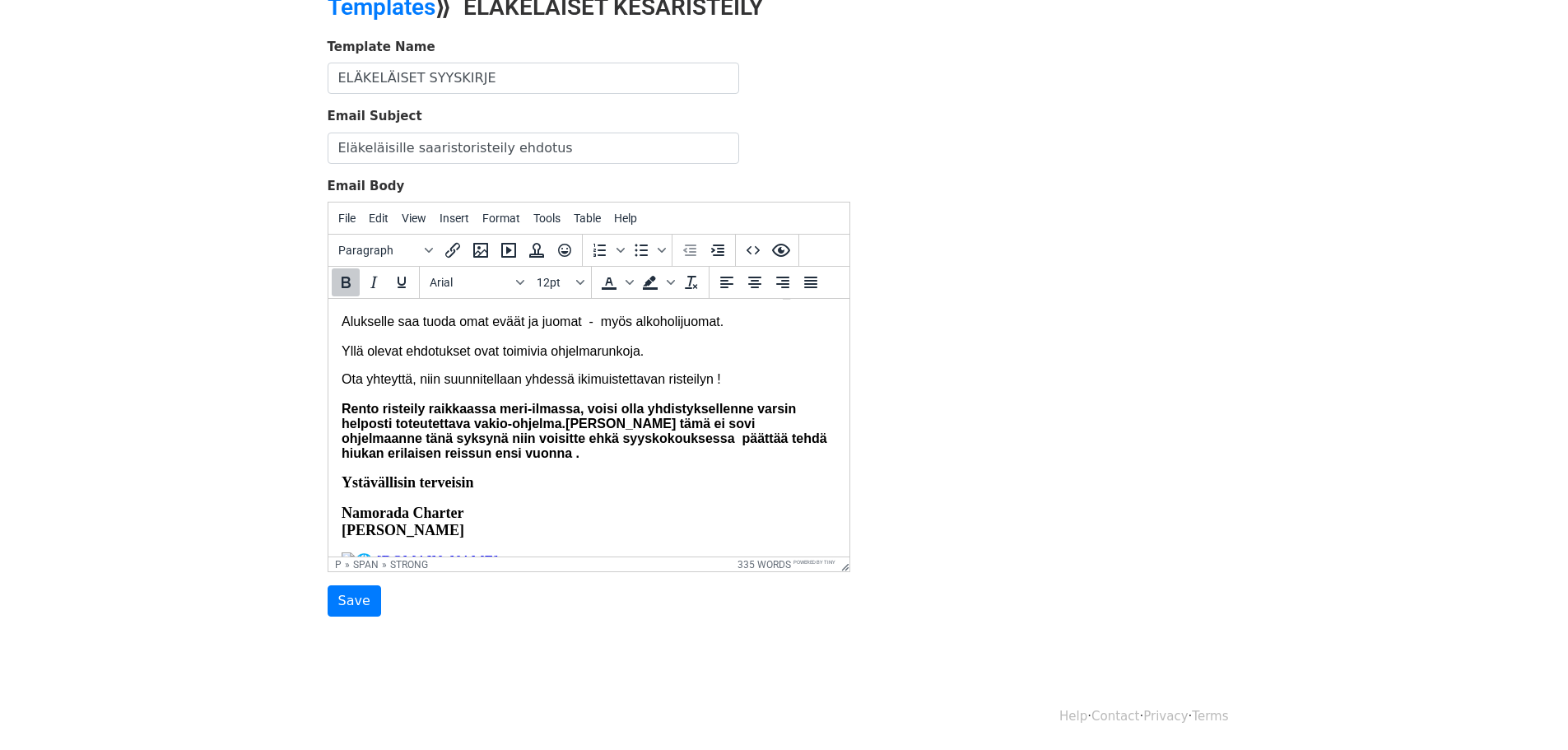
scroll to position [799, 0]
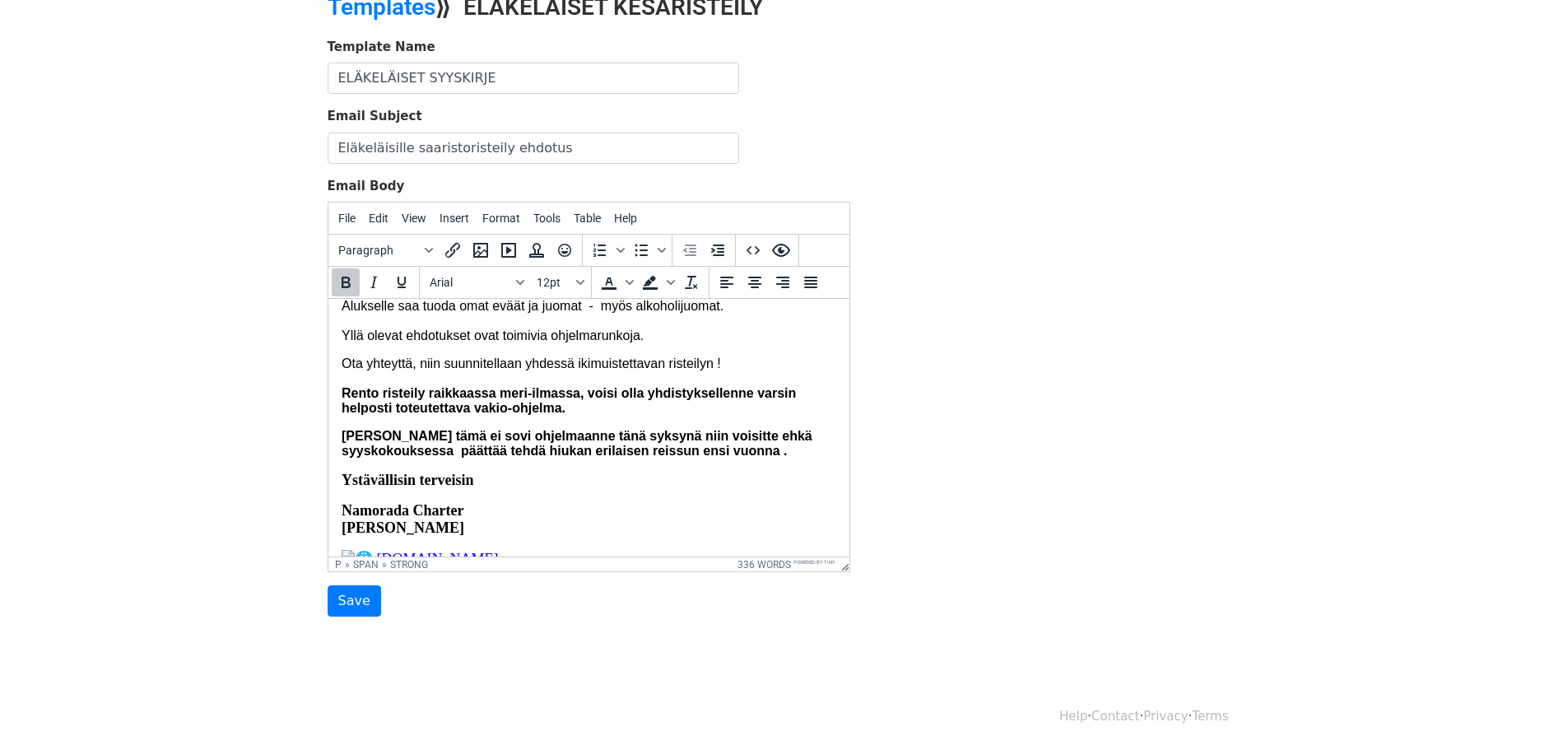
click at [395, 457] on strong "Jos tämä ei sovi ohjelmaanne tänä syksynä niin voisitte ehkä syyskokouksessa pä…" at bounding box center [576, 443] width 470 height 29
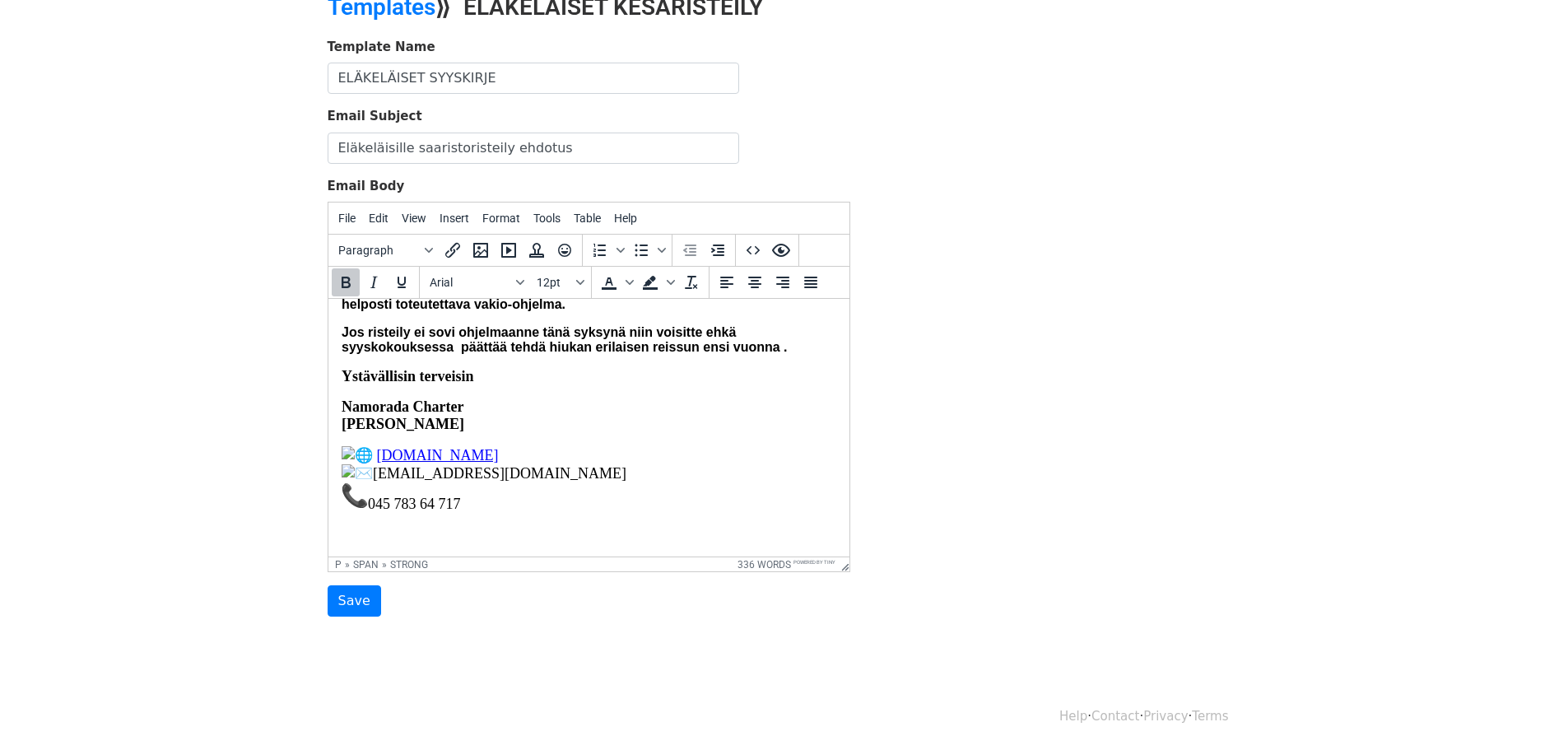
scroll to position [1007, 0]
drag, startPoint x: 370, startPoint y: 503, endPoint x: 522, endPoint y: 506, distance: 152.0
click at [522, 506] on p "www.namorada.fi info@namorada.fi 045 783 64 717" at bounding box center [588, 480] width 495 height 67
click at [346, 600] on input "Save" at bounding box center [355, 601] width 54 height 31
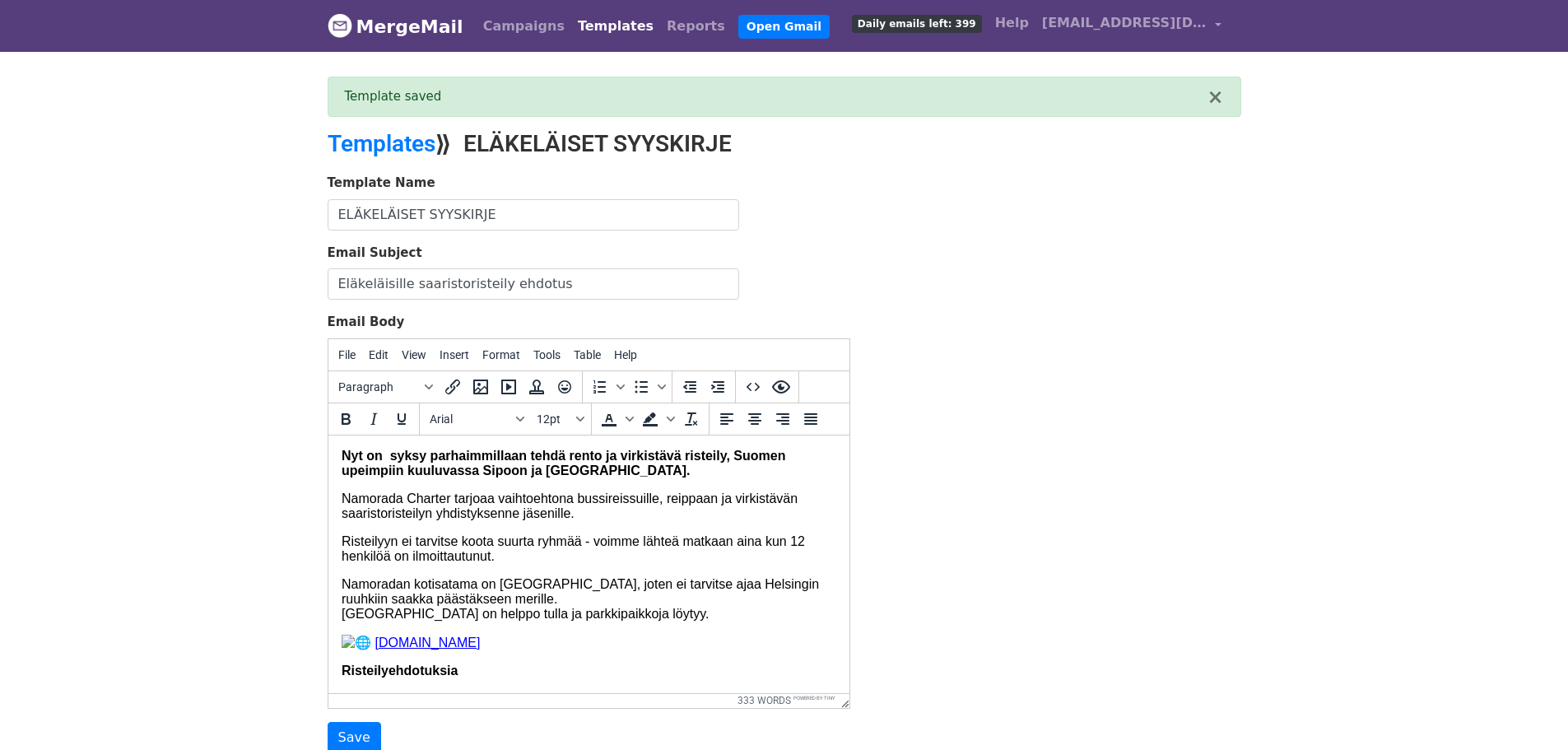
click at [982, 236] on div "Template Name ELÄKELÄISET SYYSKIRJE Email Subject Eläkeläisille saaristoristeil…" at bounding box center [784, 464] width 938 height 580
click at [746, 29] on link "Open Gmail" at bounding box center [784, 27] width 92 height 24
drag, startPoint x: 728, startPoint y: 457, endPoint x: 478, endPoint y: 478, distance: 250.9
click at [478, 478] on p "Nyt on syksy parhaimmillaan tehdä rento ja virkistävä risteily, S uomen upeimpi…" at bounding box center [588, 463] width 495 height 30
click at [796, 506] on span "Namorada Charter tarjoaa vaihtoehtona bussireissuille, reippaan ja virkistävän …" at bounding box center [569, 505] width 456 height 29
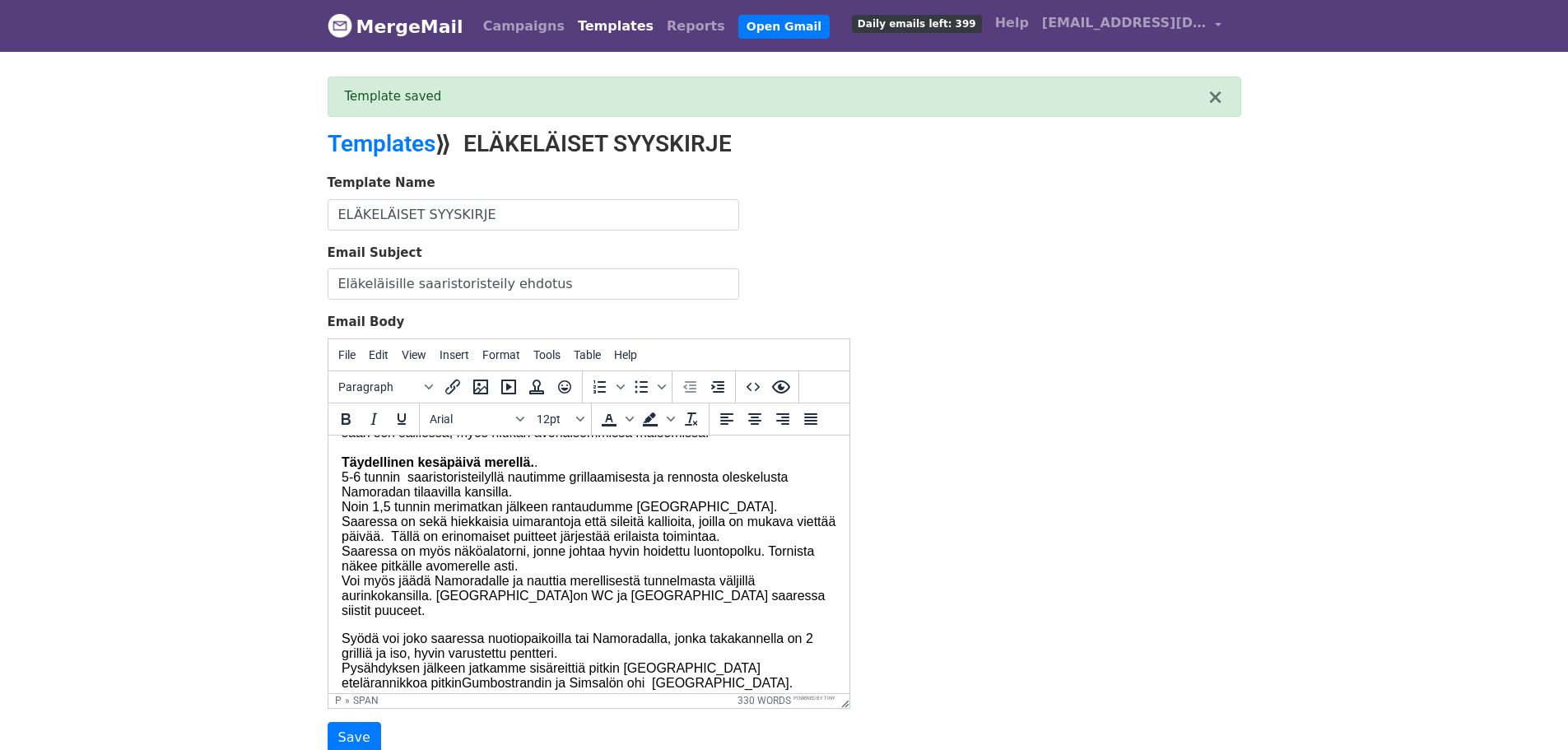
scroll to position [330, 0]
click at [349, 731] on input "Save" at bounding box center [355, 738] width 54 height 31
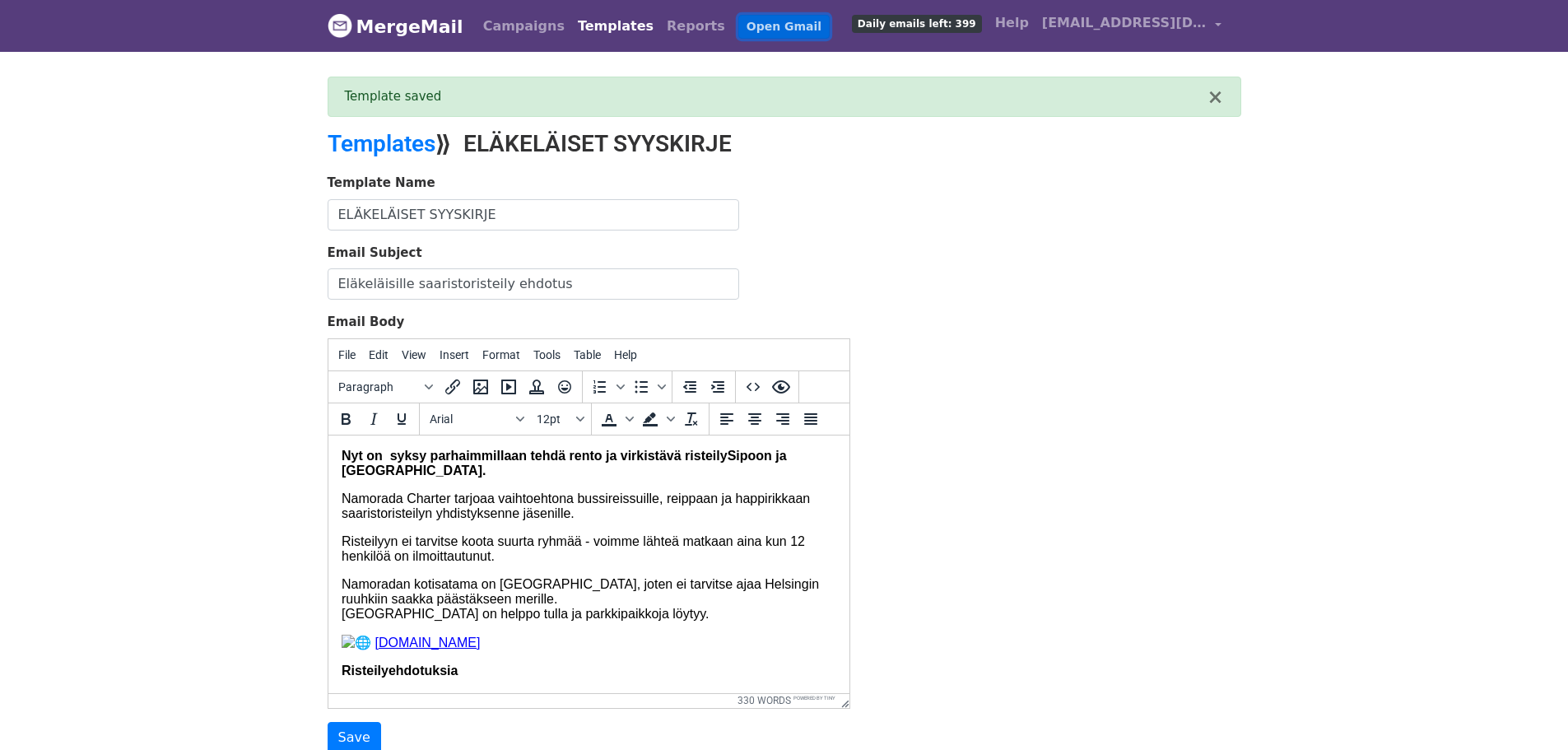
click at [740, 28] on link "Open Gmail" at bounding box center [784, 27] width 92 height 24
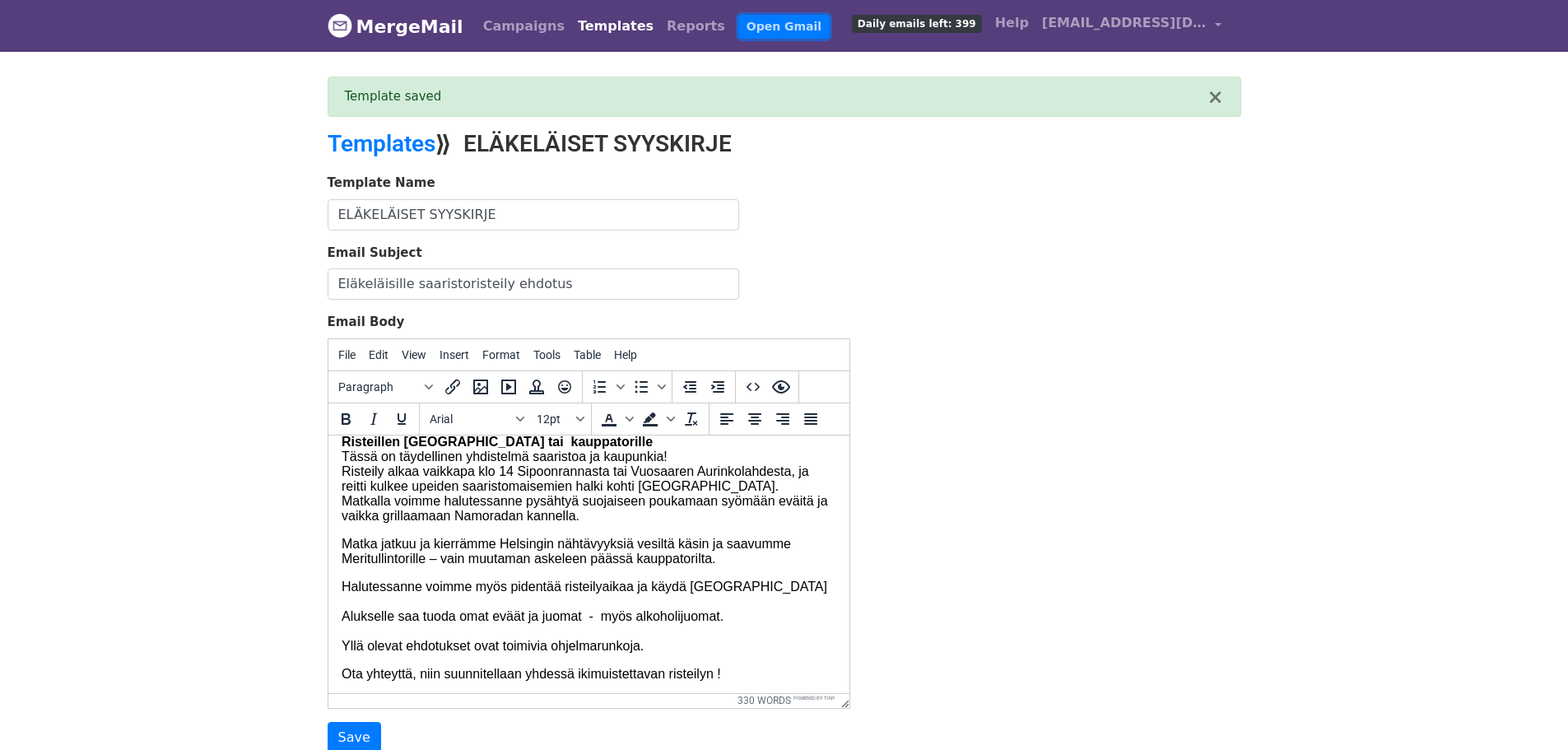
scroll to position [604, 0]
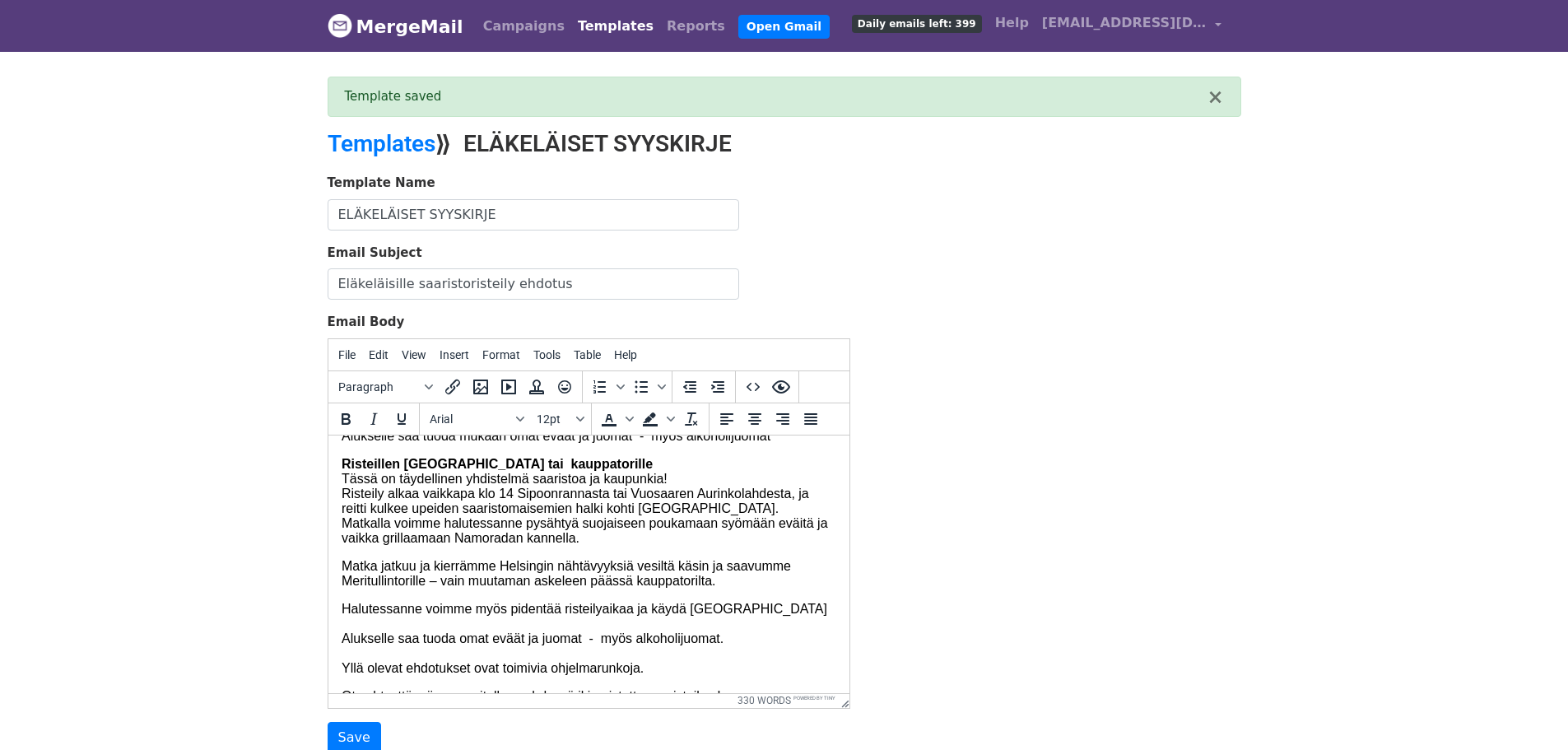
click at [677, 534] on p "Risteillen [GEOGRAPHIC_DATA] Suomenlinnaan tai kauppatorille Tässä on täydellin…" at bounding box center [588, 500] width 495 height 89
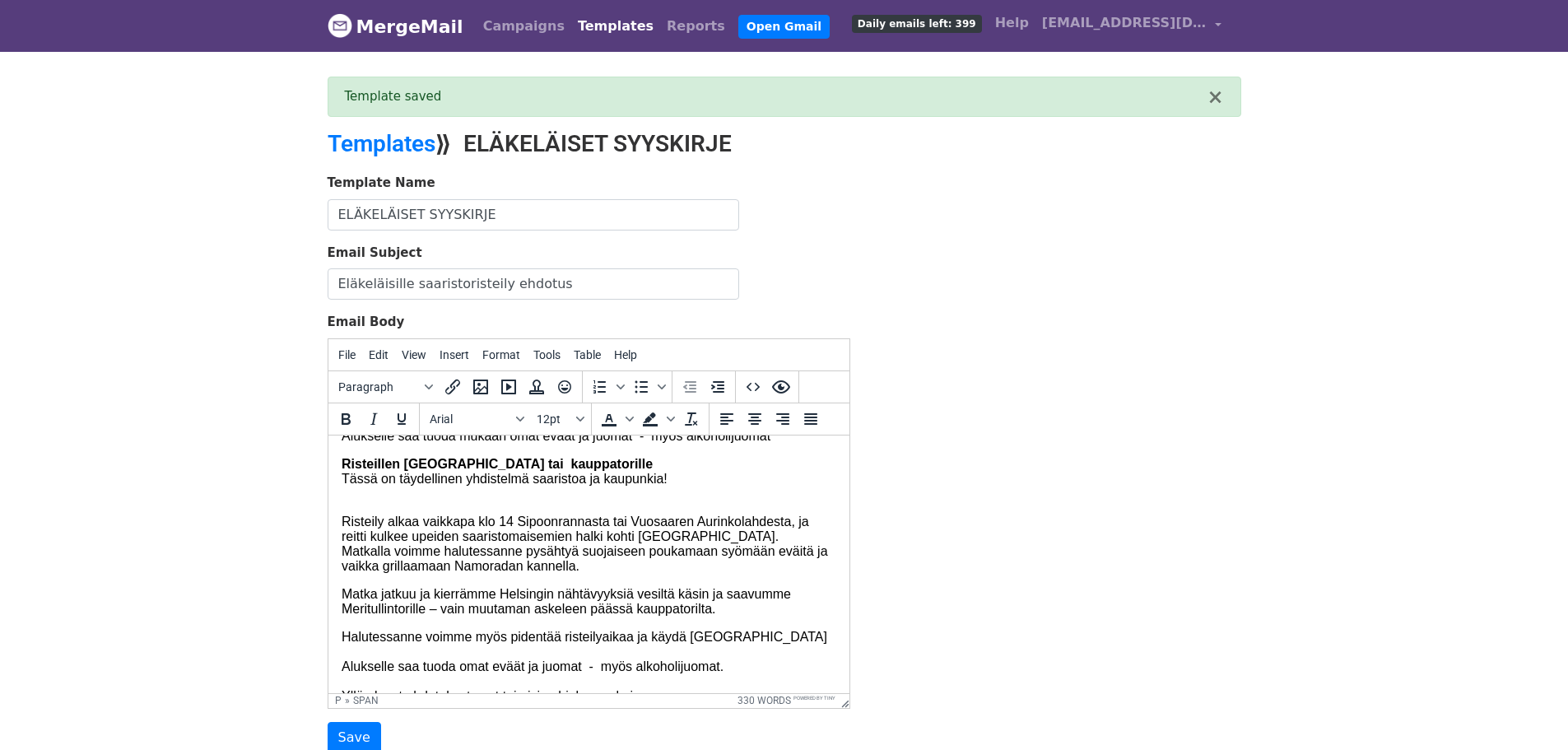
click at [783, 443] on p "Syödä voi joko saaressa nuotiopaikoilla tai Namoradalla, jonka takakannella on …" at bounding box center [588, 398] width 495 height 89
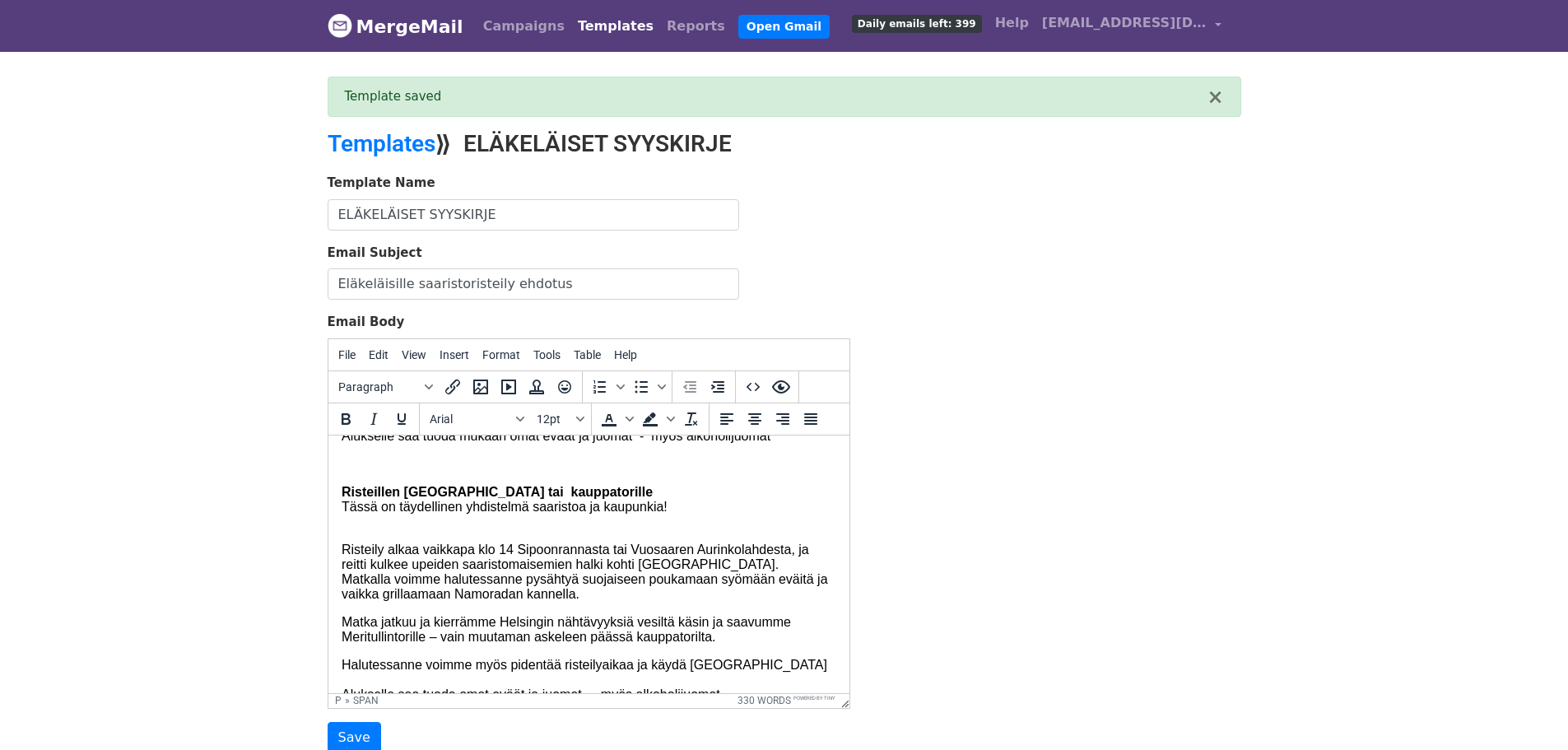
click at [345, 470] on p at bounding box center [588, 463] width 495 height 15
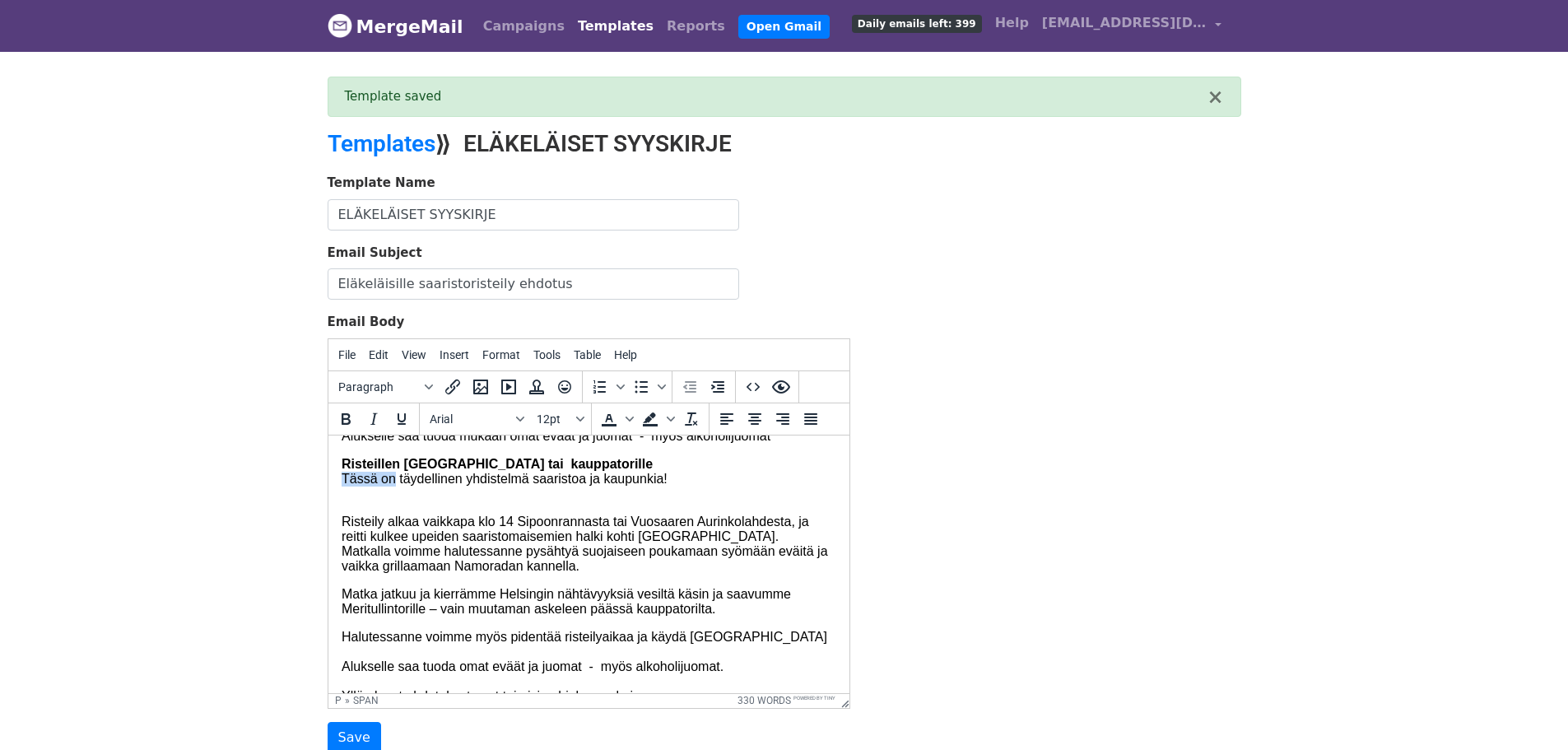
drag, startPoint x: 396, startPoint y: 537, endPoint x: 336, endPoint y: 536, distance: 60.0
click at [336, 536] on html "Nyt on syksy parhaimmillaan tehdä rento ja virkistävä risteily Sipoon ja Helsin…" at bounding box center [588, 426] width 521 height 1189
click at [478, 572] on span "Risteily alkaa vaikkapa klo 14 Sipoonrannasta tai Vuosaaren Aurinkolahdesta, ja…" at bounding box center [583, 543] width 486 height 58
click at [809, 572] on span "Risteily alkaa esimerkiksi klo 14 Sipoonrannasta tai Vuosaaren Aurinkolahdesta,…" at bounding box center [583, 543] width 486 height 58
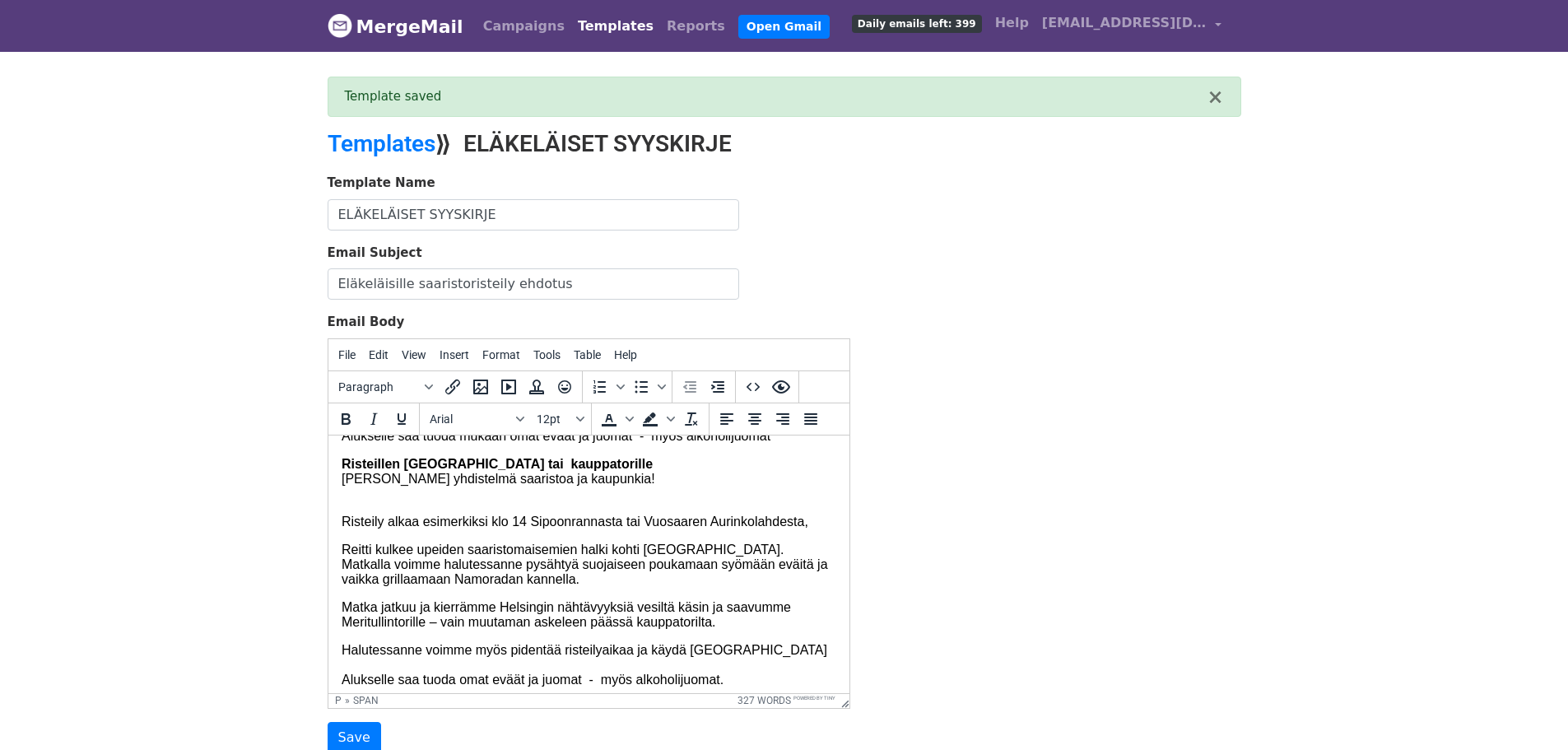
click at [813, 529] on p "Risteily alkaa esimerkiksi klo 14 Sipoonrannasta tai Vuosaaren Aurinkolahdesta," at bounding box center [588, 514] width 495 height 30
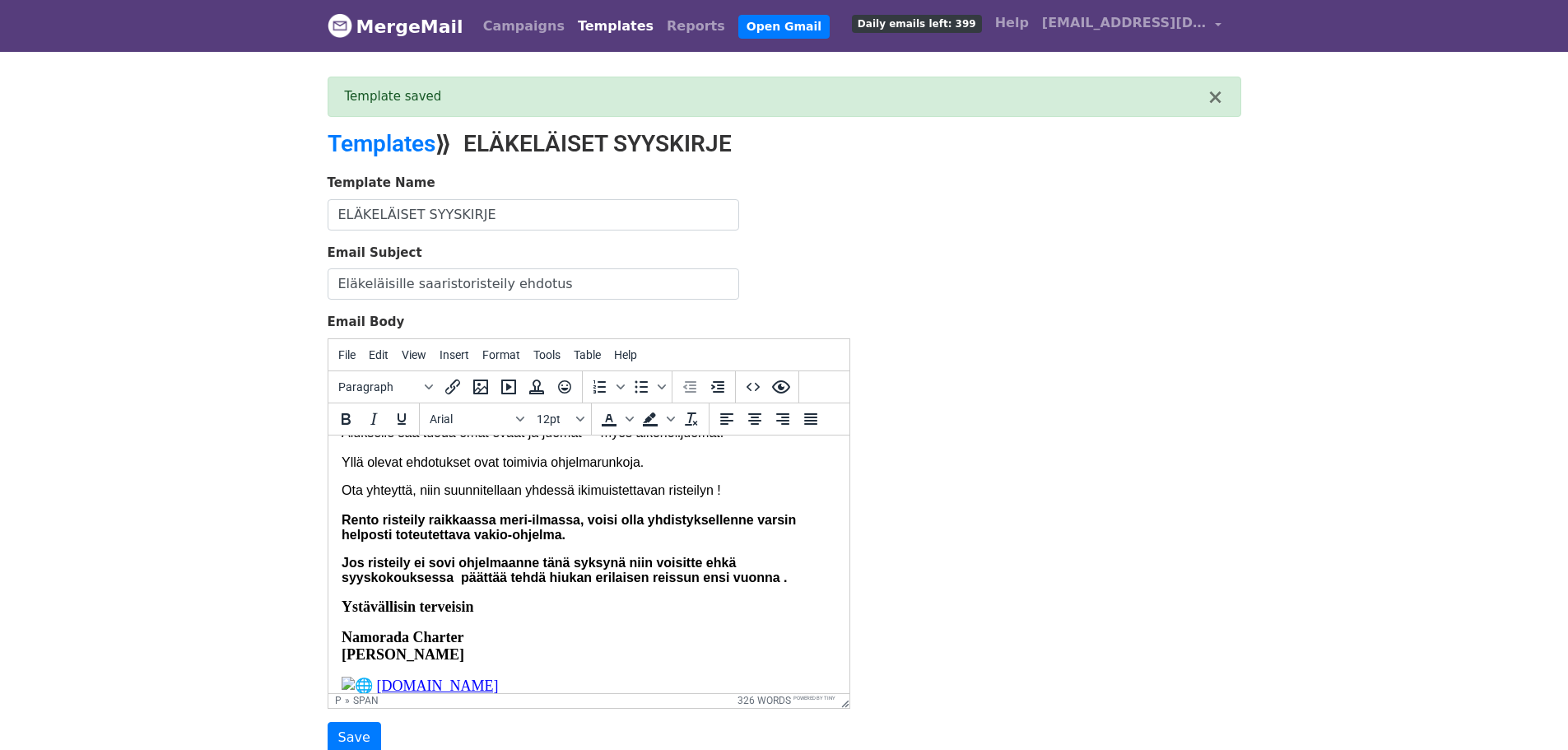
scroll to position [879, 0]
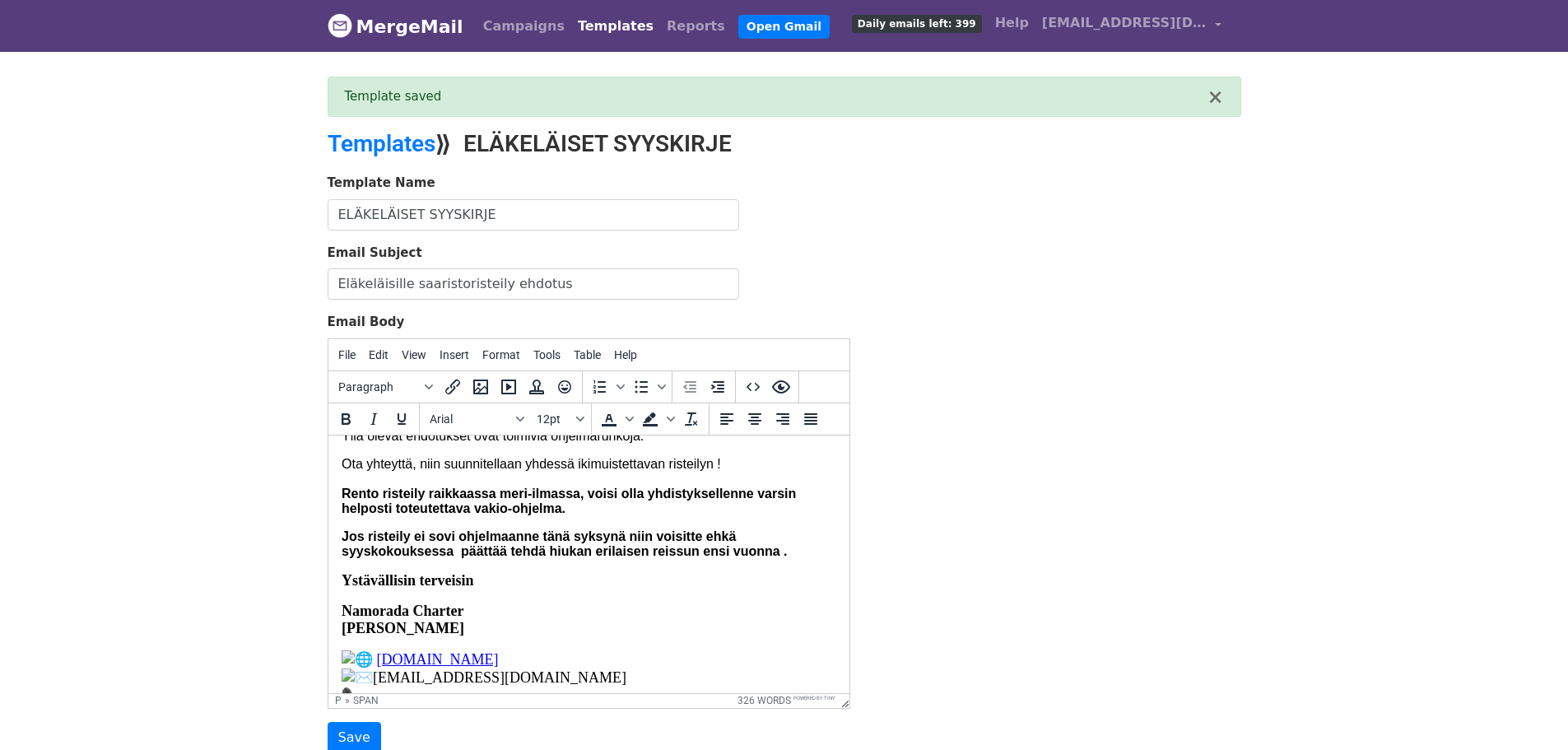
click at [649, 443] on p "Halutessanne voimme myös pidentää risteilyaikaa ja käydä [GEOGRAPHIC_DATA] Aluk…" at bounding box center [588, 406] width 495 height 74
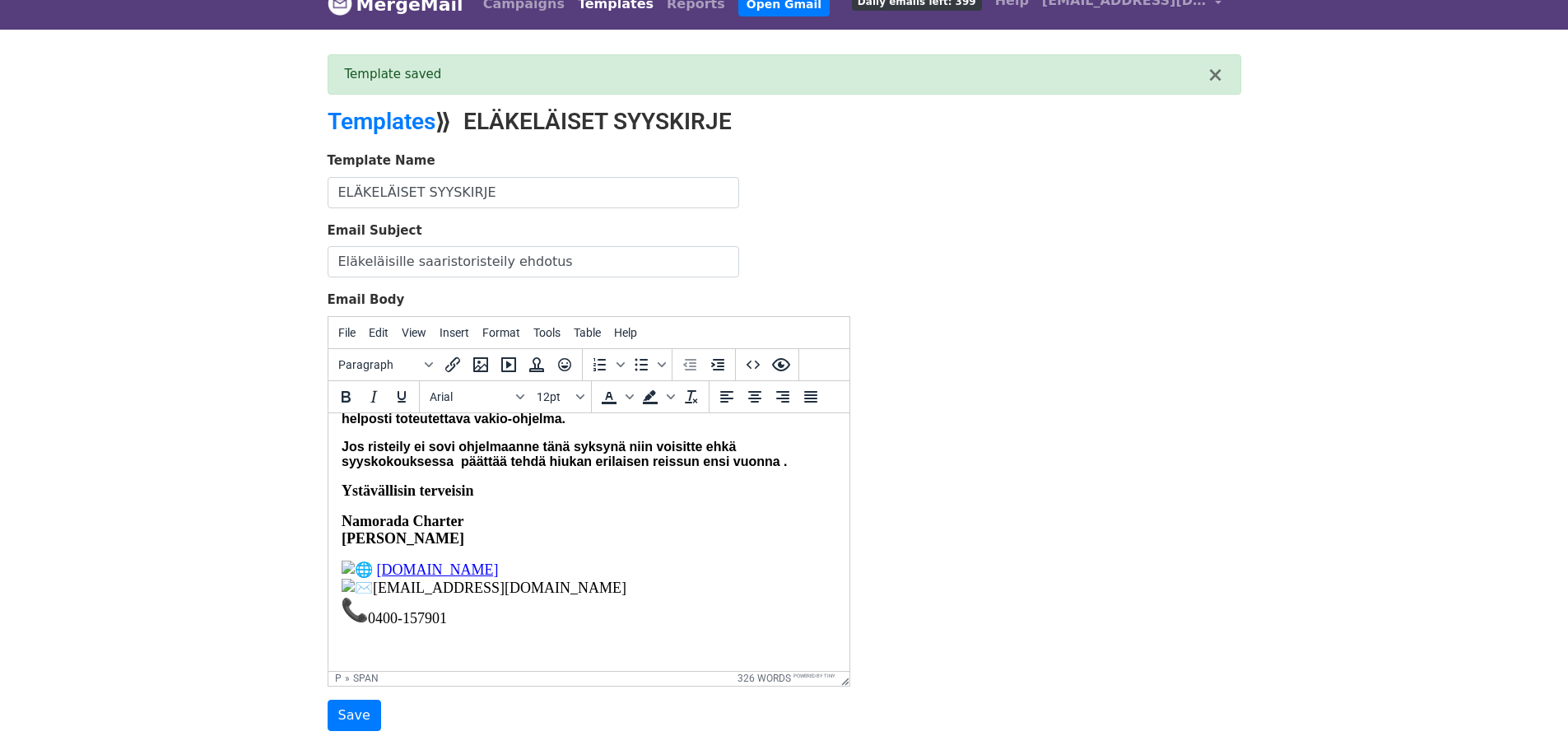
scroll to position [27, 0]
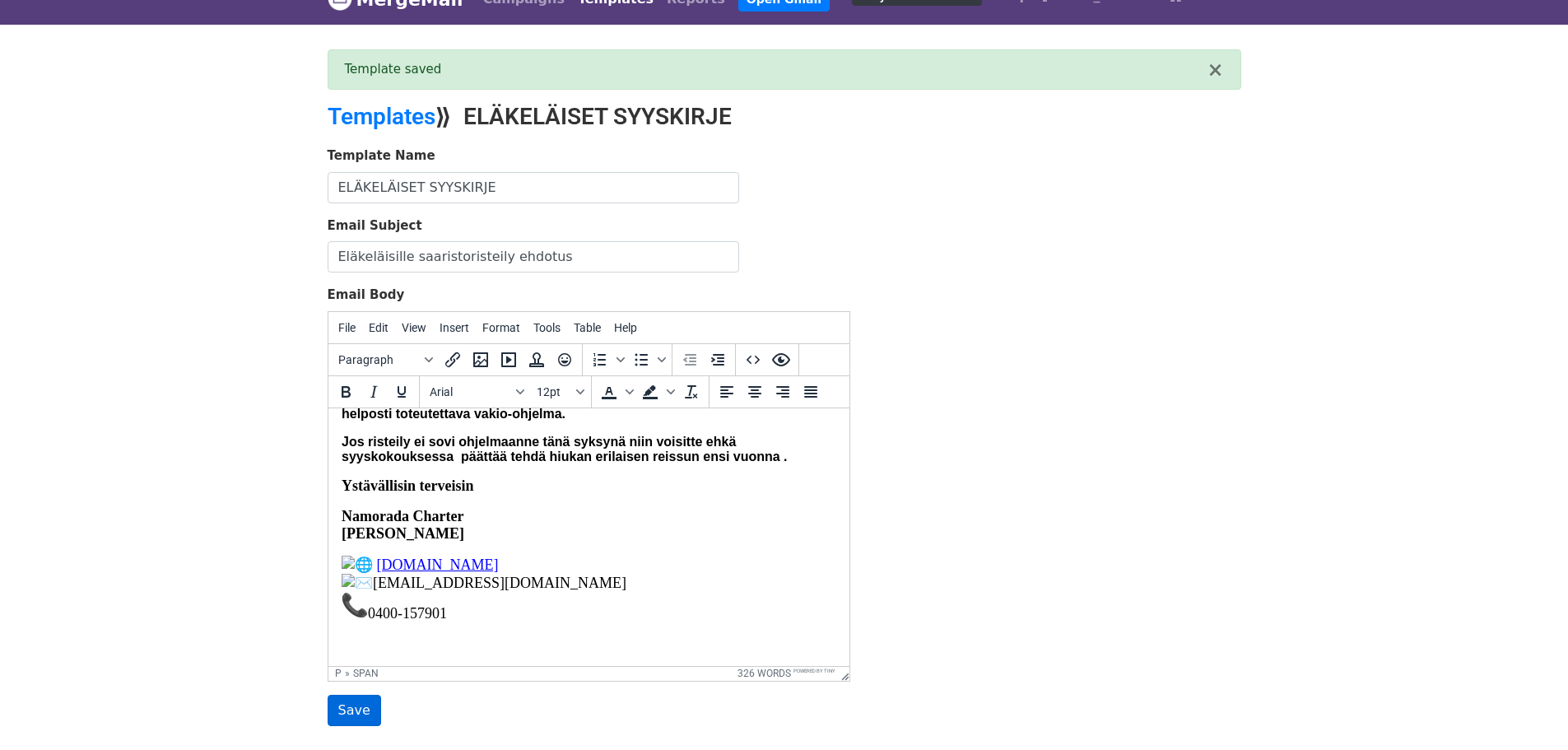
click at [345, 708] on input "Save" at bounding box center [355, 710] width 54 height 31
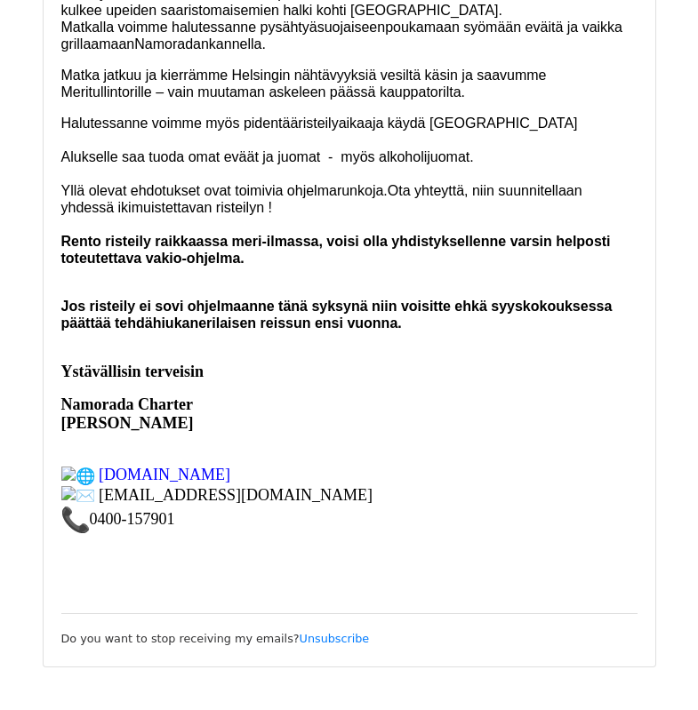
scroll to position [1037, 0]
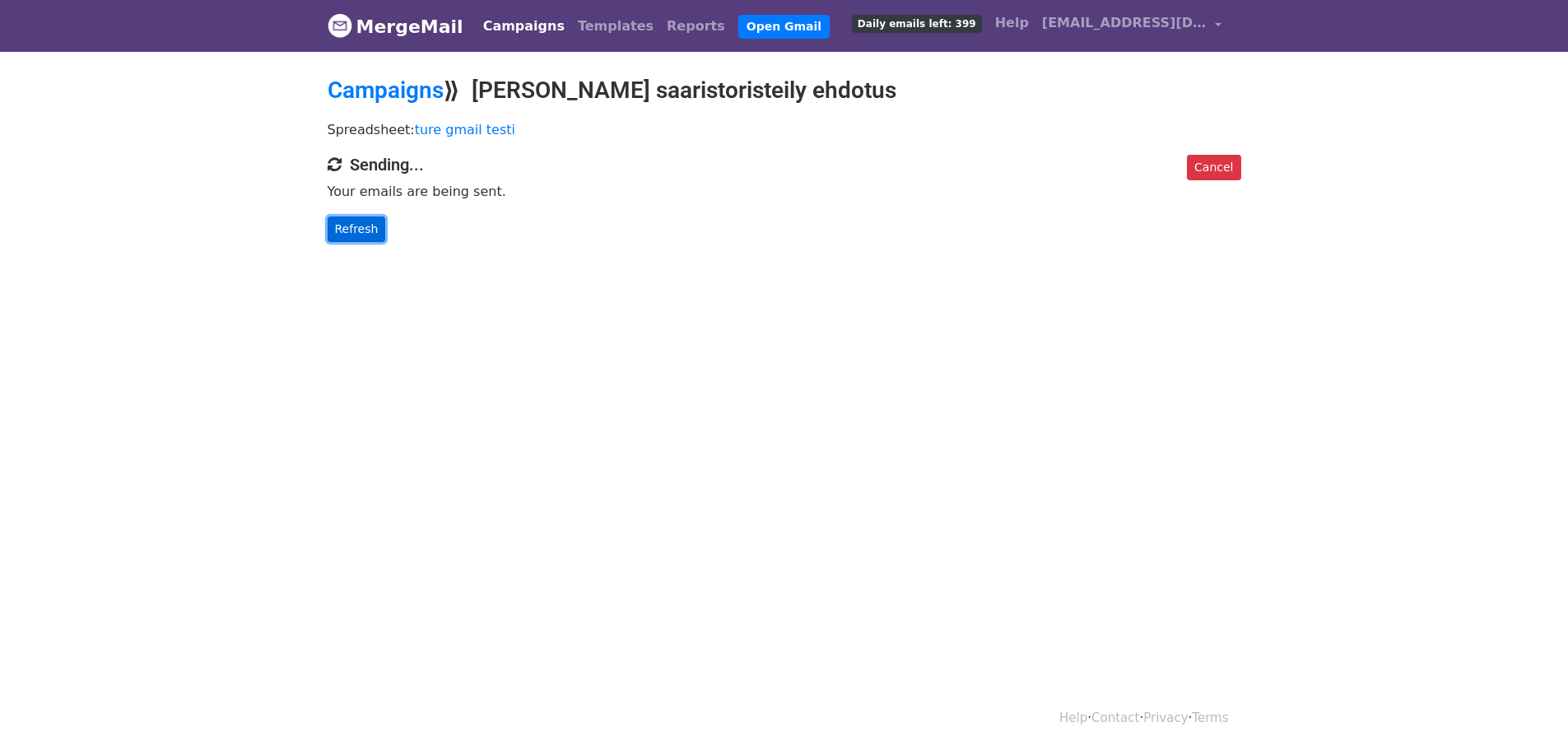
click at [364, 229] on link "Refresh" at bounding box center [357, 230] width 58 height 26
